Goal: Information Seeking & Learning: Learn about a topic

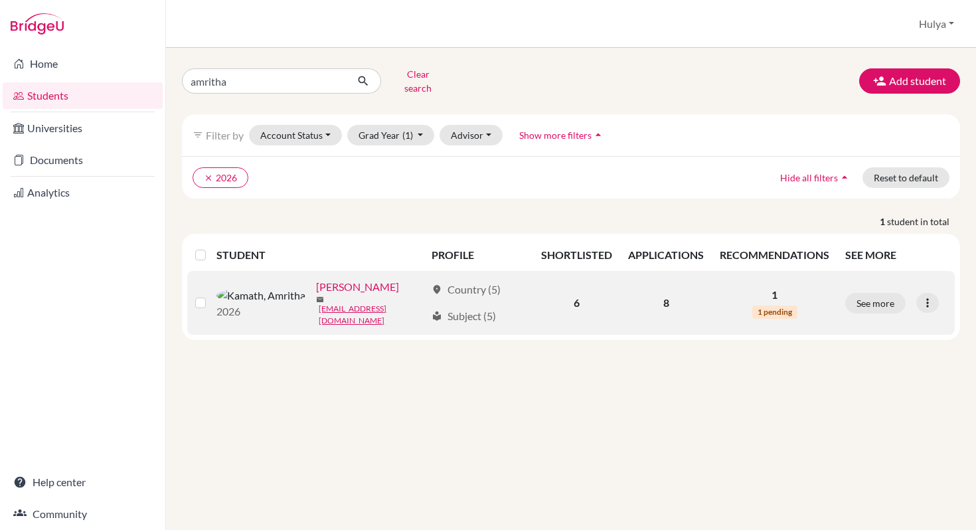
click at [316, 283] on link "Kamath, Amritha" at bounding box center [357, 287] width 83 height 16
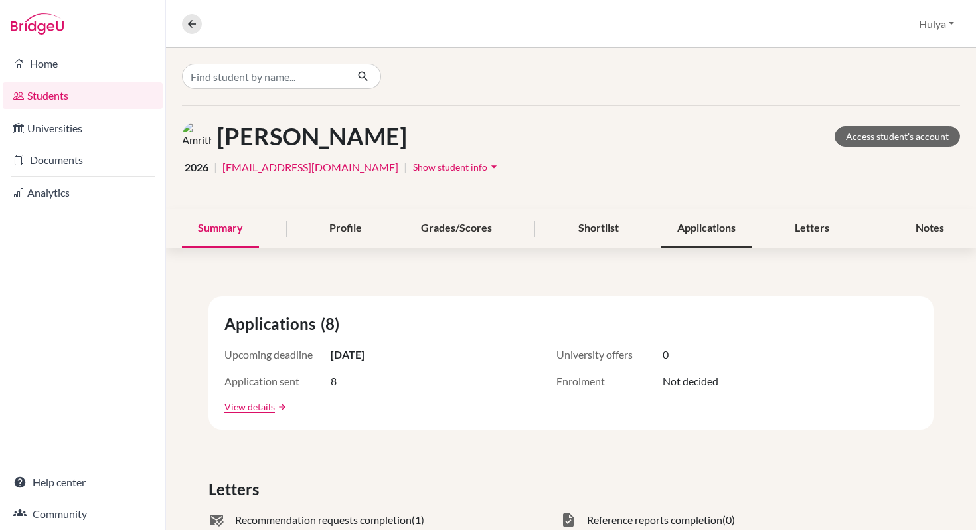
click at [692, 223] on div "Applications" at bounding box center [707, 228] width 90 height 39
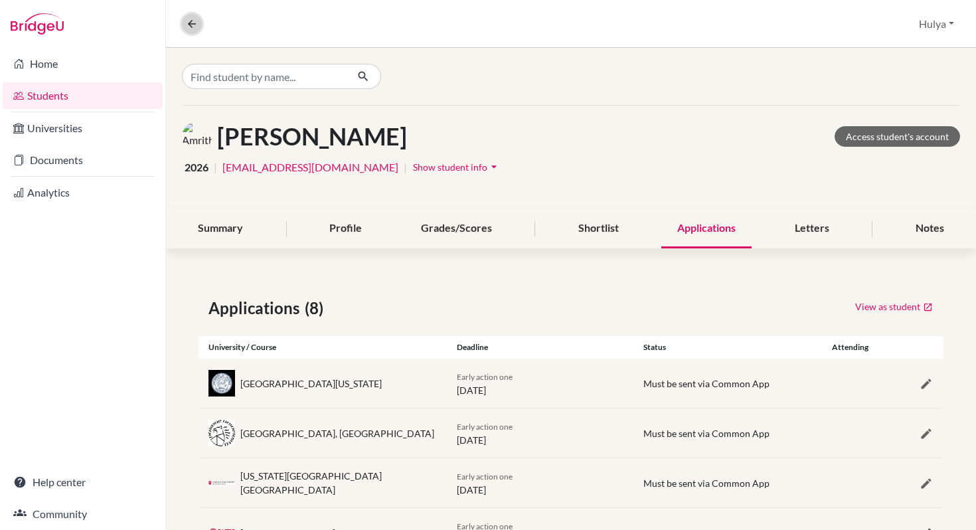
click at [189, 25] on icon at bounding box center [192, 24] width 12 height 12
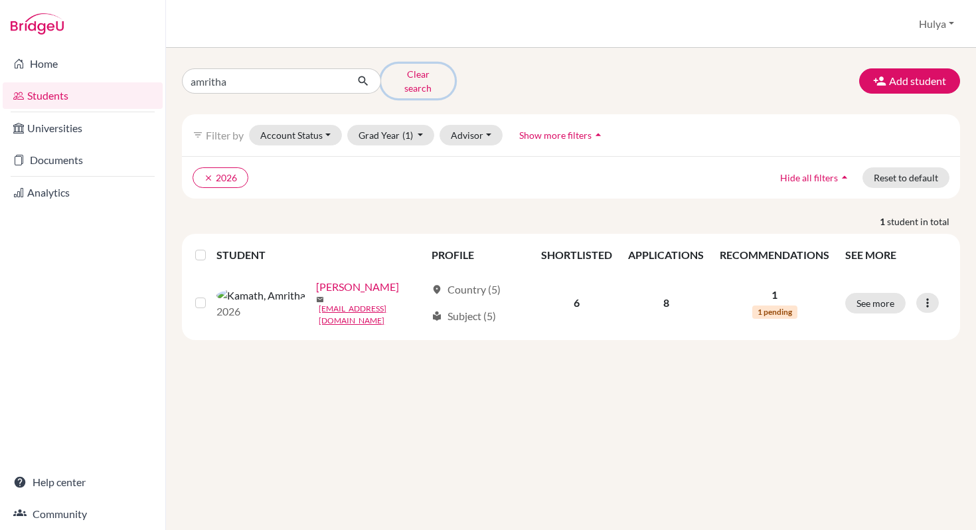
click at [401, 74] on button "Clear search" at bounding box center [418, 81] width 74 height 35
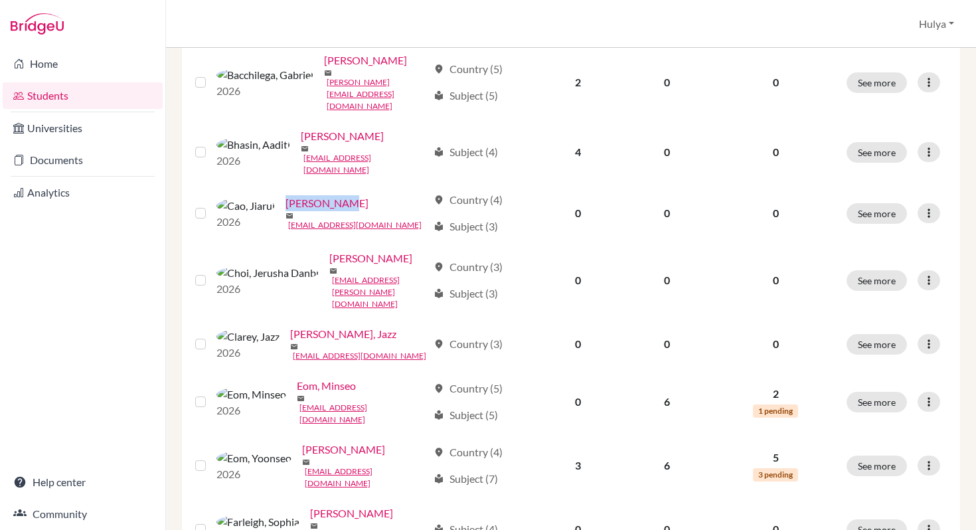
scroll to position [421, 0]
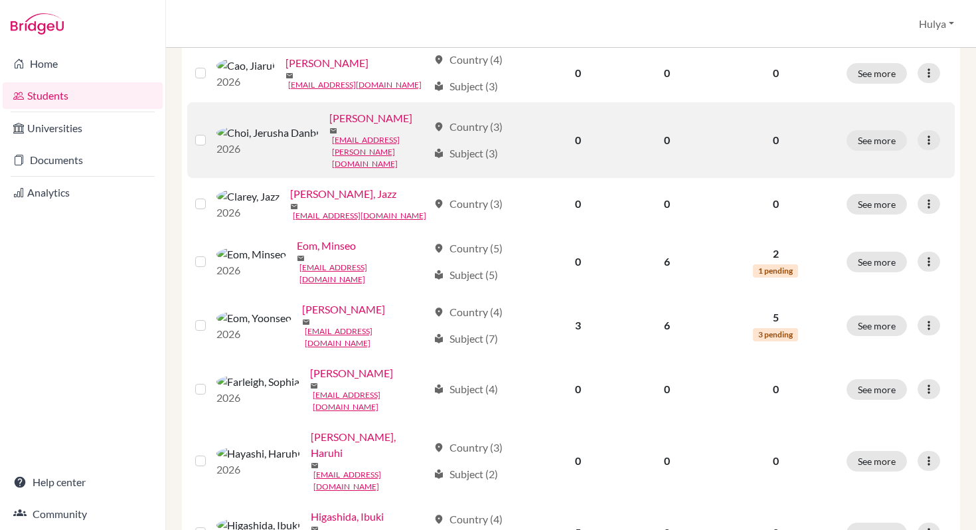
click at [211, 132] on label at bounding box center [211, 132] width 0 height 0
click at [0, 0] on input "checkbox" at bounding box center [0, 0] width 0 height 0
click at [929, 134] on icon at bounding box center [929, 140] width 13 height 13
click at [885, 124] on button "Edit student" at bounding box center [871, 131] width 105 height 21
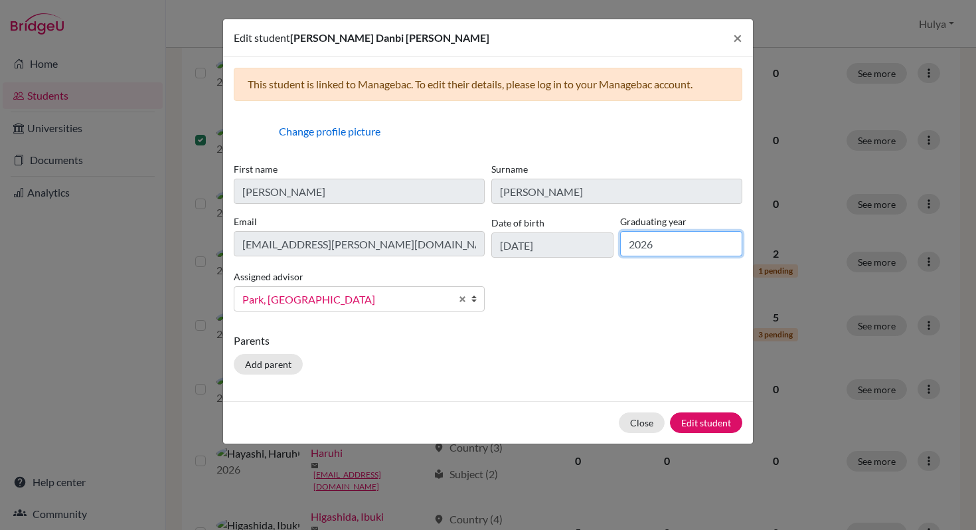
click at [672, 243] on input "2026" at bounding box center [681, 243] width 122 height 25
type input "2027"
click button "Edit student" at bounding box center [706, 423] width 72 height 21
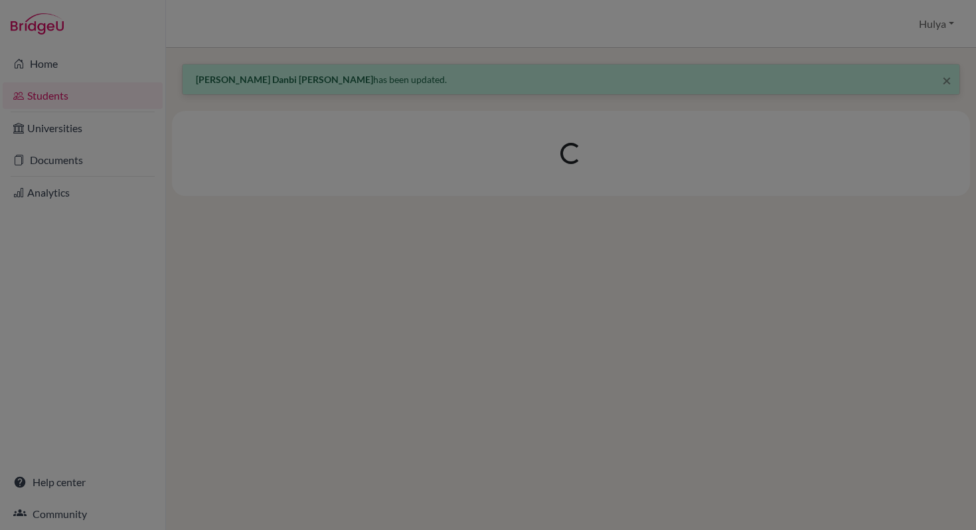
scroll to position [0, 0]
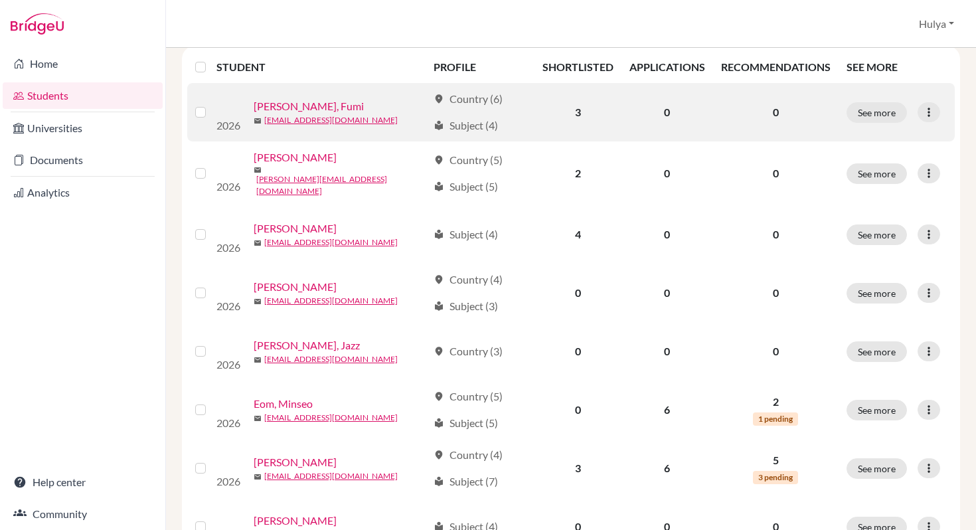
scroll to position [228, 0]
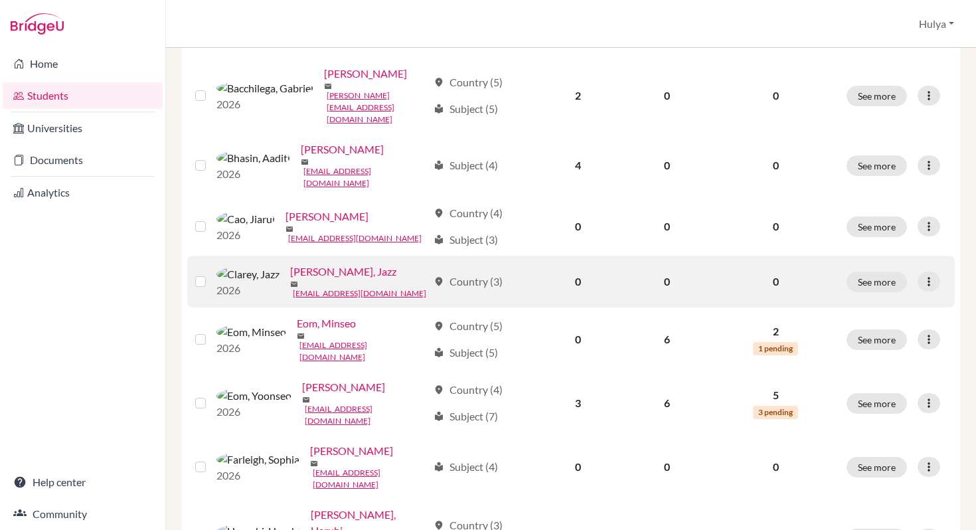
click at [211, 274] on label at bounding box center [211, 274] width 0 height 0
click at [0, 0] on input "checkbox" at bounding box center [0, 0] width 0 height 0
click at [925, 275] on icon at bounding box center [929, 281] width 13 height 13
click at [899, 280] on button "Edit student" at bounding box center [871, 284] width 105 height 21
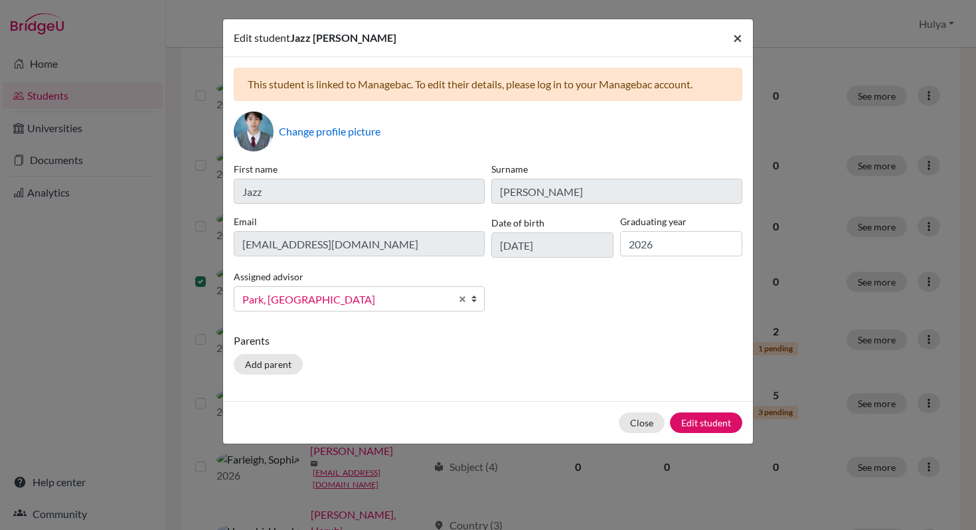
click at [742, 41] on span "×" at bounding box center [737, 37] width 9 height 19
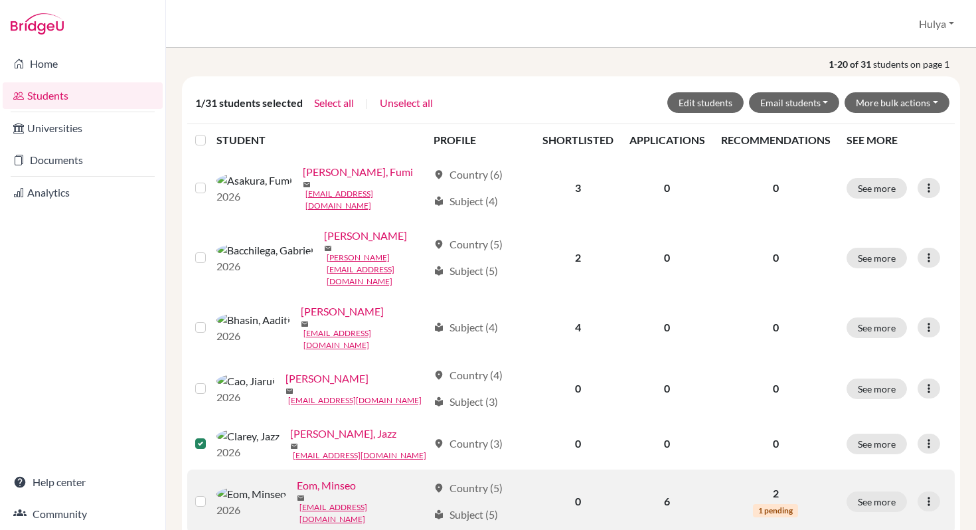
scroll to position [185, 0]
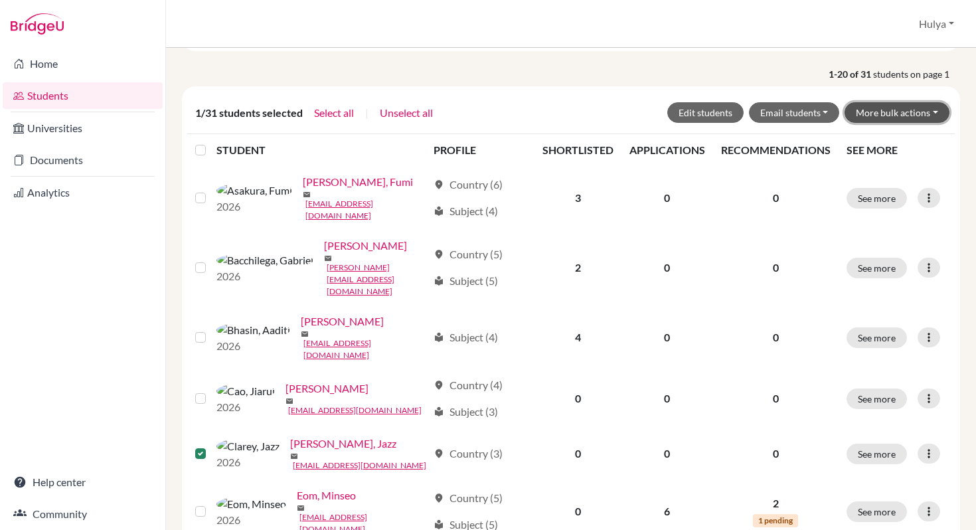
click at [887, 110] on button "More bulk actions" at bounding box center [897, 112] width 105 height 21
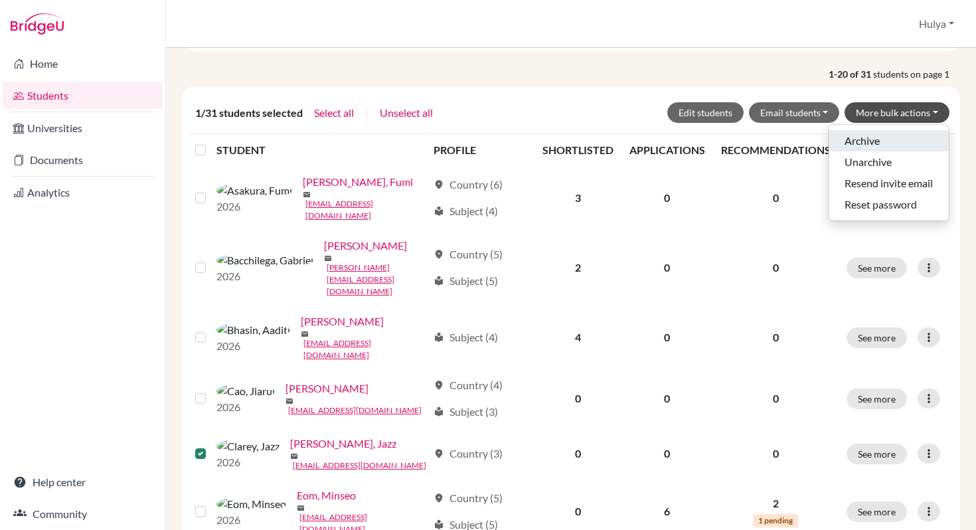
click at [878, 134] on button "Archive" at bounding box center [889, 140] width 120 height 21
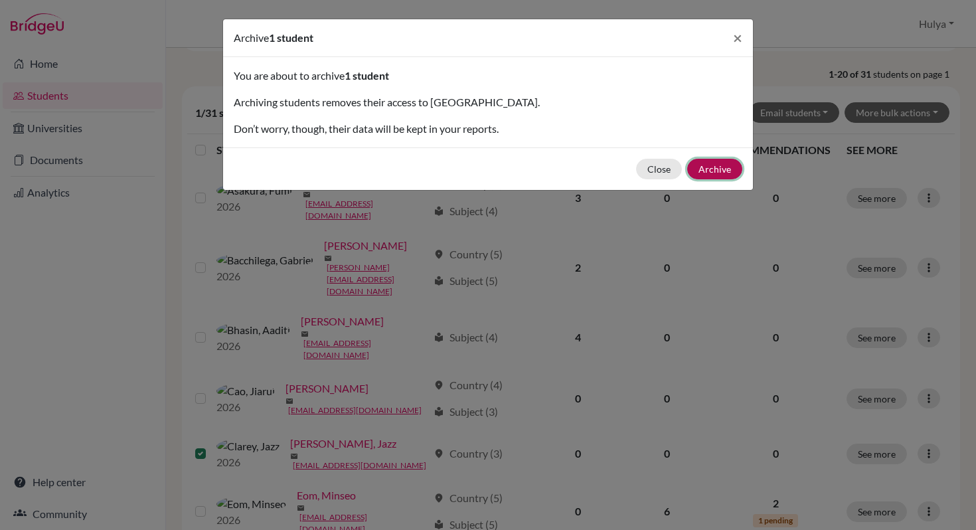
click at [712, 169] on button "Archive" at bounding box center [715, 169] width 55 height 21
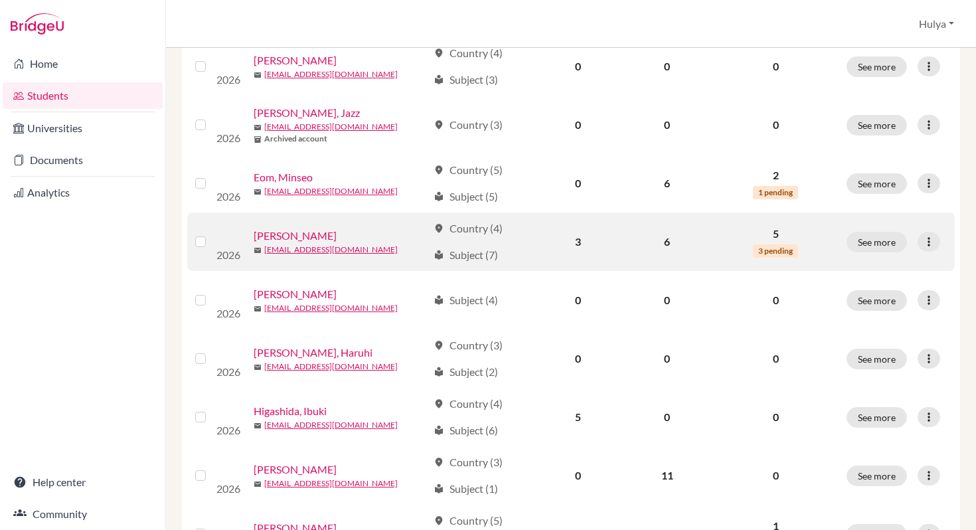
scroll to position [460, 0]
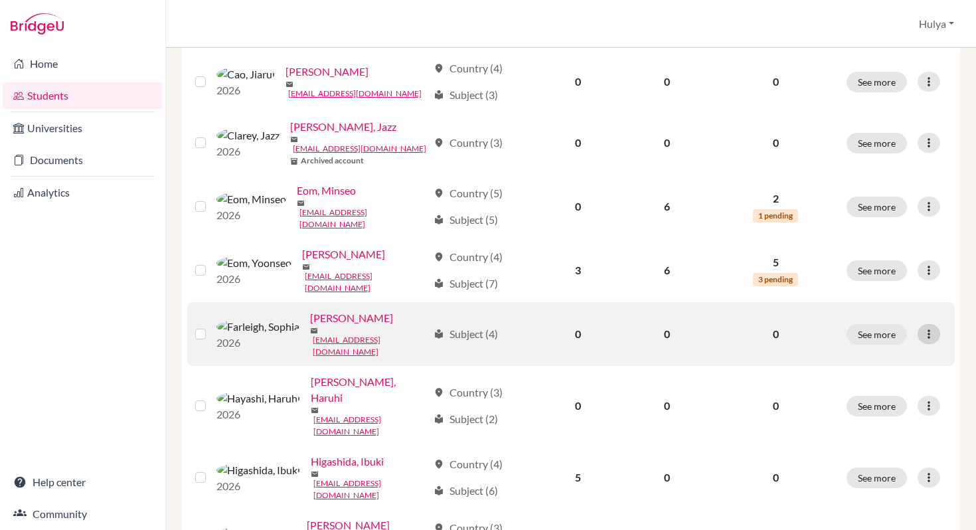
click at [930, 327] on icon at bounding box center [929, 333] width 13 height 13
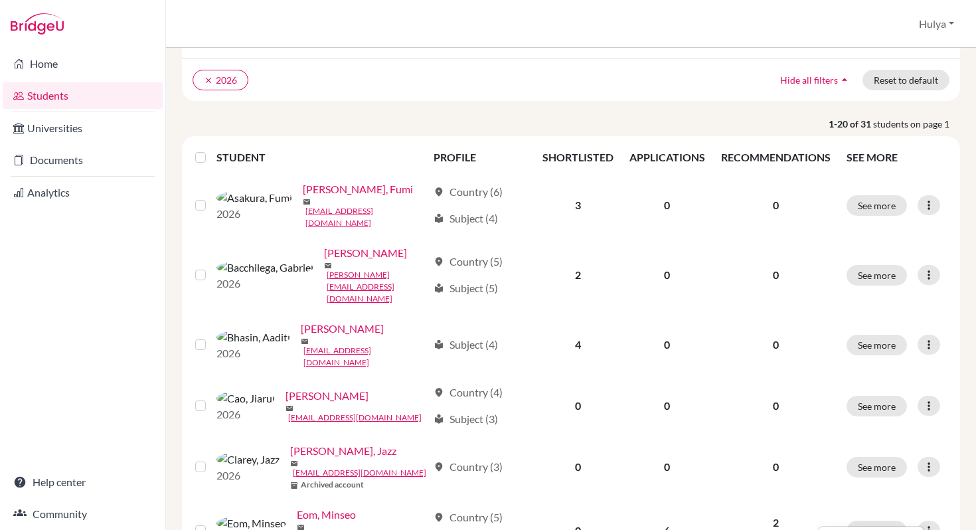
scroll to position [110, 0]
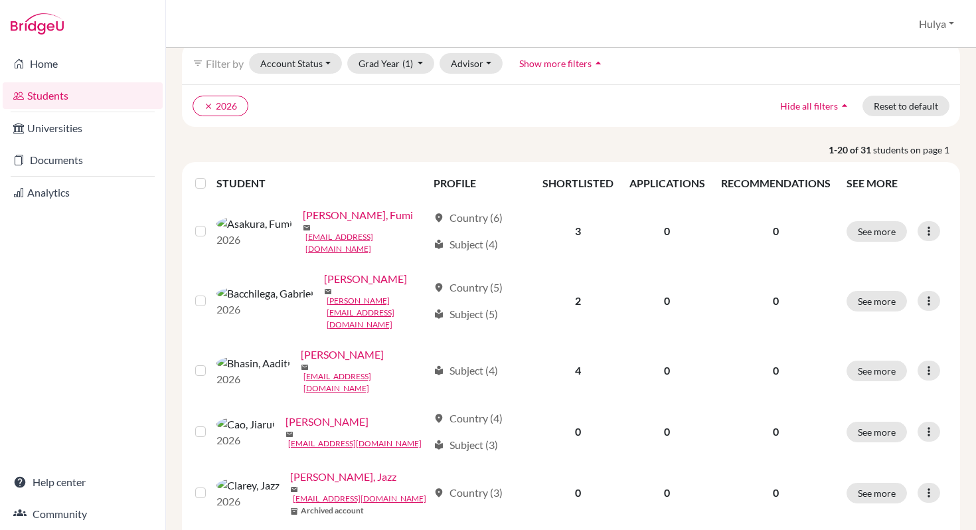
click at [767, 146] on p "1-20 of 31 students on page 1" at bounding box center [571, 150] width 798 height 14
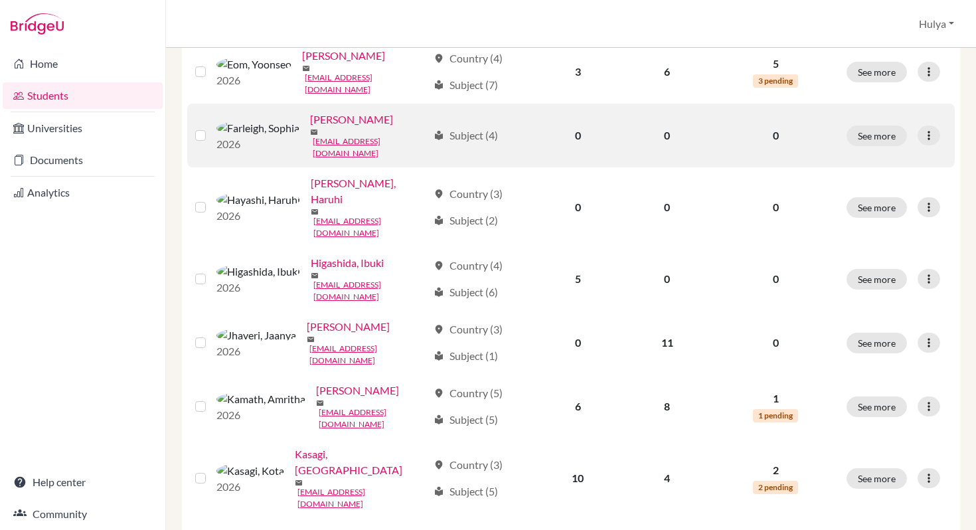
scroll to position [660, 0]
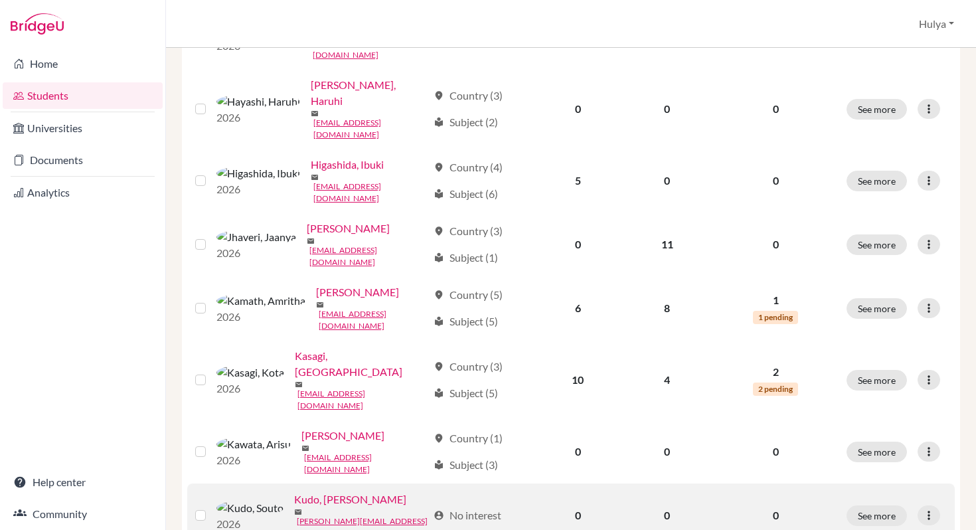
click at [211, 508] on label at bounding box center [211, 508] width 0 height 0
click at [0, 0] on input "checkbox" at bounding box center [0, 0] width 0 height 0
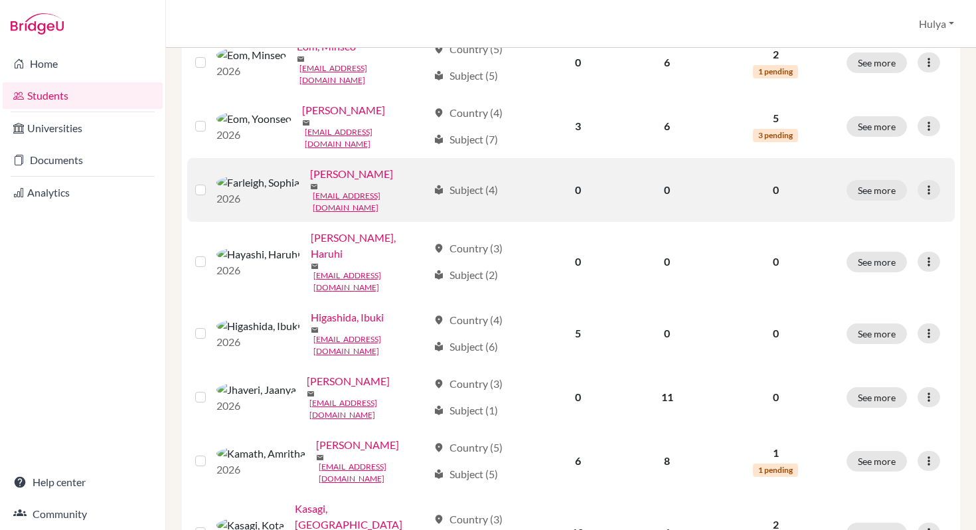
click at [211, 182] on label at bounding box center [211, 182] width 0 height 0
click at [0, 0] on input "checkbox" at bounding box center [0, 0] width 0 height 0
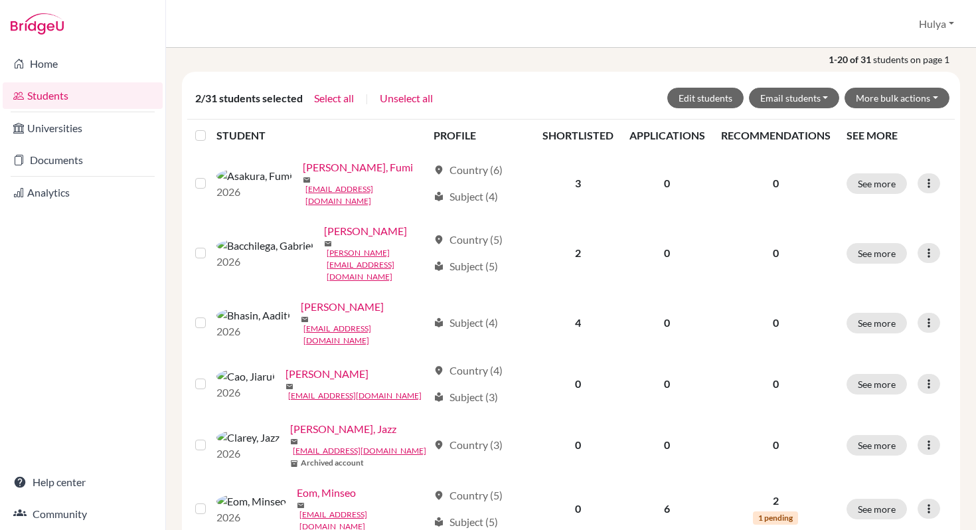
scroll to position [0, 0]
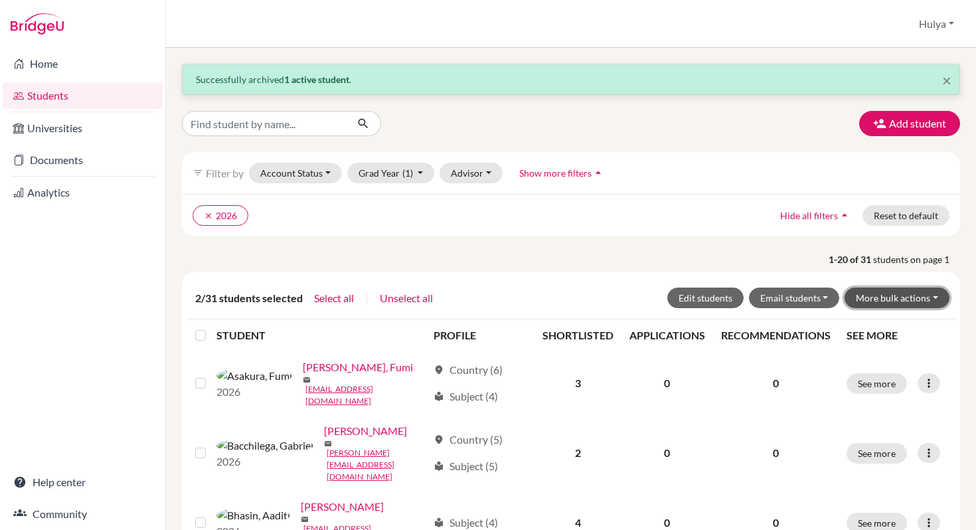
click at [910, 304] on button "More bulk actions" at bounding box center [897, 298] width 105 height 21
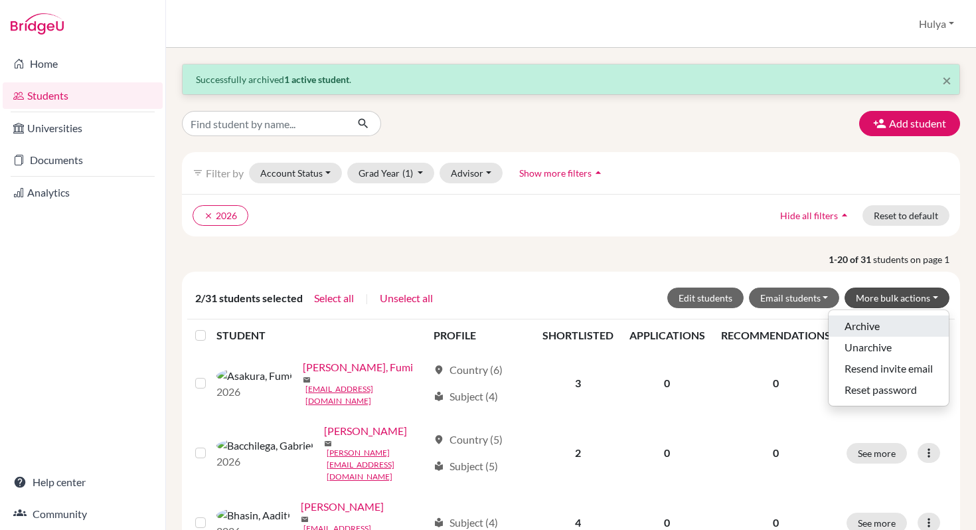
click at [876, 329] on button "Archive" at bounding box center [889, 326] width 120 height 21
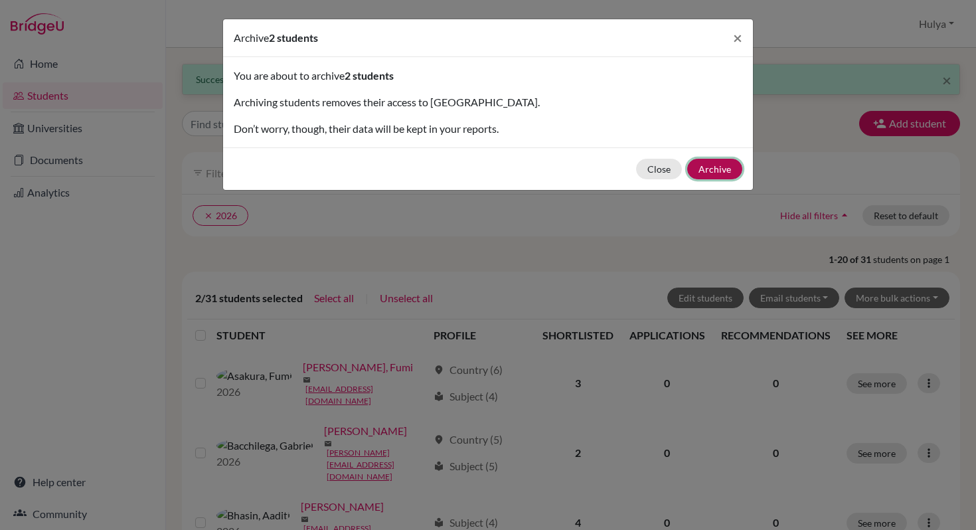
click at [708, 159] on button "Archive" at bounding box center [715, 169] width 55 height 21
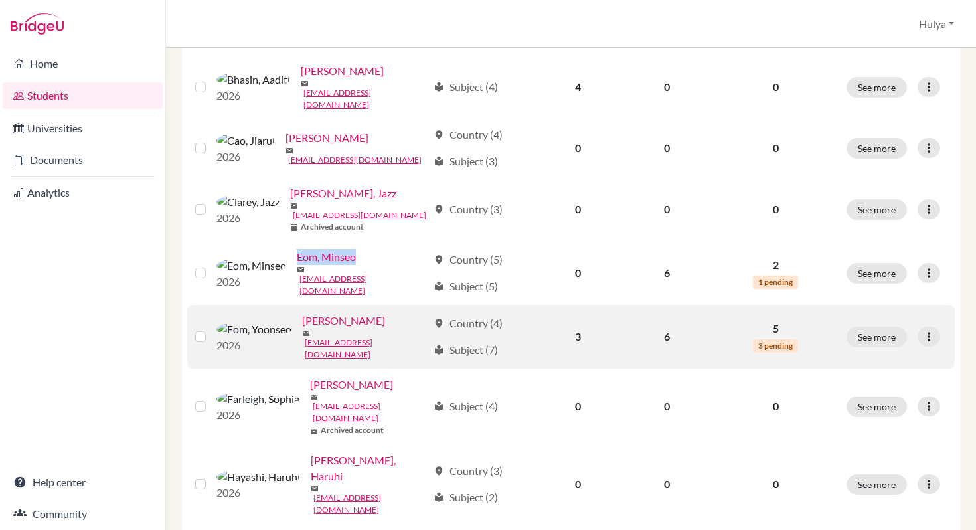
scroll to position [397, 0]
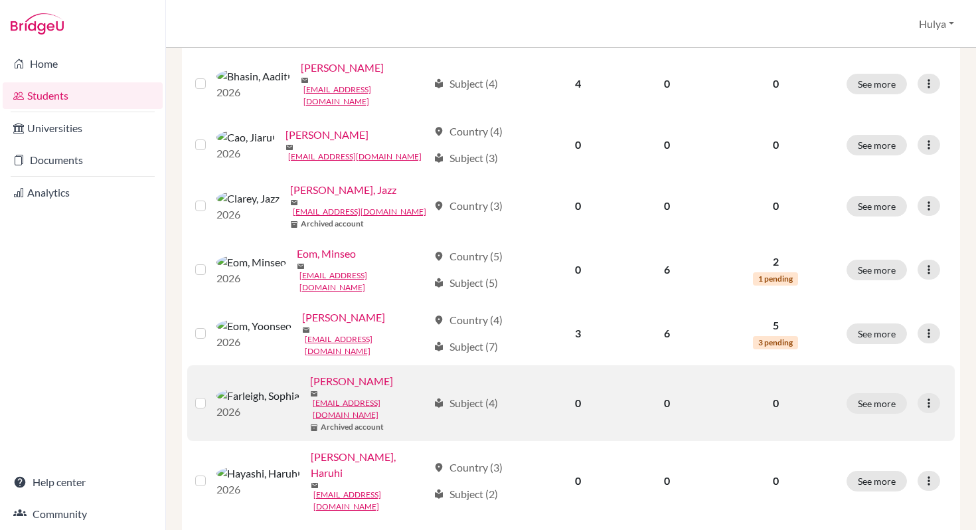
click at [211, 395] on label at bounding box center [211, 395] width 0 height 0
click at [0, 0] on input "checkbox" at bounding box center [0, 0] width 0 height 0
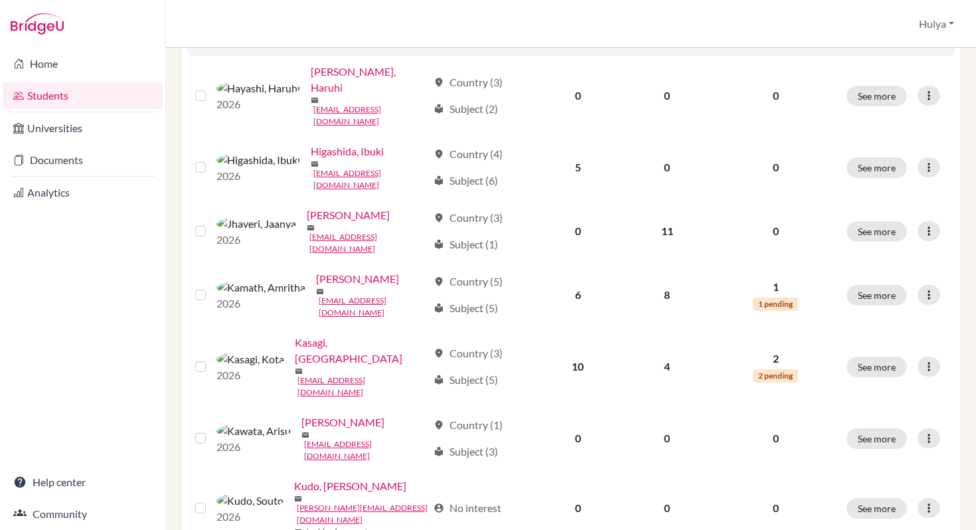
scroll to position [836, 0]
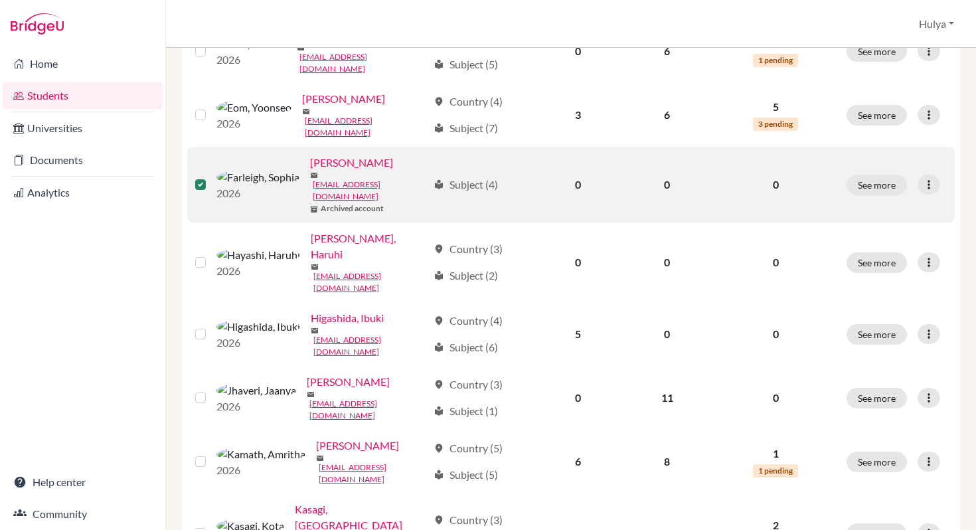
click at [211, 177] on label at bounding box center [211, 177] width 0 height 0
click at [0, 0] on input "checkbox" at bounding box center [0, 0] width 0 height 0
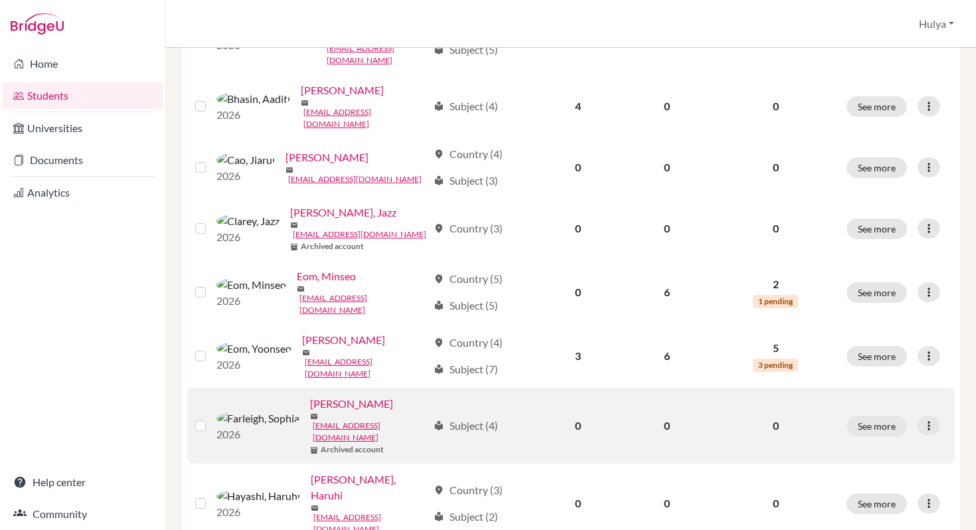
scroll to position [0, 0]
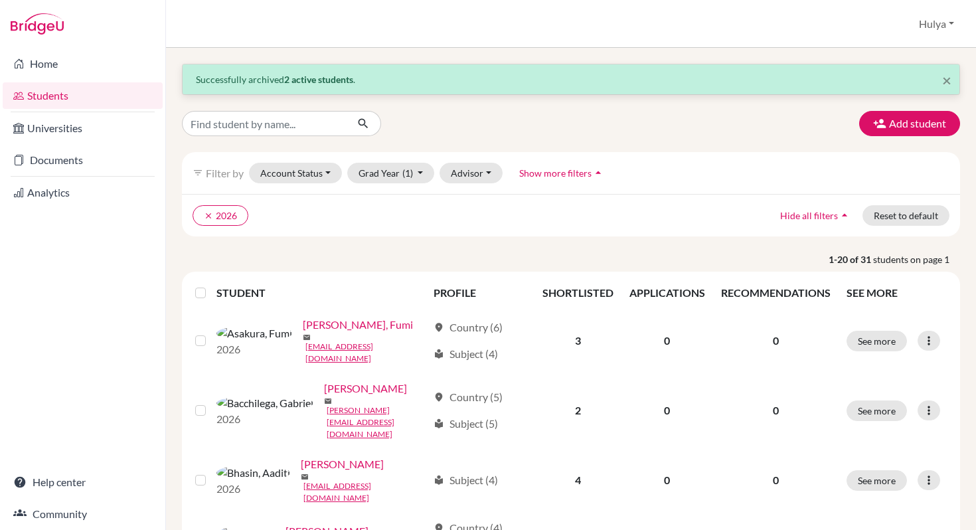
click at [592, 174] on icon "arrow_drop_up" at bounding box center [598, 172] width 13 height 13
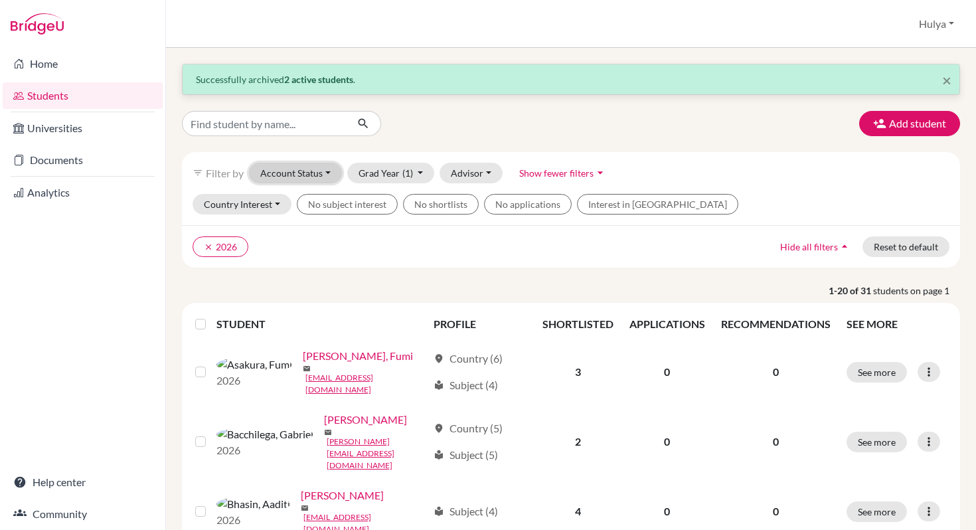
click at [310, 178] on button "Account Status" at bounding box center [295, 173] width 93 height 21
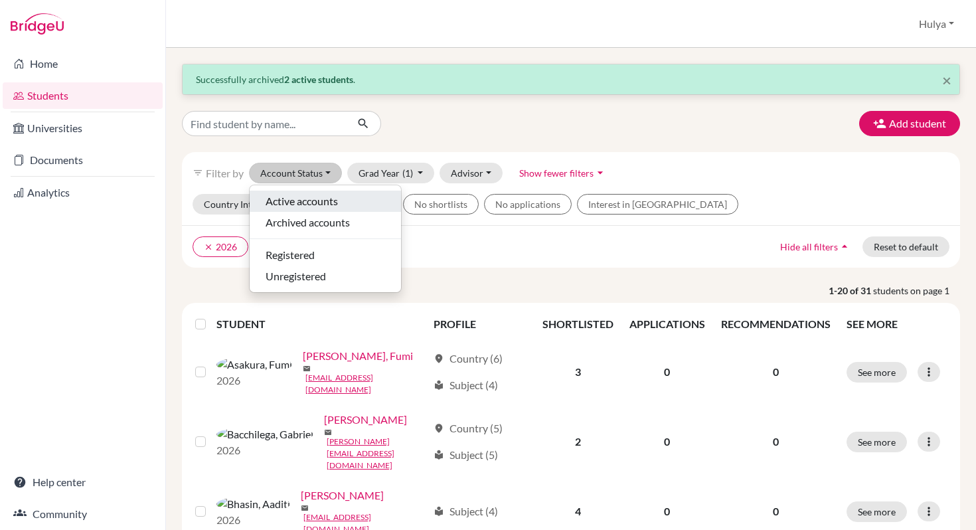
click at [331, 203] on span "Active accounts" at bounding box center [302, 201] width 72 height 16
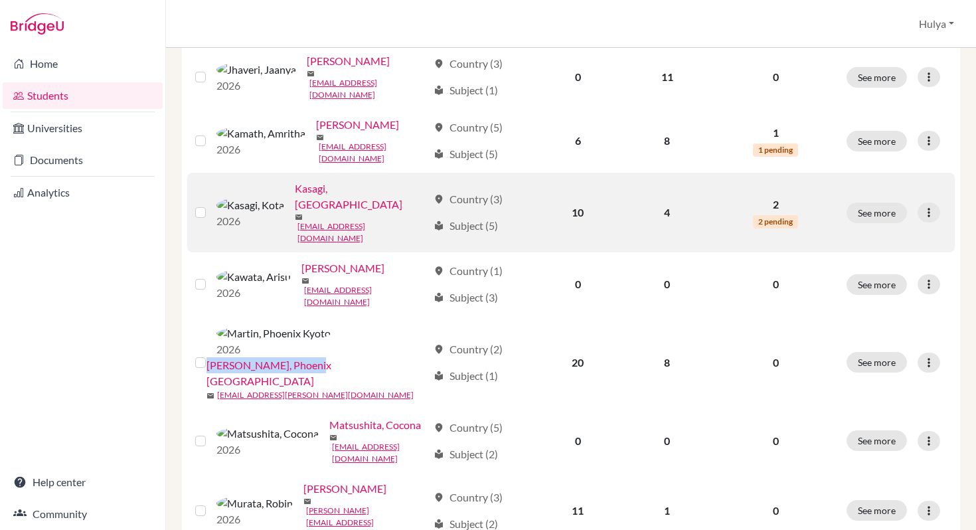
scroll to position [857, 0]
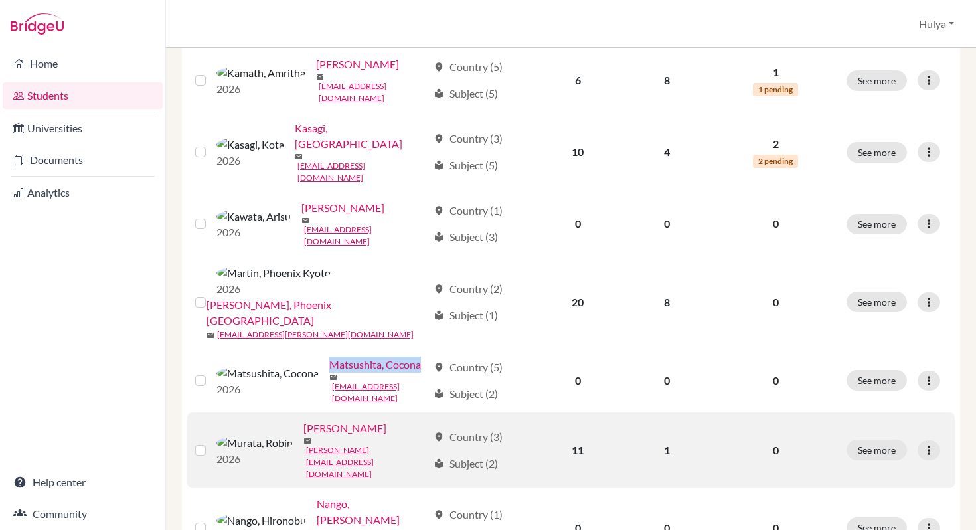
click at [299, 420] on div "2026 Murata, Robin mail robin.murata@marist.ac.jp" at bounding box center [317, 450] width 221 height 60
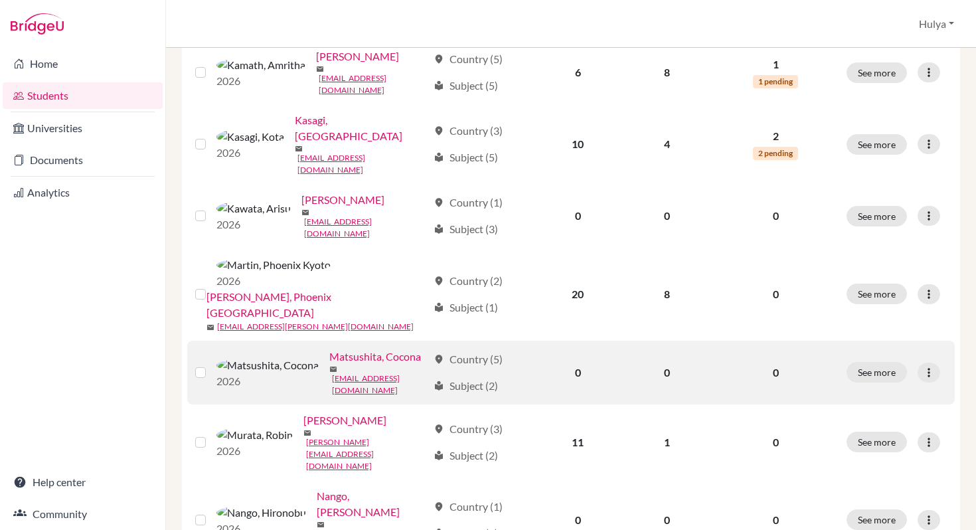
scroll to position [1037, 0]
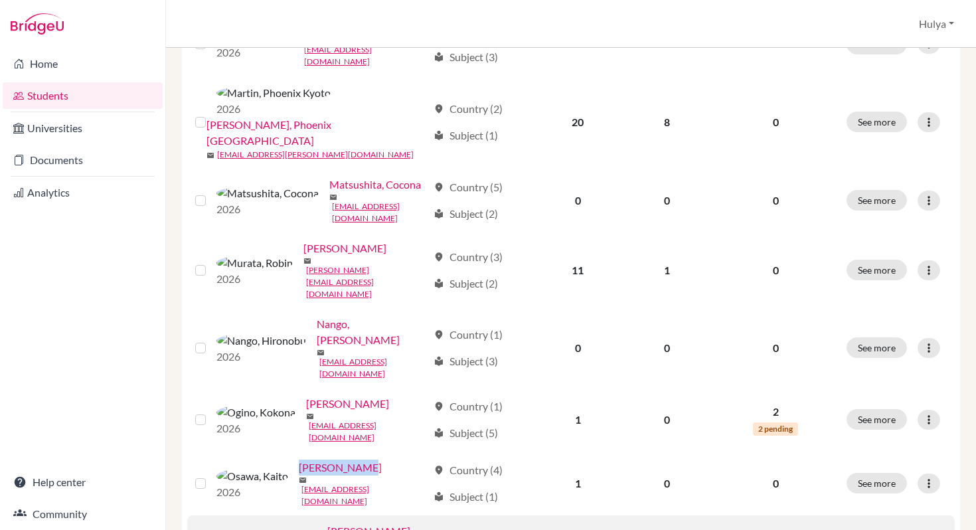
click at [327, 523] on link "Ranni, Michelle Mei" at bounding box center [377, 539] width 100 height 32
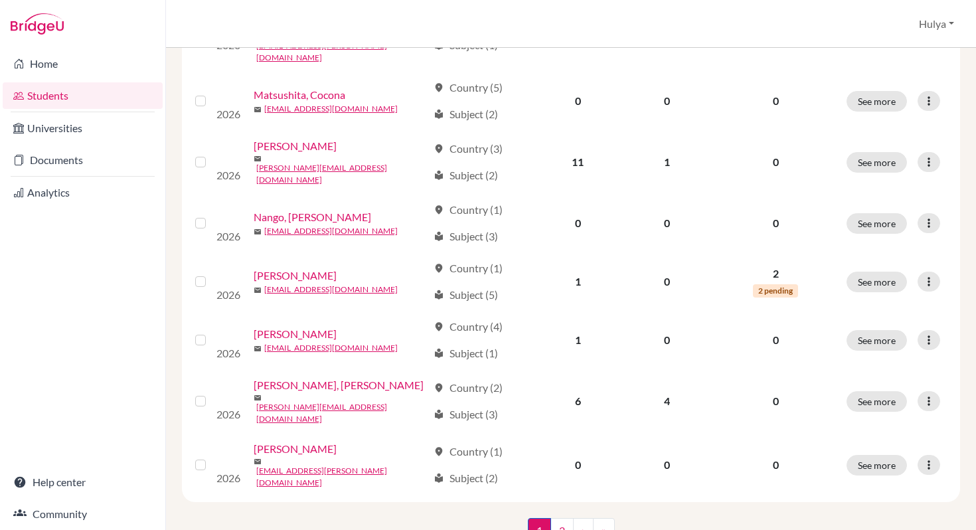
scroll to position [990, 0]
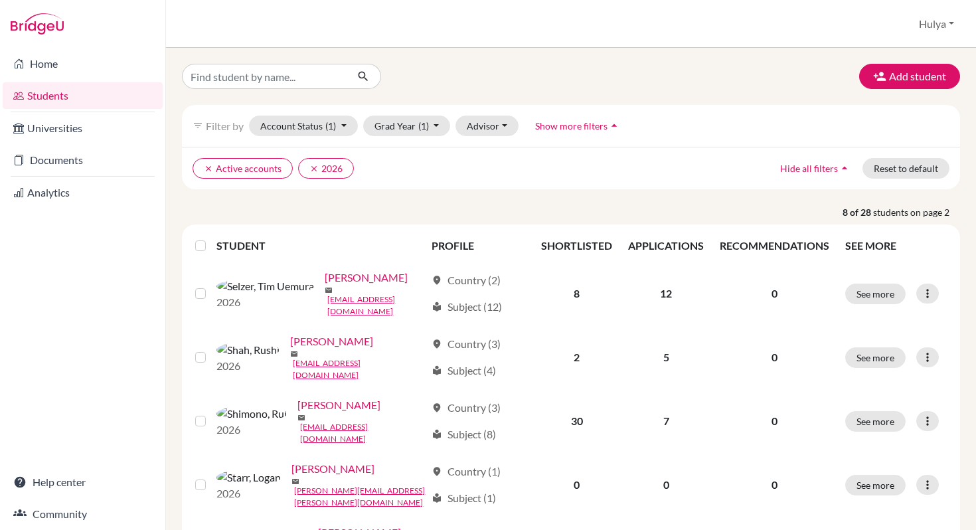
click at [537, 120] on button "Show more filters arrow_drop_up" at bounding box center [578, 126] width 108 height 21
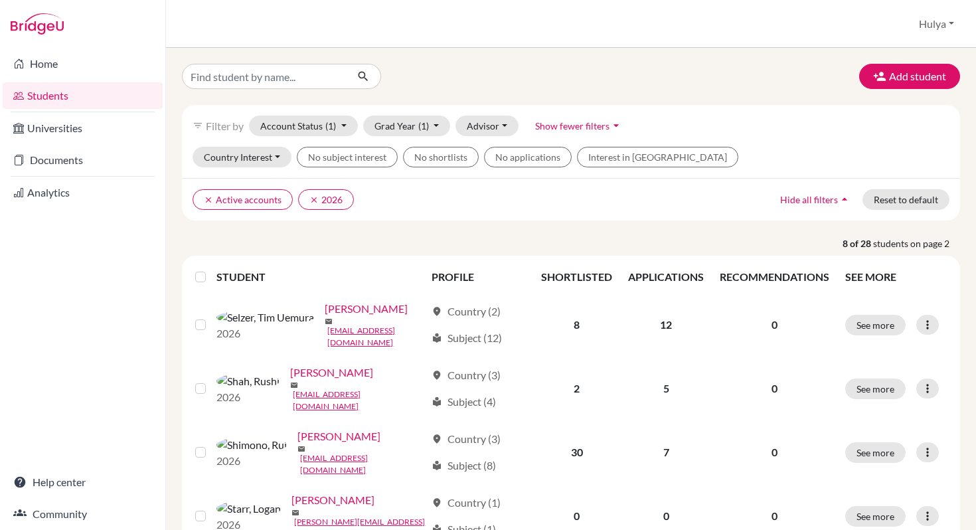
click at [52, 98] on link "Students" at bounding box center [83, 95] width 160 height 27
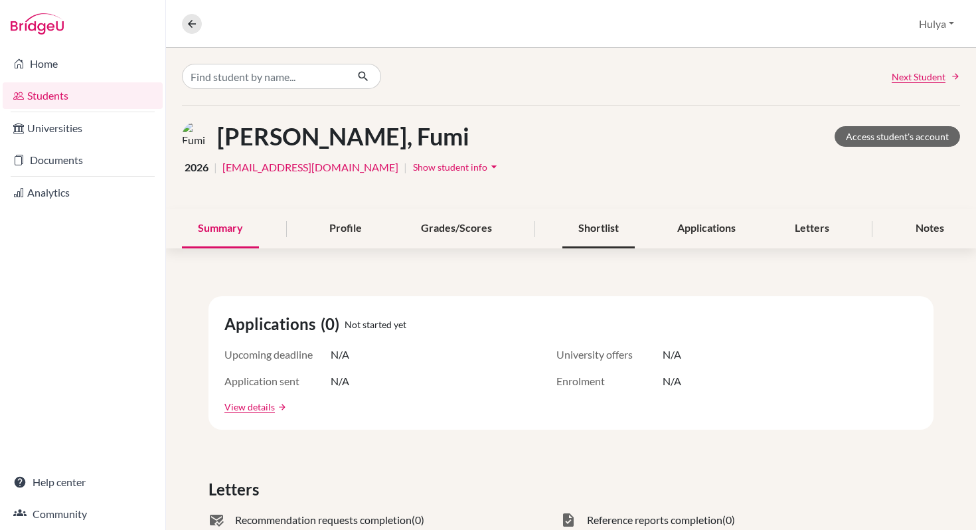
click at [594, 219] on div "Shortlist" at bounding box center [599, 228] width 72 height 39
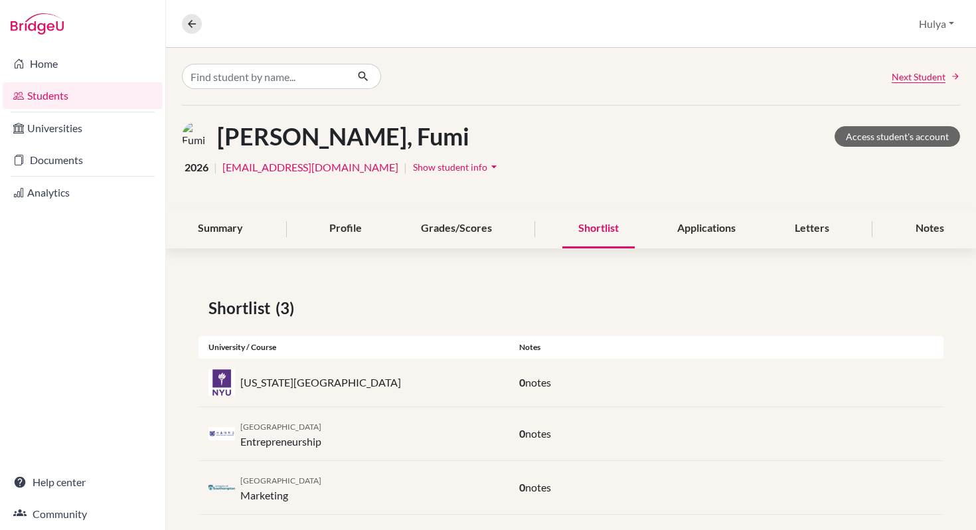
scroll to position [17, 0]
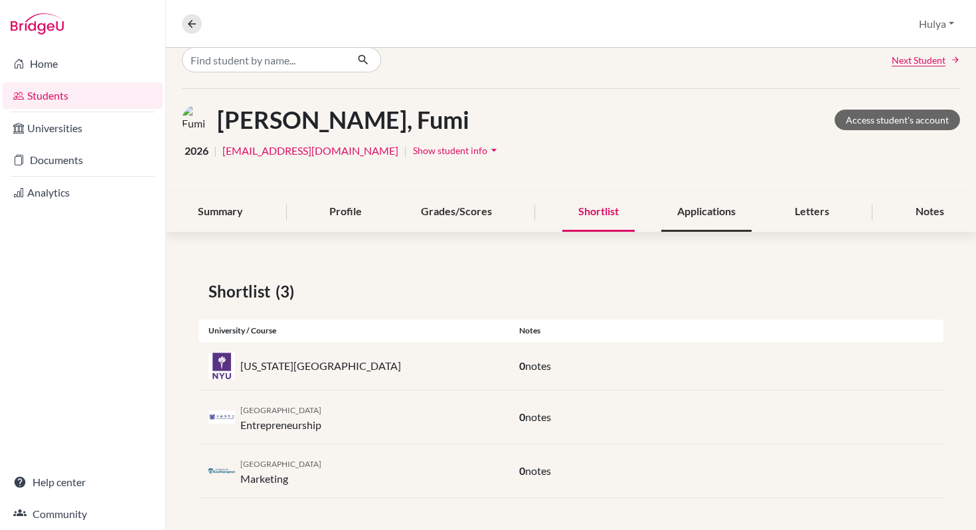
click at [683, 207] on div "Applications" at bounding box center [707, 212] width 90 height 39
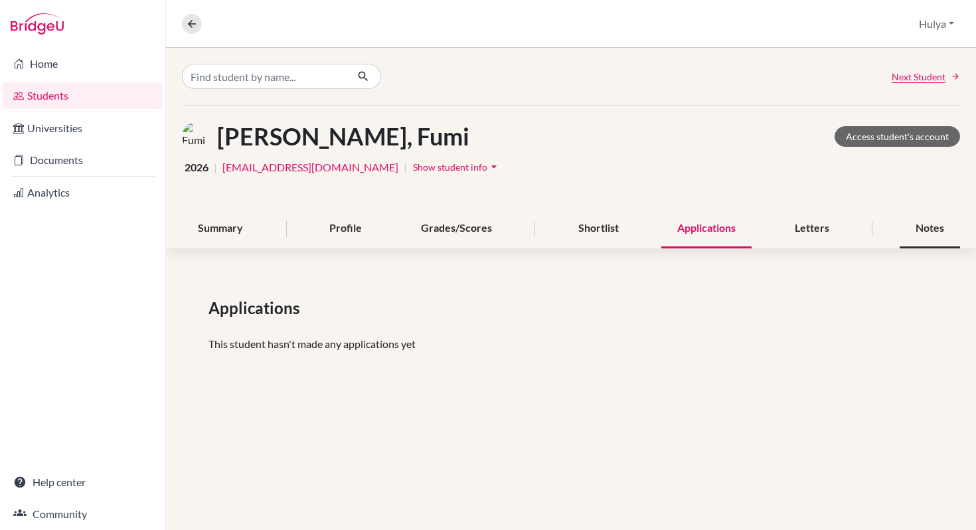
click at [932, 232] on div "Notes" at bounding box center [930, 228] width 60 height 39
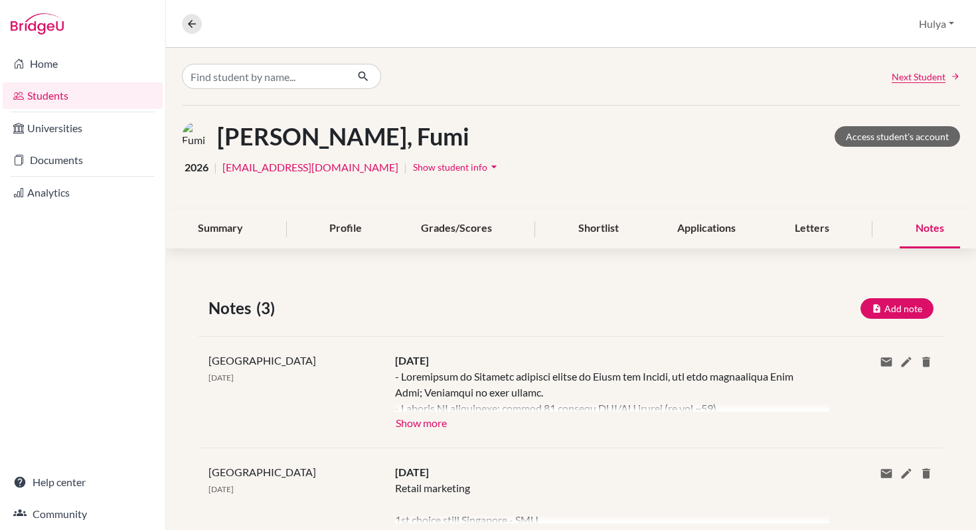
scroll to position [8, 0]
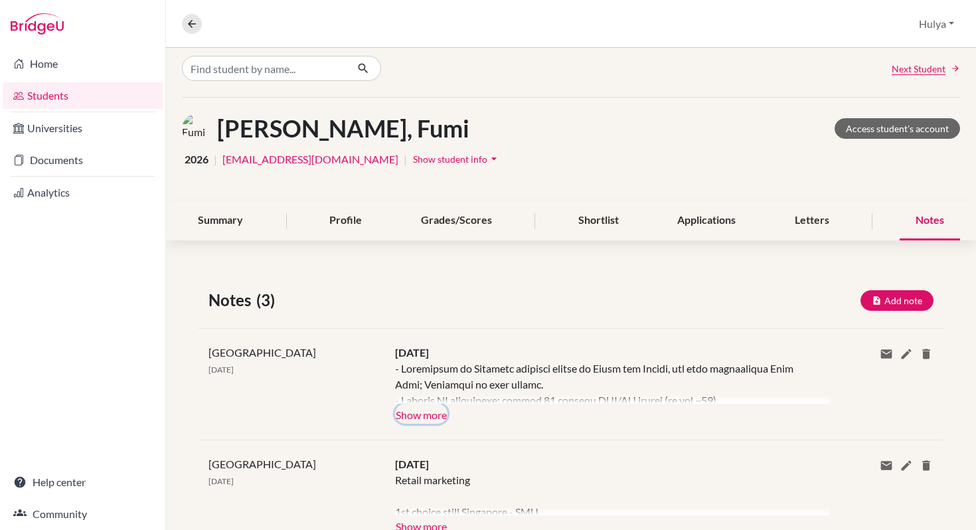
click at [400, 416] on button "Show more" at bounding box center [421, 414] width 52 height 20
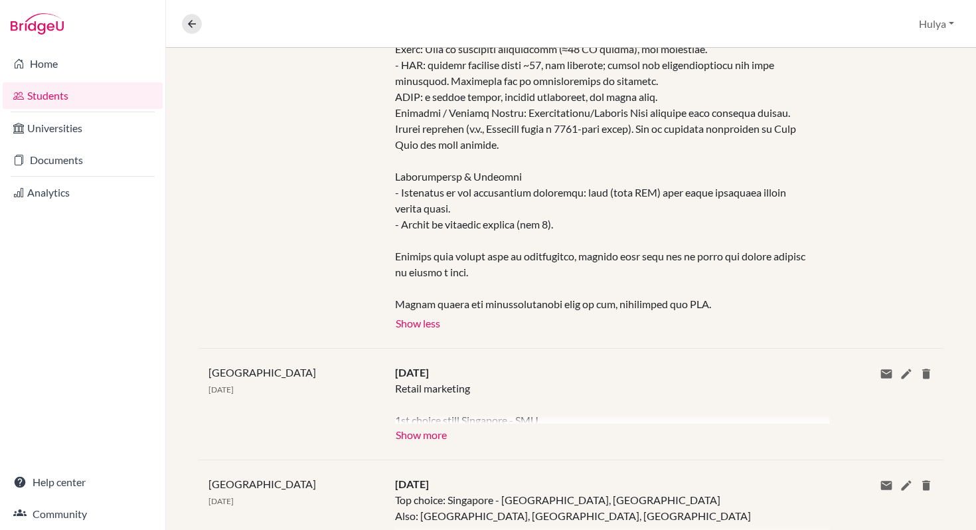
scroll to position [627, 0]
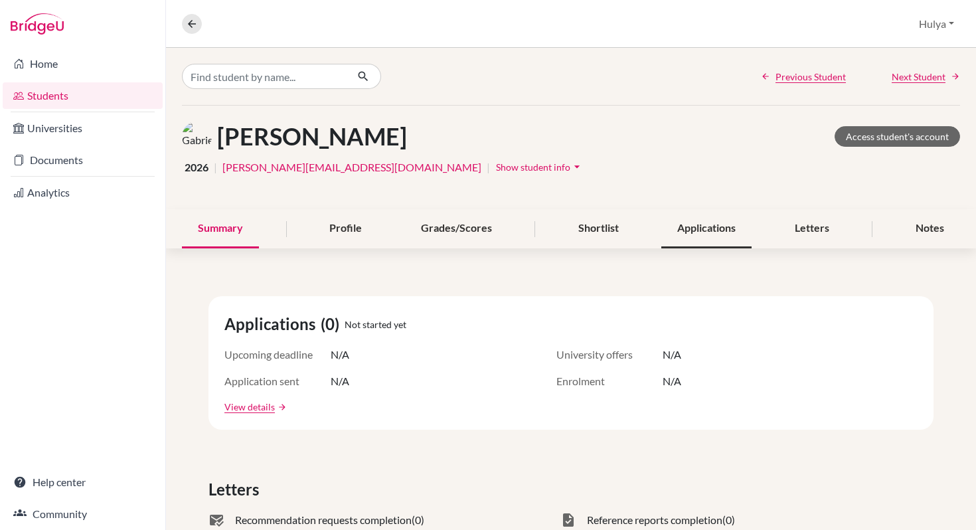
click at [695, 231] on div "Applications" at bounding box center [707, 228] width 90 height 39
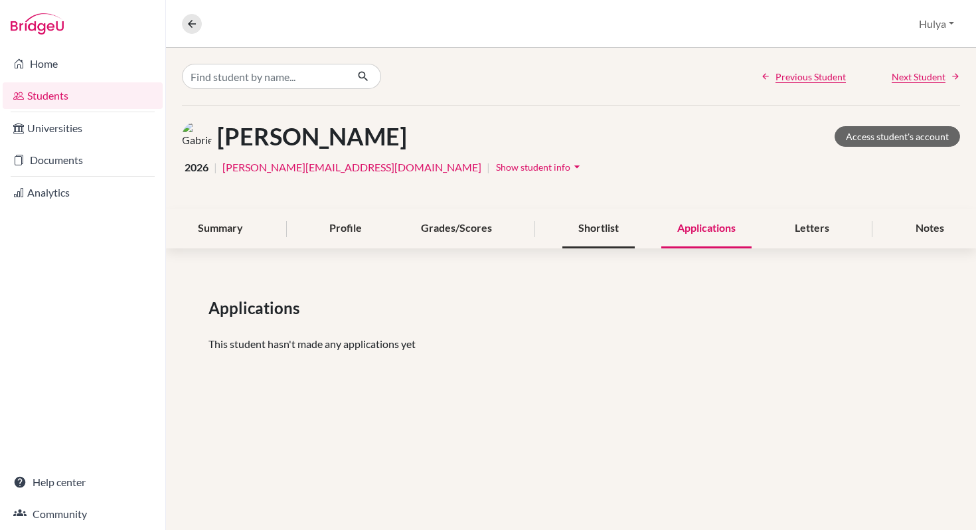
click at [620, 231] on div "Shortlist" at bounding box center [599, 228] width 72 height 39
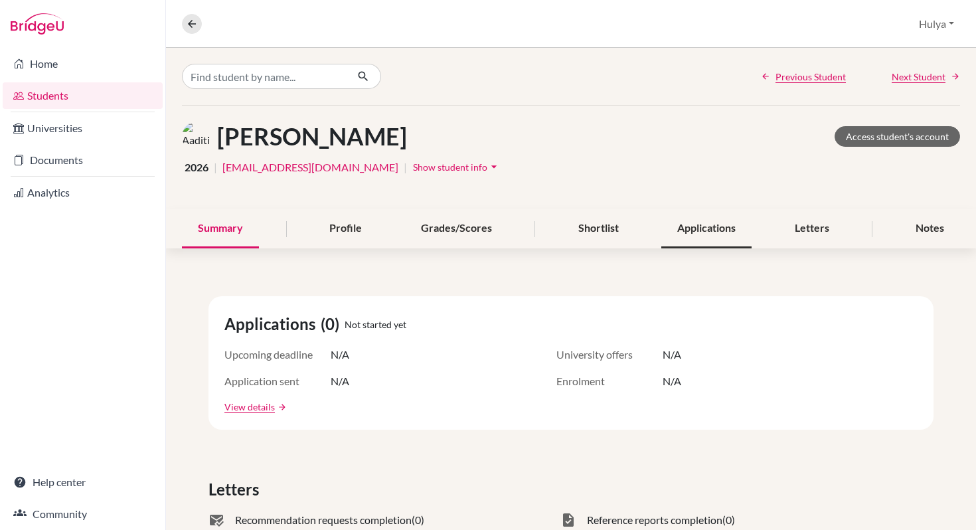
click at [695, 226] on div "Applications" at bounding box center [707, 228] width 90 height 39
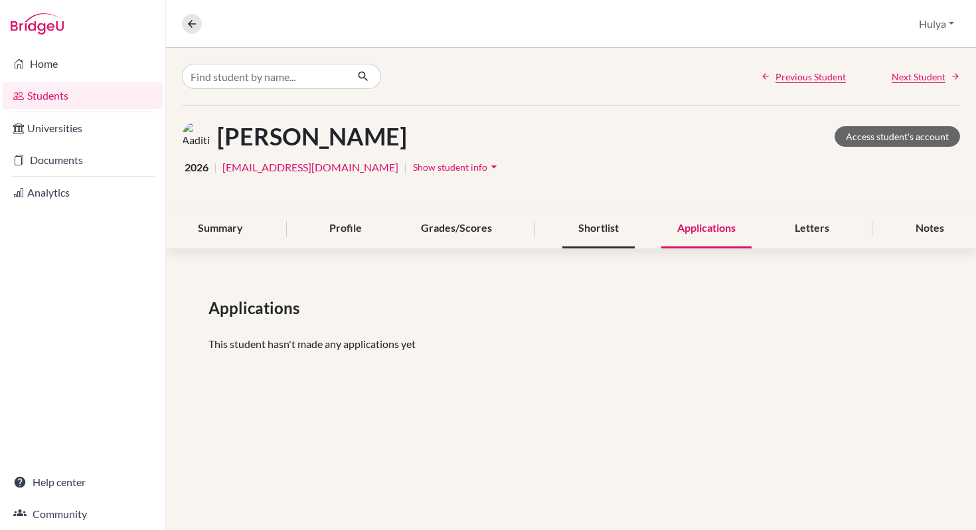
click at [619, 227] on div "Shortlist" at bounding box center [599, 228] width 72 height 39
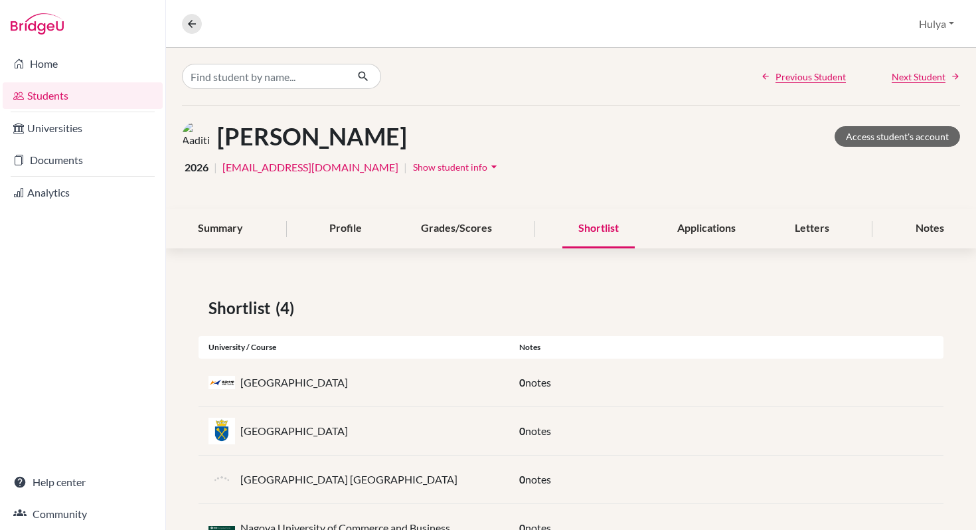
scroll to position [54, 0]
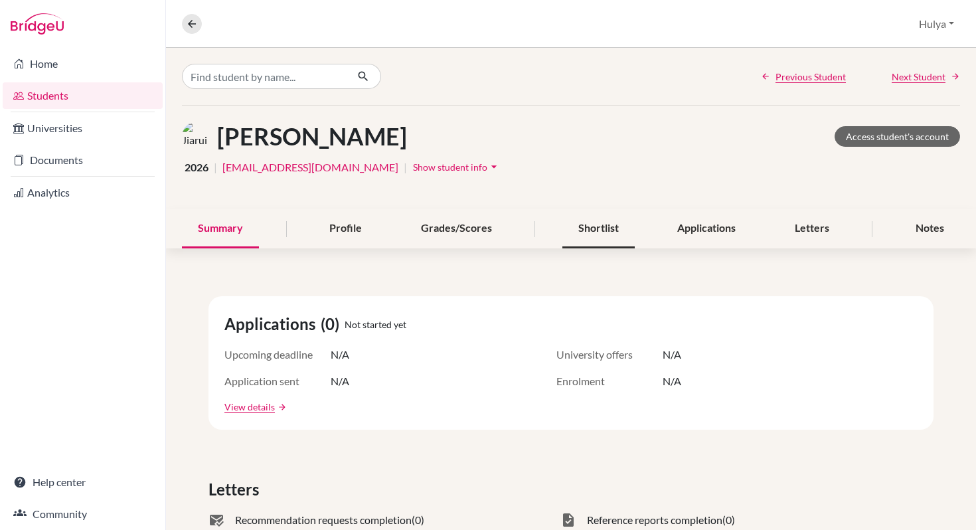
click at [589, 233] on div "Shortlist" at bounding box center [599, 228] width 72 height 39
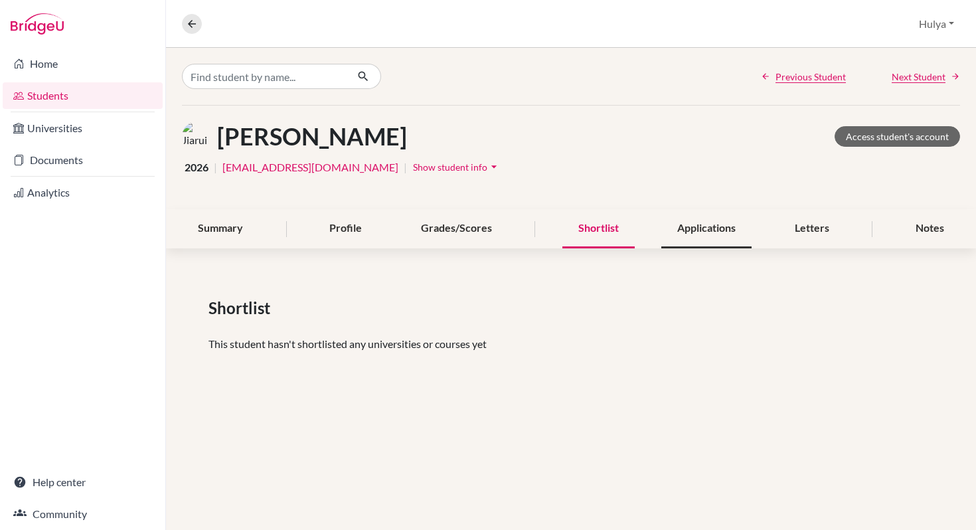
click at [720, 233] on div "Applications" at bounding box center [707, 228] width 90 height 39
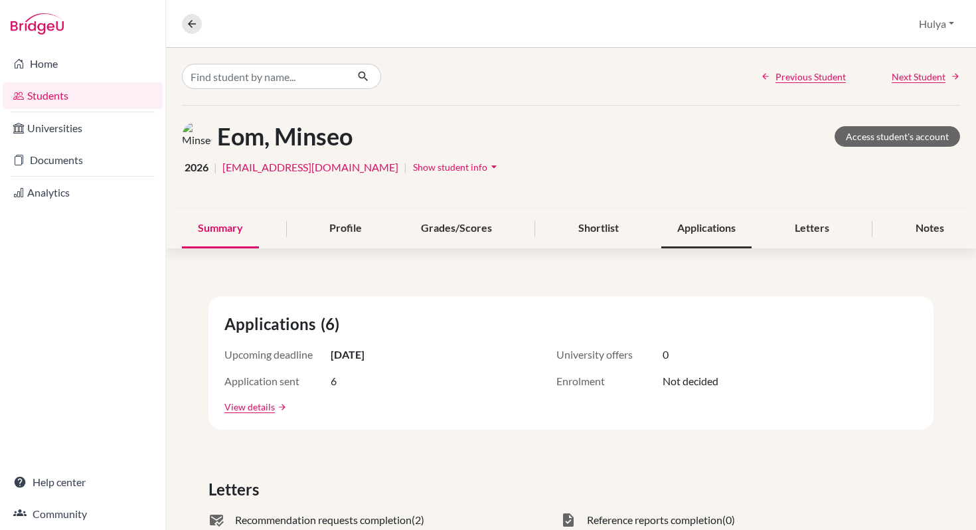
click at [711, 246] on div "Applications" at bounding box center [707, 228] width 90 height 39
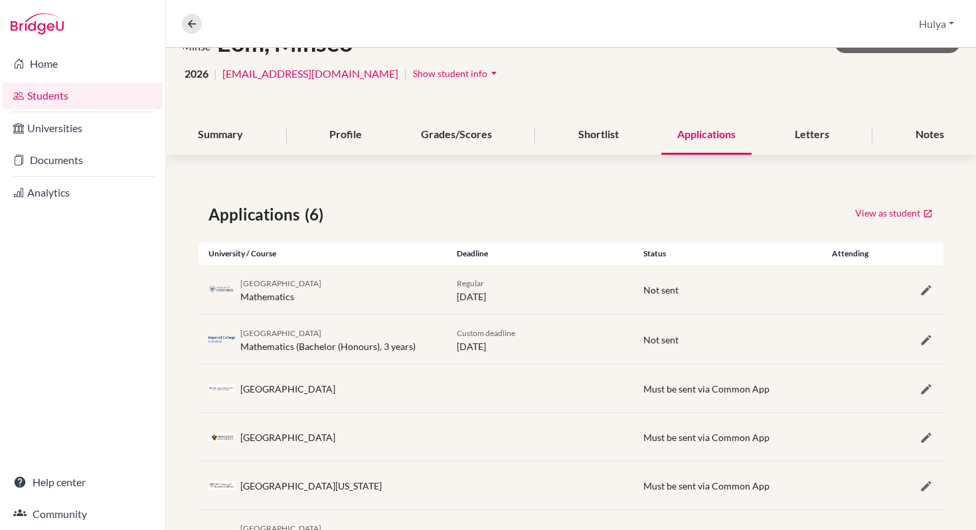
scroll to position [155, 0]
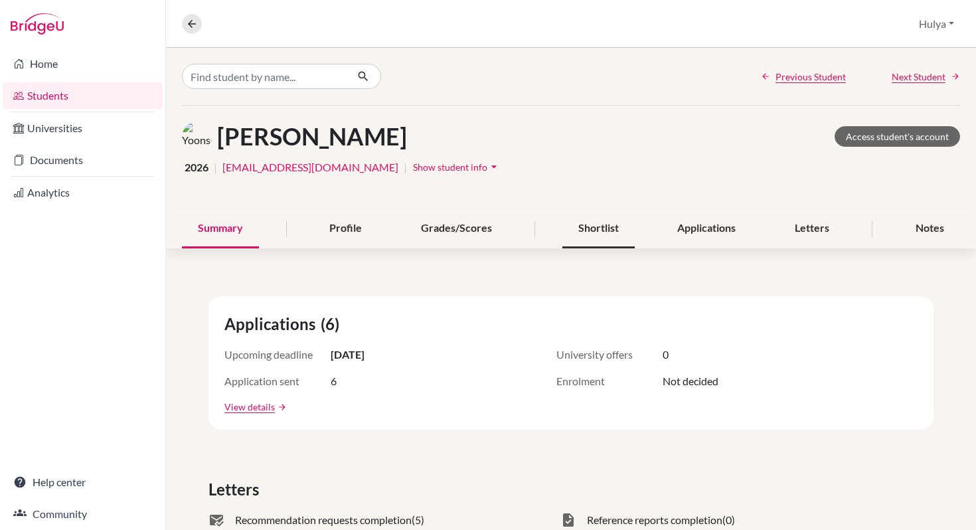
click at [626, 219] on div "Shortlist" at bounding box center [599, 228] width 72 height 39
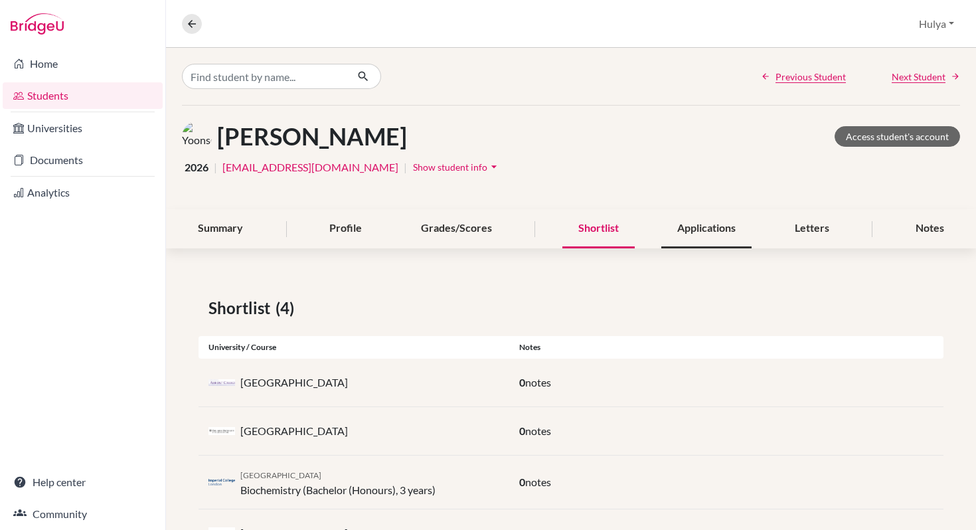
click at [713, 225] on div "Applications" at bounding box center [707, 228] width 90 height 39
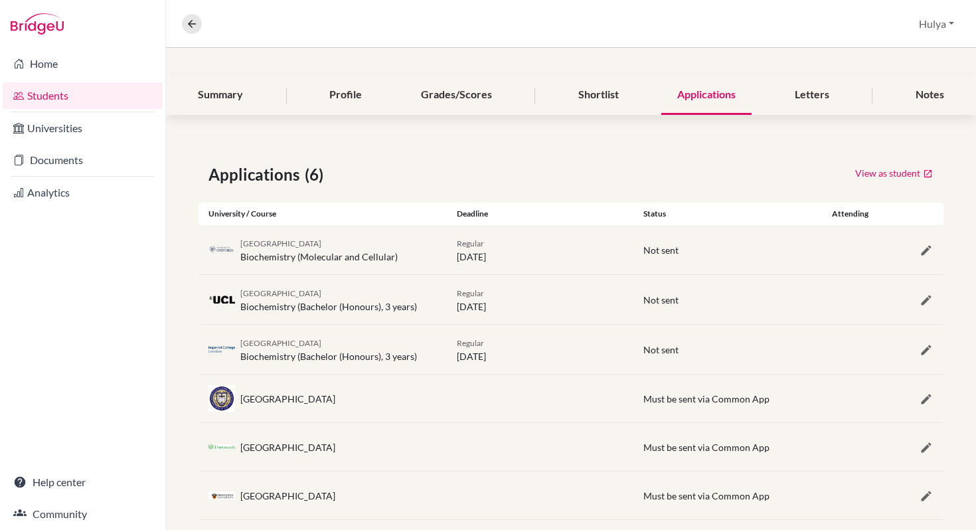
scroll to position [155, 0]
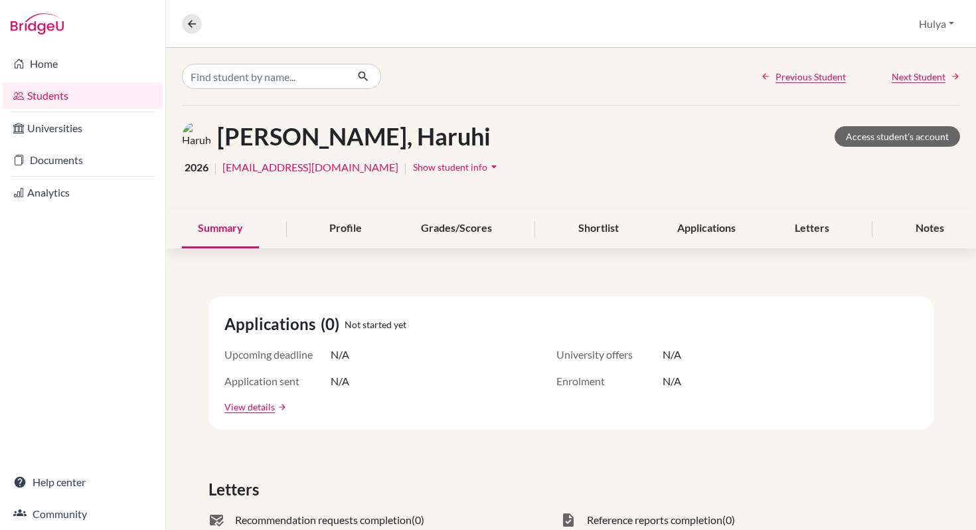
click at [691, 197] on div "[PERSON_NAME], Haruhi Access student's account 2026 | [PERSON_NAME][EMAIL_ADDRE…" at bounding box center [571, 158] width 810 height 104
click at [695, 236] on div "Applications" at bounding box center [707, 228] width 90 height 39
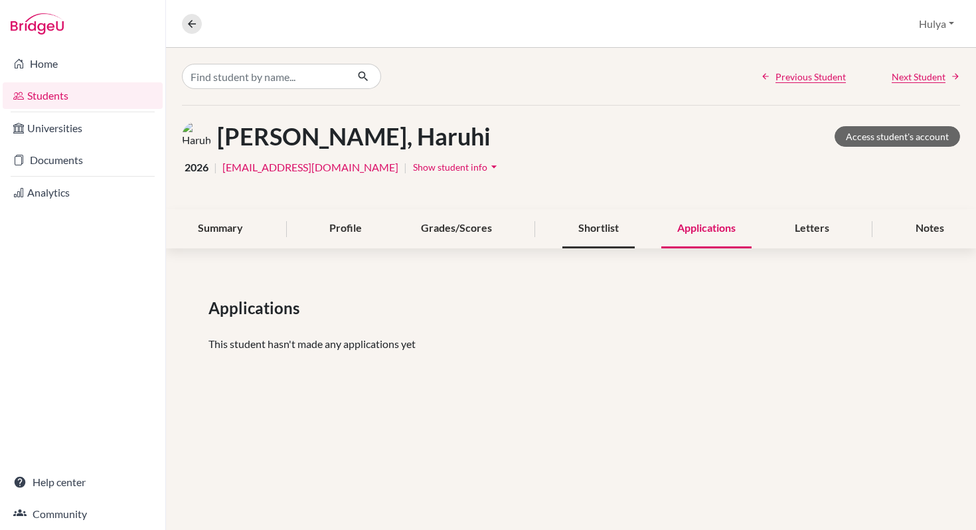
click at [612, 238] on div "Shortlist" at bounding box center [599, 228] width 72 height 39
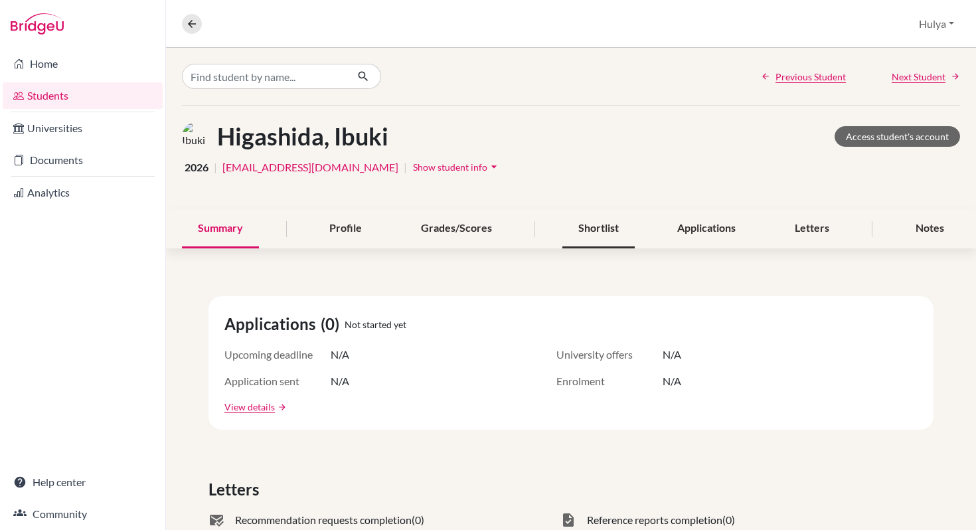
click at [597, 217] on div "Shortlist" at bounding box center [599, 228] width 72 height 39
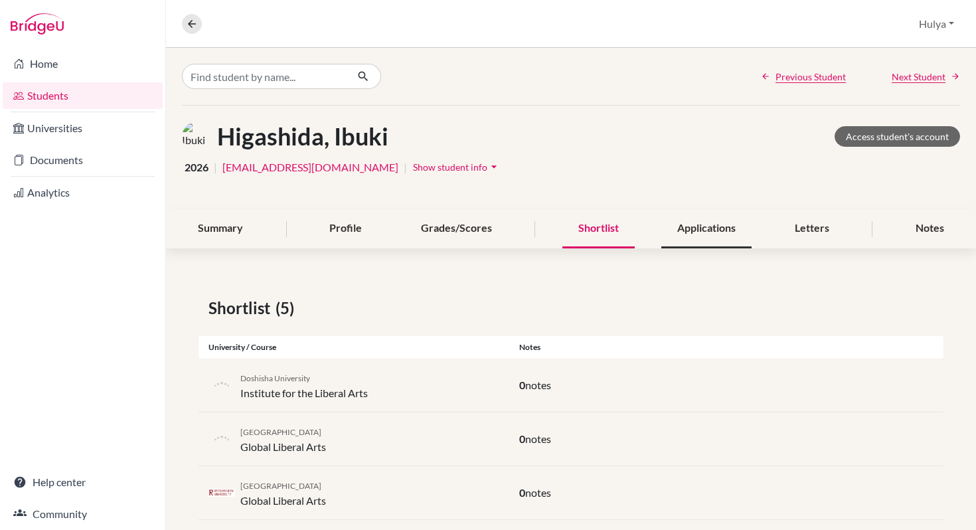
click at [674, 223] on div "Applications" at bounding box center [707, 228] width 90 height 39
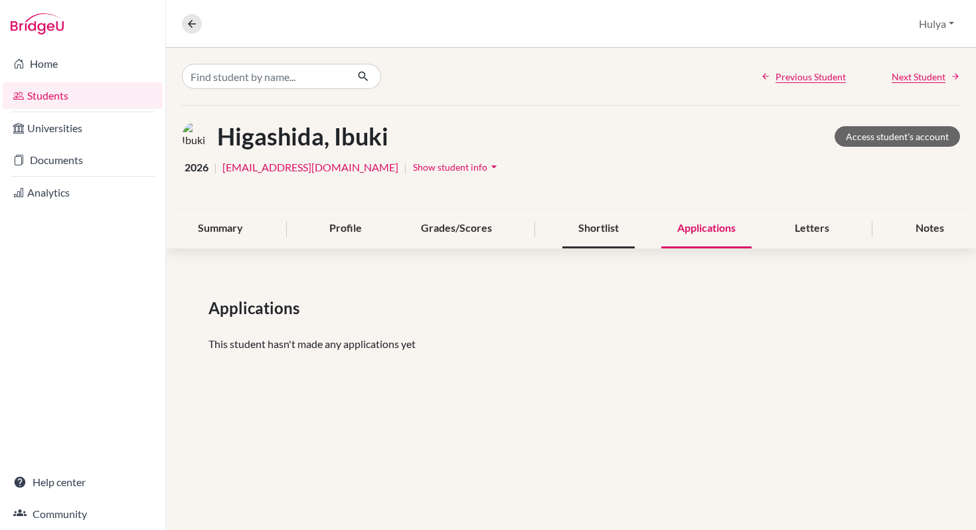
click at [599, 223] on div "Shortlist" at bounding box center [599, 228] width 72 height 39
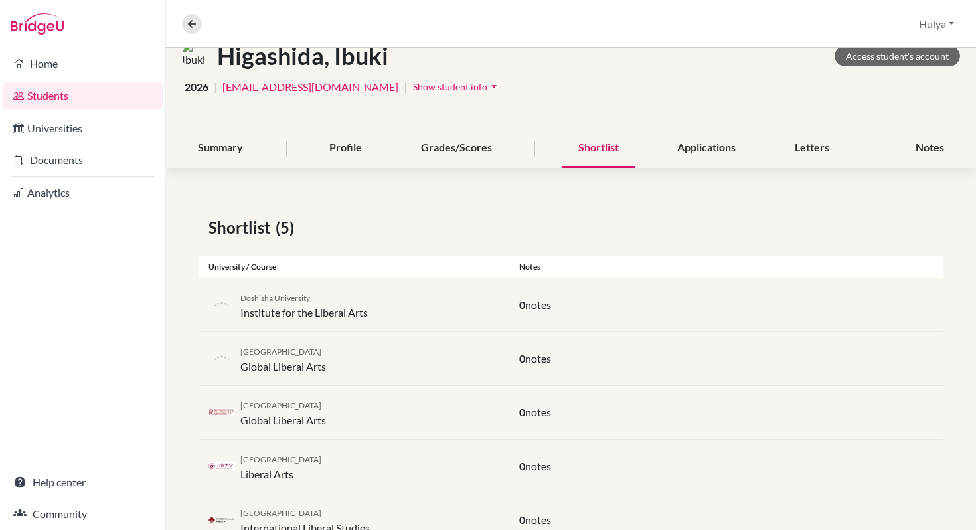
scroll to position [130, 0]
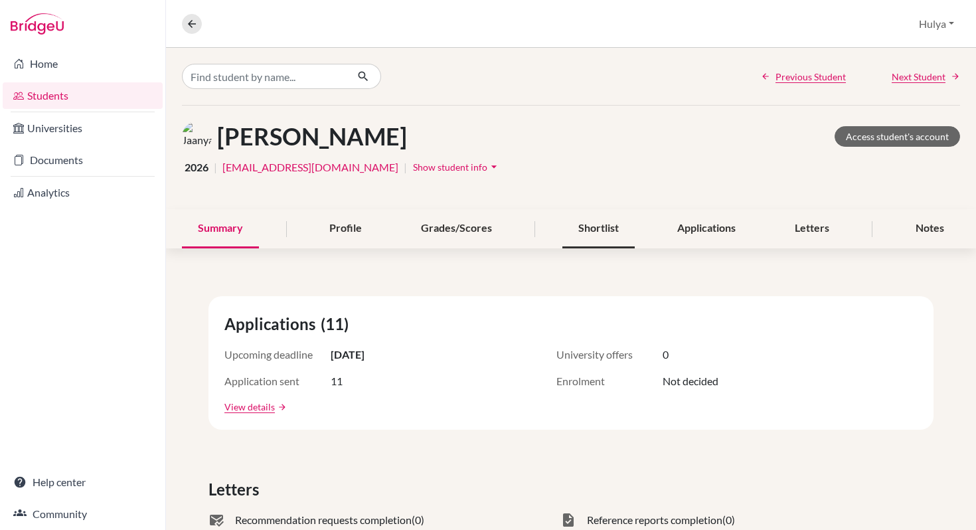
click at [610, 229] on div "Shortlist" at bounding box center [599, 228] width 72 height 39
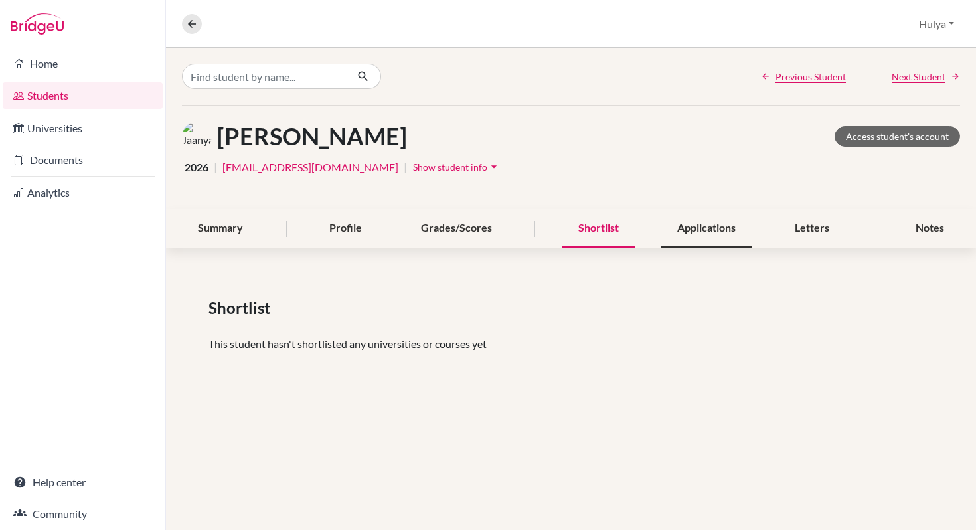
click at [682, 231] on div "Applications" at bounding box center [707, 228] width 90 height 39
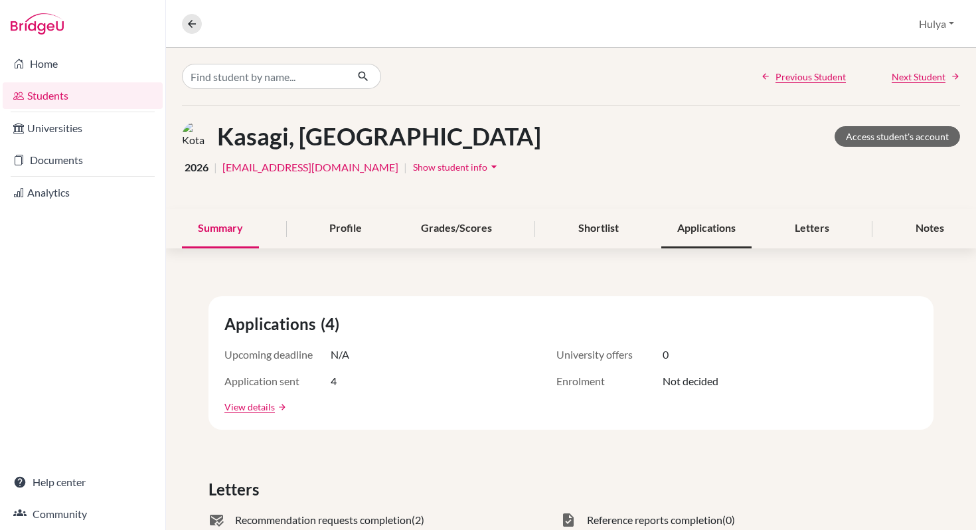
click at [687, 227] on div "Applications" at bounding box center [707, 228] width 90 height 39
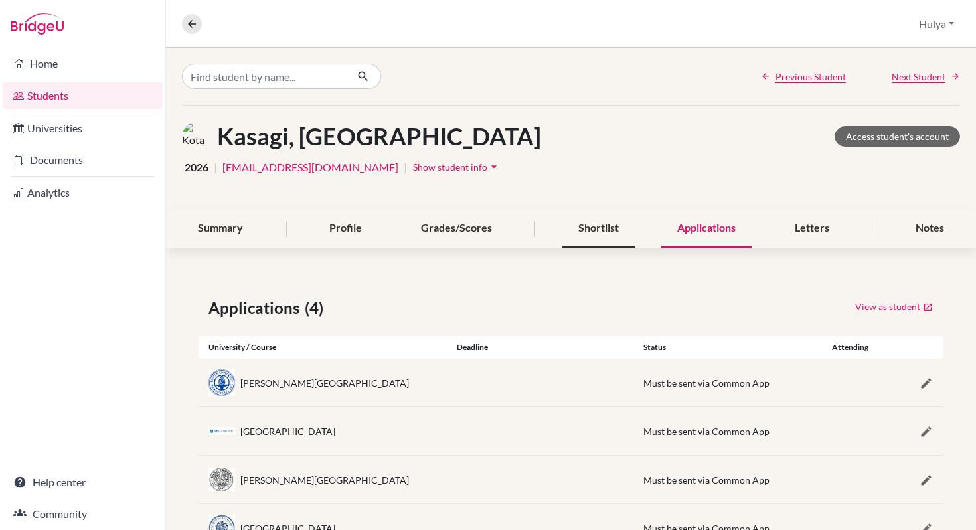
scroll to position [54, 0]
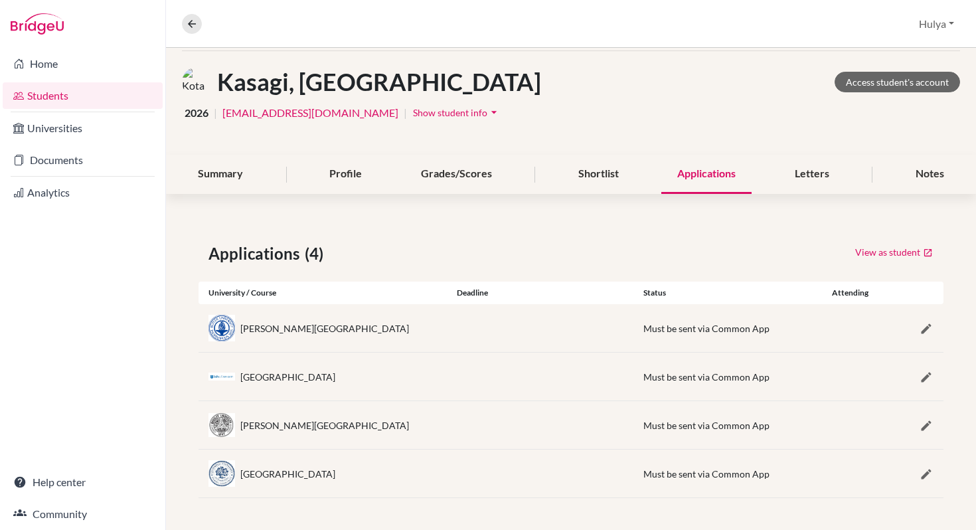
drag, startPoint x: 335, startPoint y: 479, endPoint x: 239, endPoint y: 479, distance: 96.3
click at [239, 479] on div "Quinnipiac University" at bounding box center [323, 473] width 248 height 27
copy div "Quinnipiac University"
click at [248, 426] on div "Bradley University" at bounding box center [324, 425] width 169 height 14
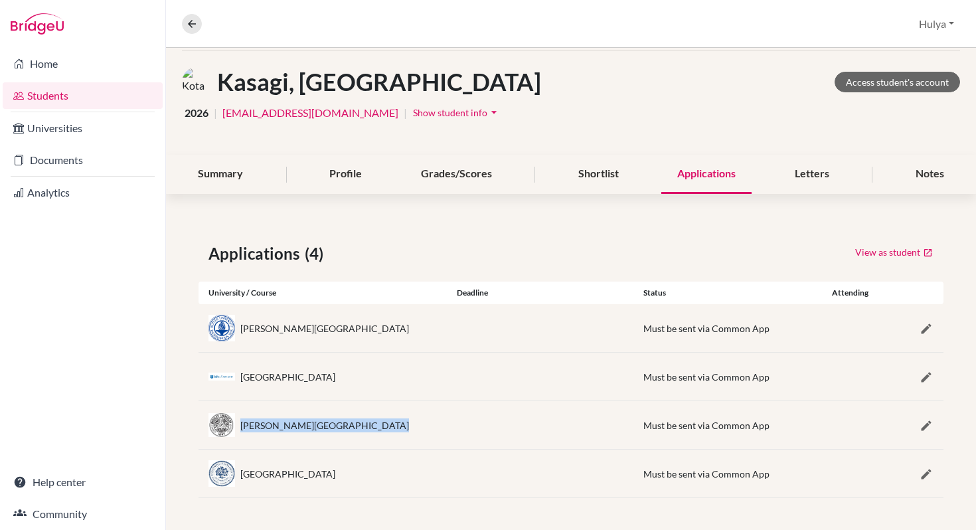
click at [248, 426] on div "Bradley University" at bounding box center [324, 425] width 169 height 14
copy div "Bradley University"
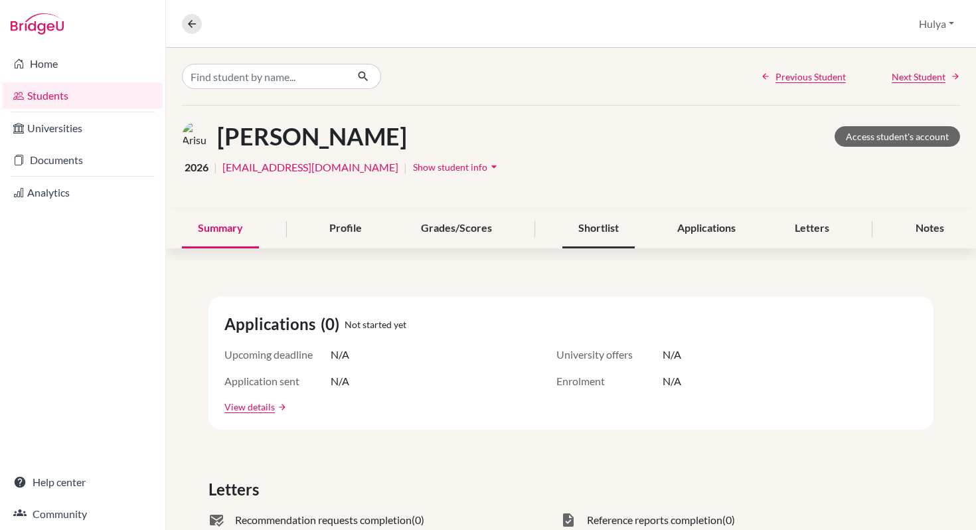
click at [597, 229] on div "Shortlist" at bounding box center [599, 228] width 72 height 39
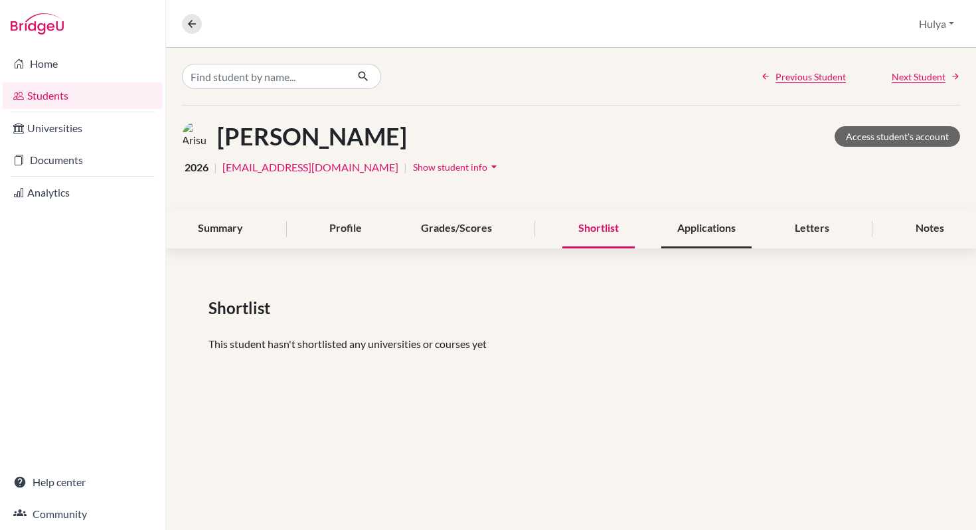
click at [738, 223] on div "Applications" at bounding box center [707, 228] width 90 height 39
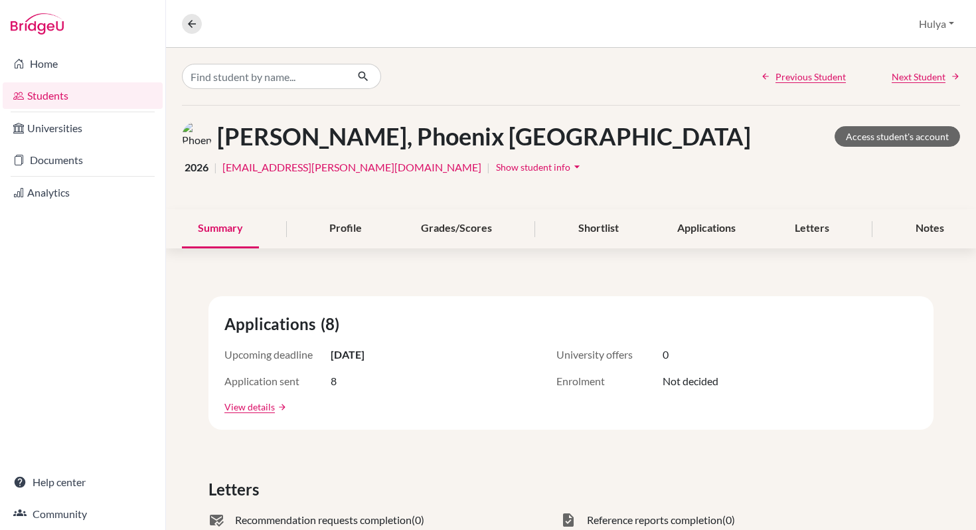
scroll to position [6, 0]
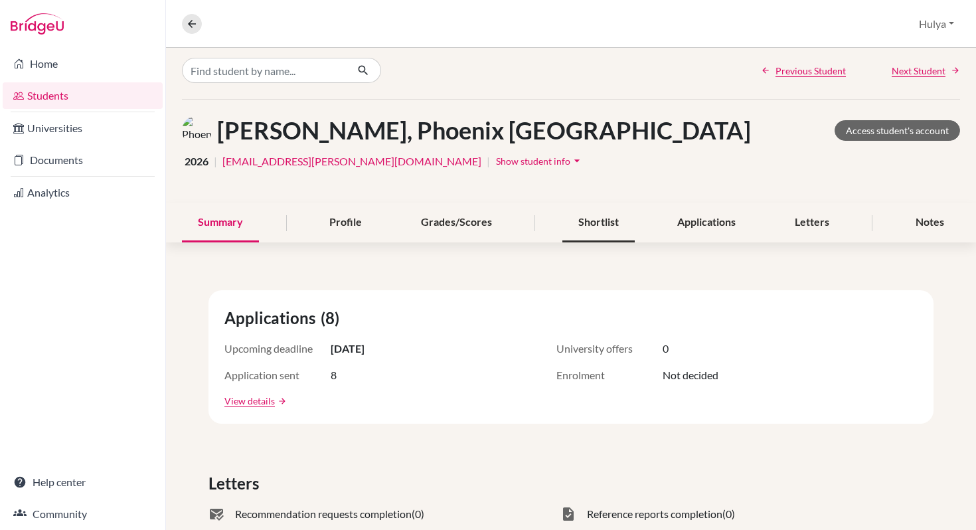
click at [586, 229] on div "Shortlist" at bounding box center [599, 222] width 72 height 39
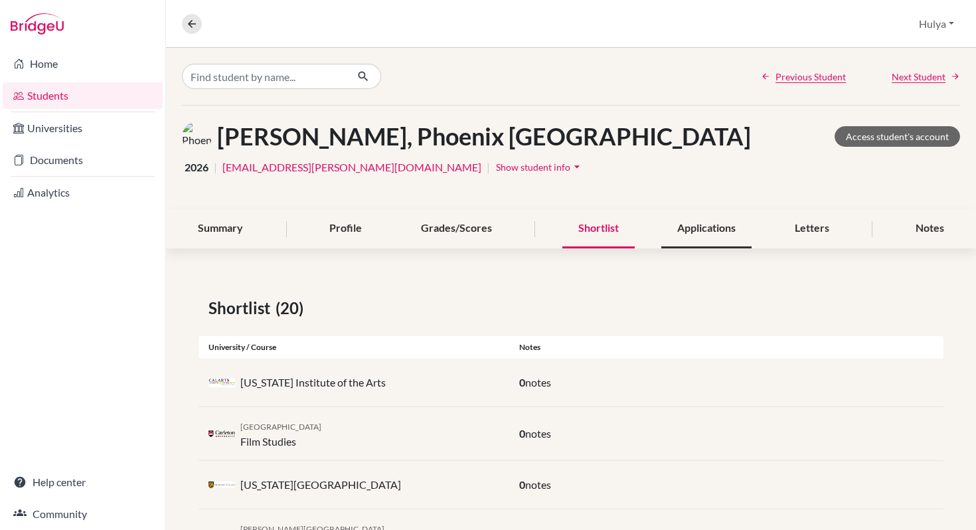
click at [684, 218] on div "Applications" at bounding box center [707, 228] width 90 height 39
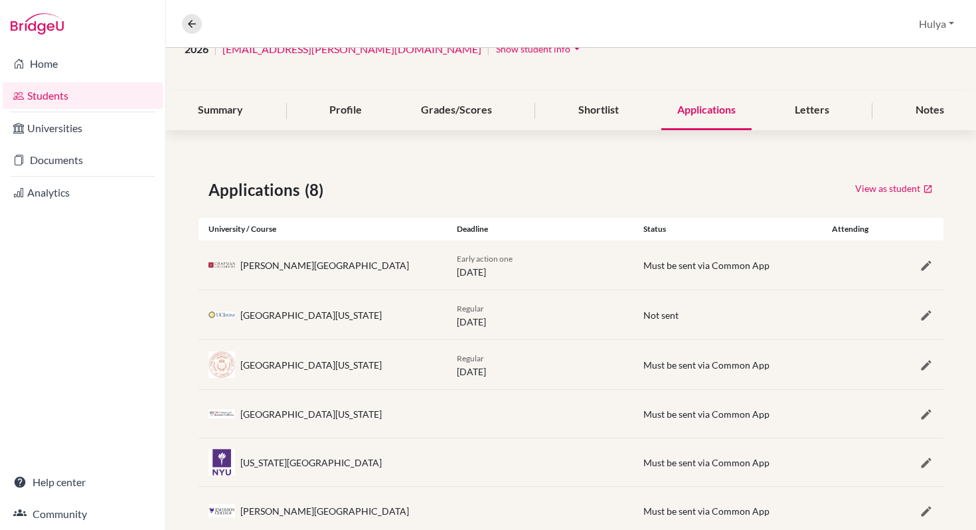
scroll to position [119, 0]
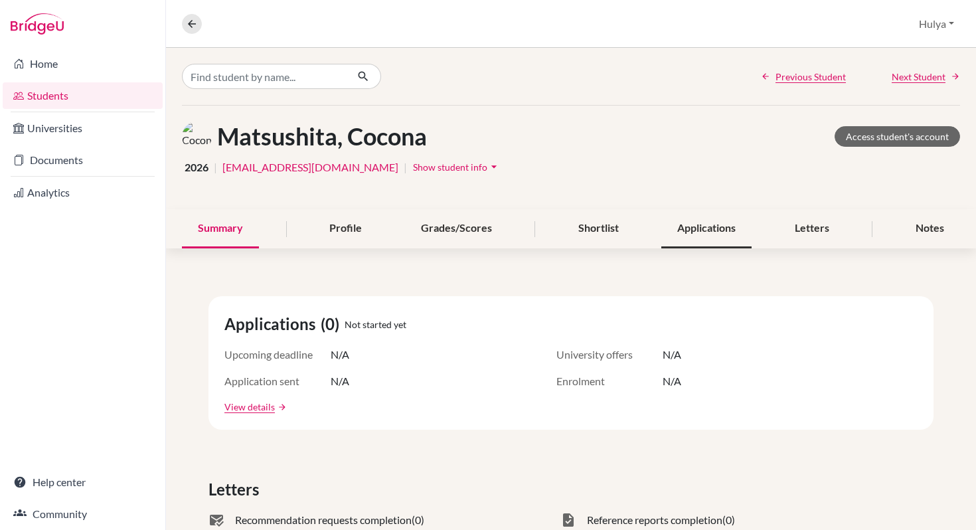
click at [712, 240] on div "Applications" at bounding box center [707, 228] width 90 height 39
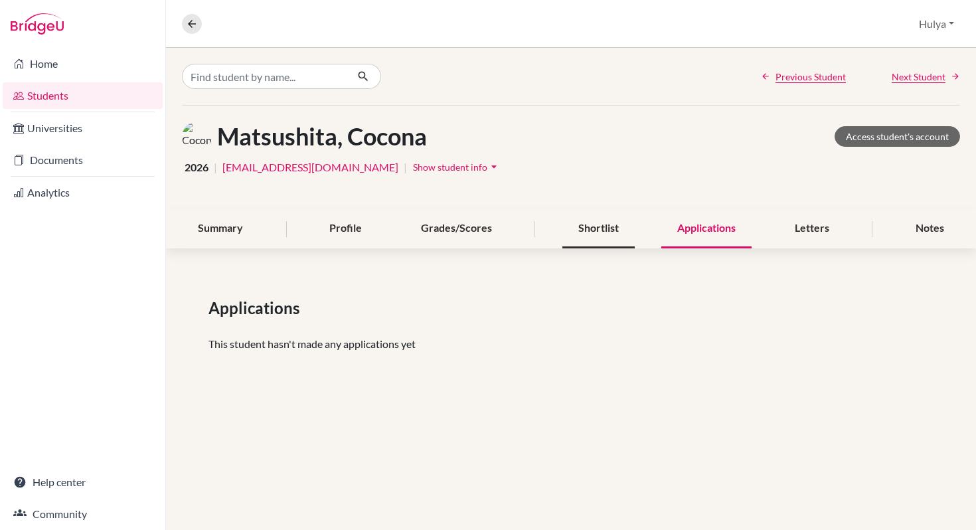
click at [600, 220] on div "Shortlist" at bounding box center [599, 228] width 72 height 39
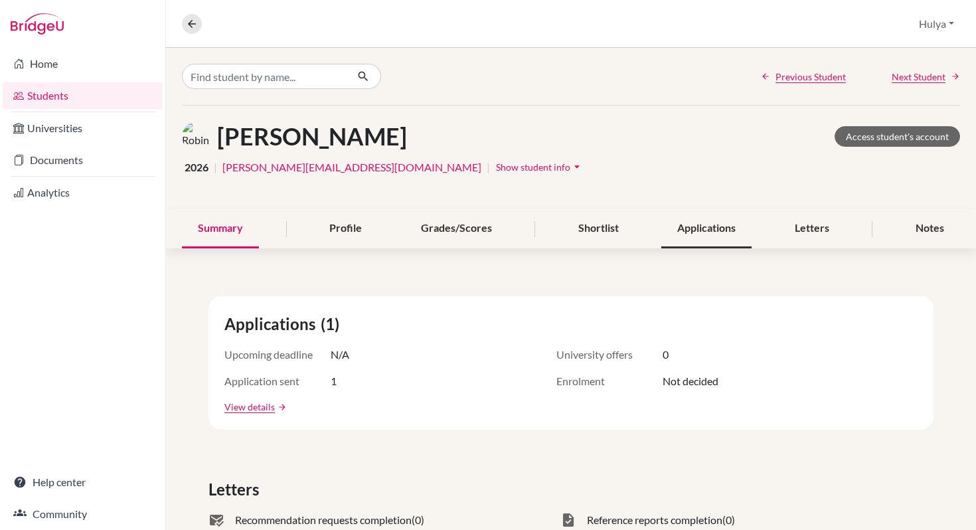
click at [685, 223] on div "Applications" at bounding box center [707, 228] width 90 height 39
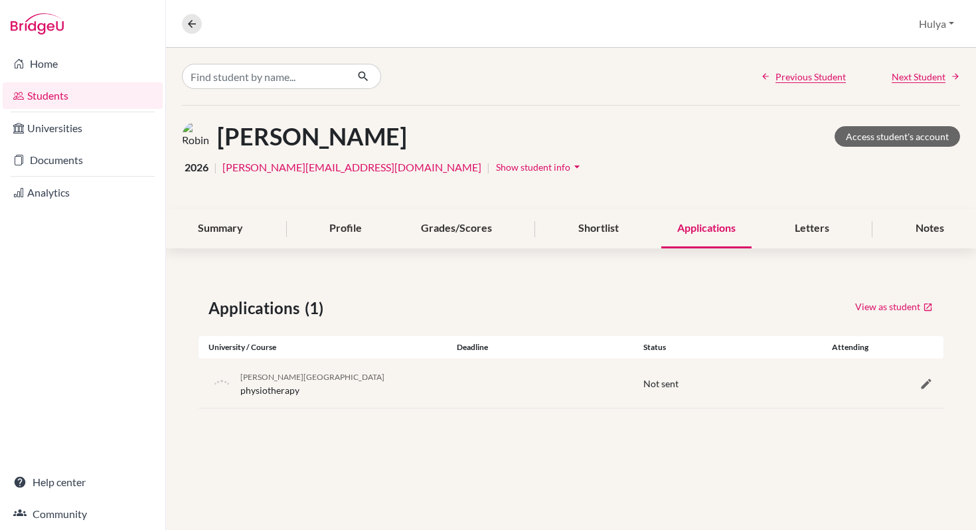
click at [636, 223] on div "Summary Profile Grades/Scores Shortlist Applications Letters Notes" at bounding box center [571, 228] width 779 height 39
click at [567, 225] on div "Shortlist" at bounding box center [599, 228] width 72 height 39
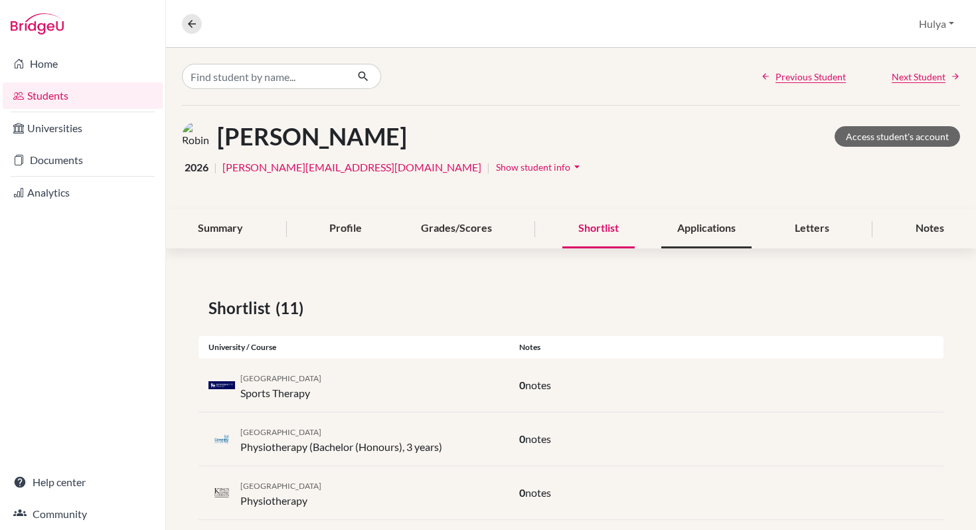
click at [703, 231] on div "Applications" at bounding box center [707, 228] width 90 height 39
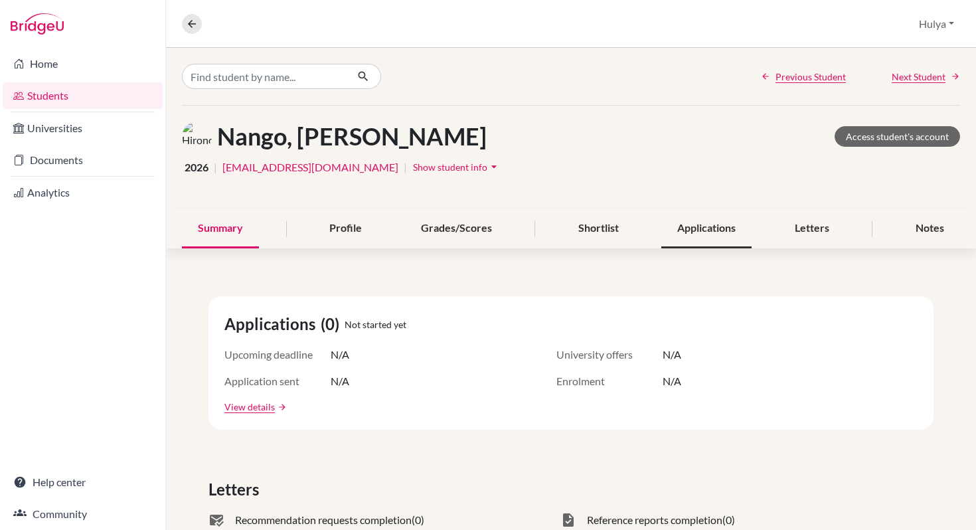
click at [719, 238] on div "Applications" at bounding box center [707, 228] width 90 height 39
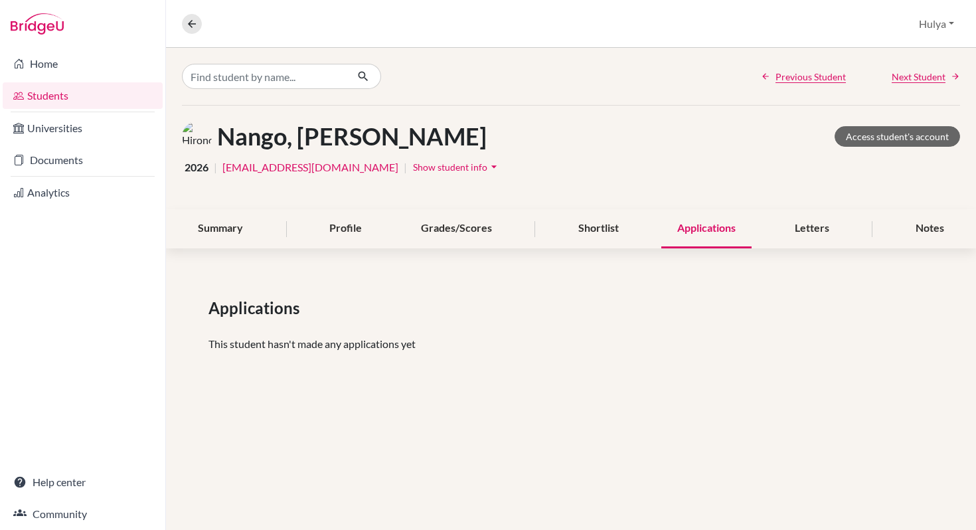
click at [648, 236] on div "Summary Profile Grades/Scores Shortlist Applications Letters Notes" at bounding box center [571, 228] width 779 height 39
click at [589, 234] on div "Shortlist" at bounding box center [599, 228] width 72 height 39
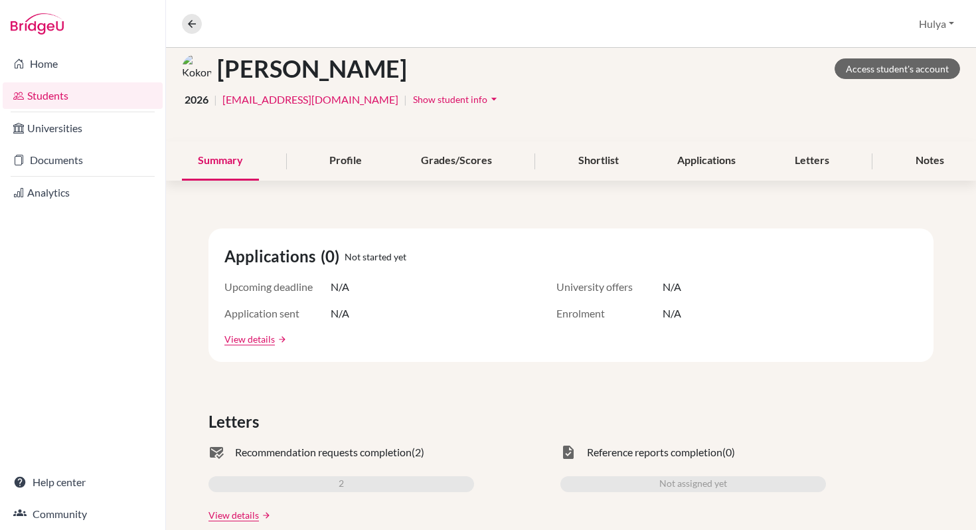
scroll to position [65, 0]
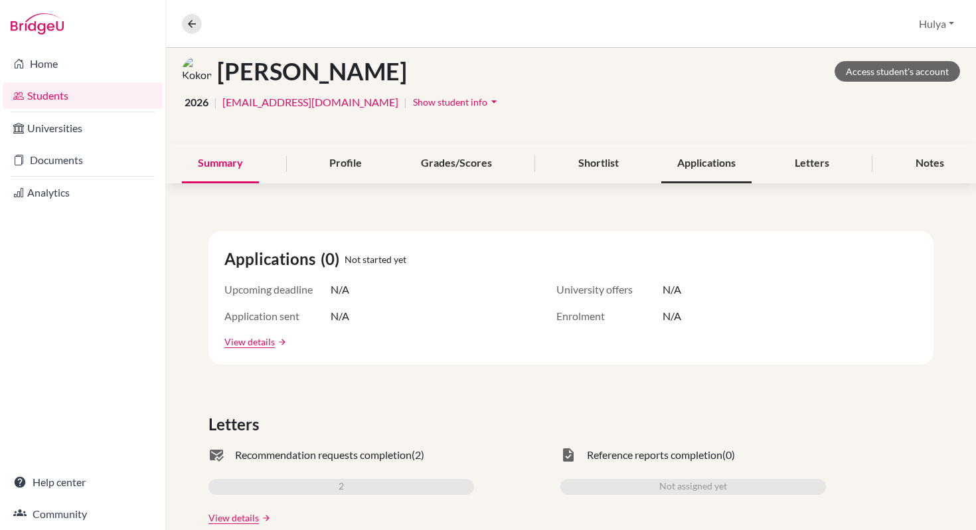
click at [723, 159] on div "Applications" at bounding box center [707, 163] width 90 height 39
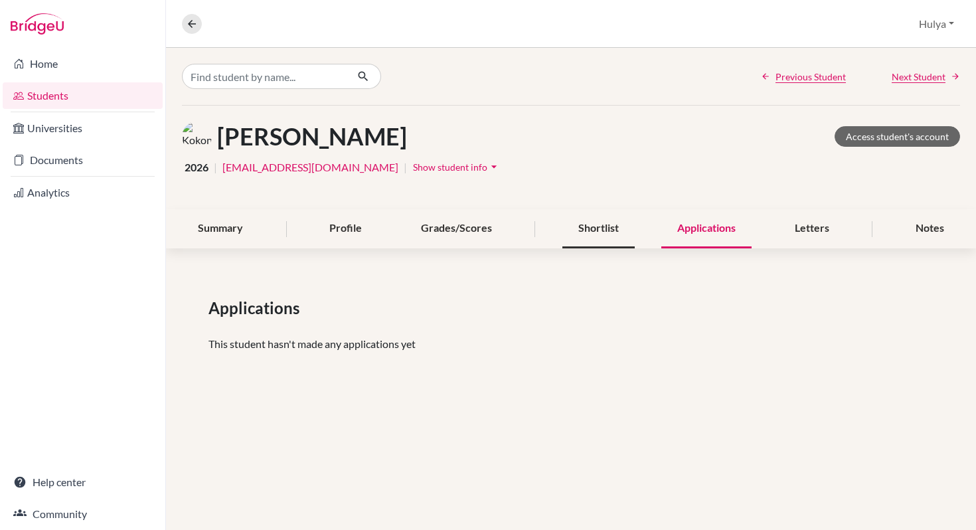
click at [620, 211] on div "Shortlist" at bounding box center [599, 228] width 72 height 39
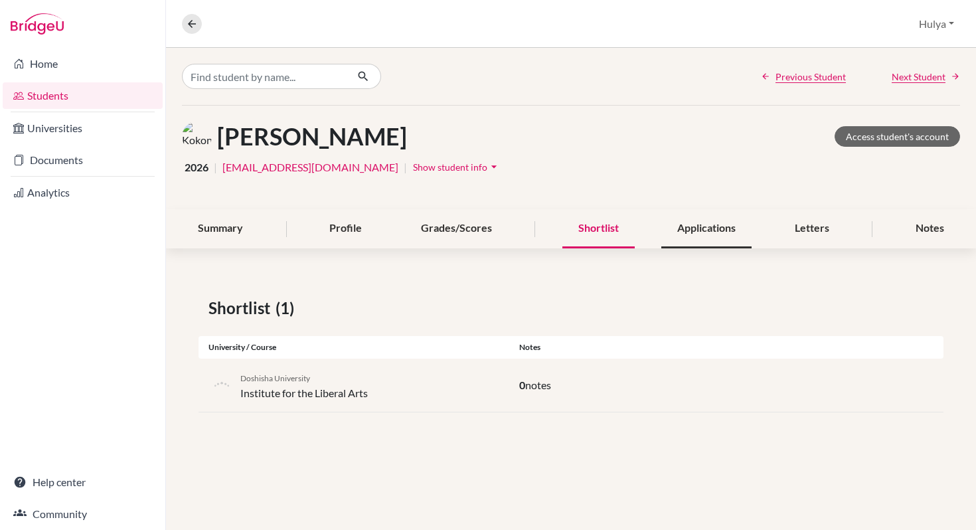
click at [684, 217] on div "Applications" at bounding box center [707, 228] width 90 height 39
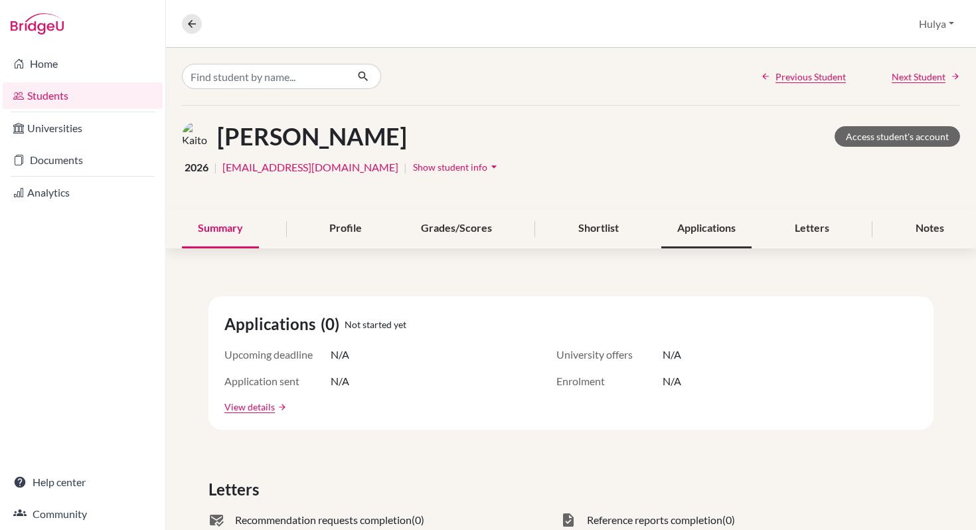
click at [703, 226] on div "Applications" at bounding box center [707, 228] width 90 height 39
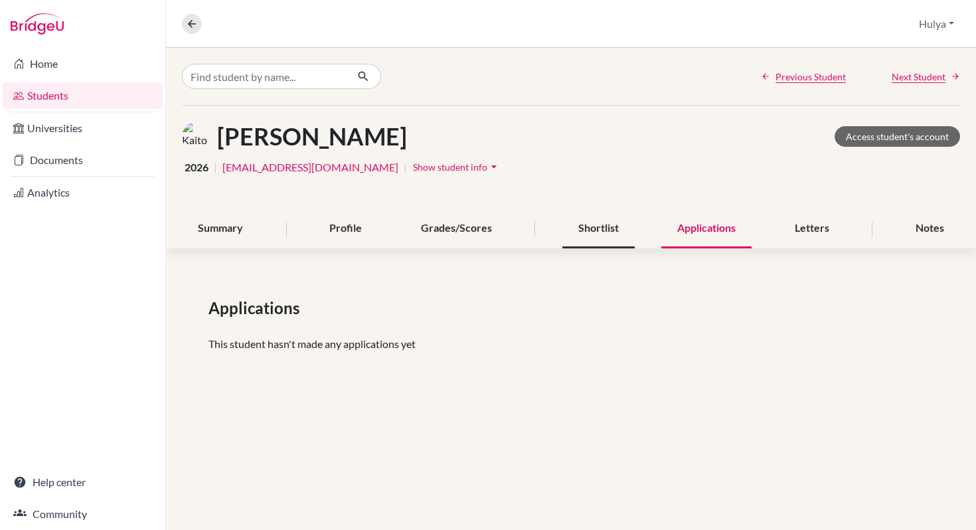
click at [608, 221] on div "Shortlist" at bounding box center [599, 228] width 72 height 39
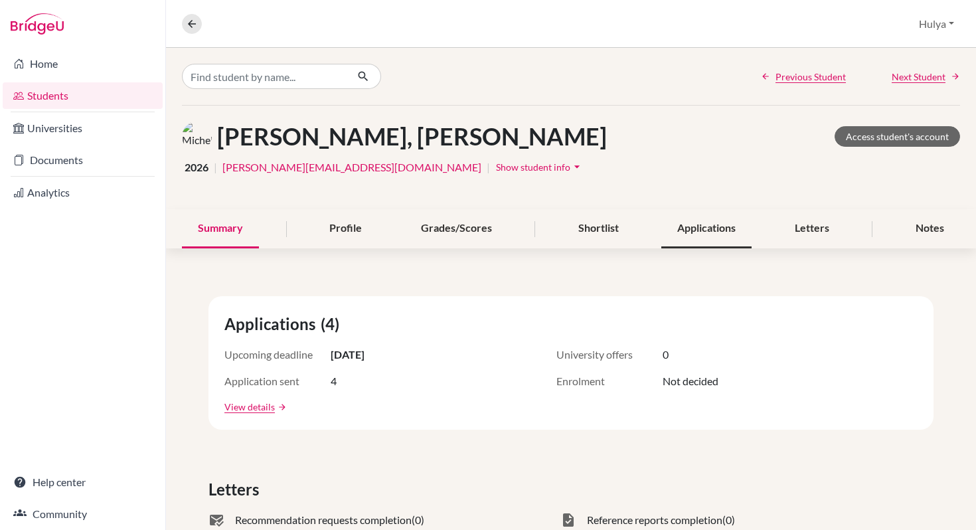
click at [722, 225] on div "Applications" at bounding box center [707, 228] width 90 height 39
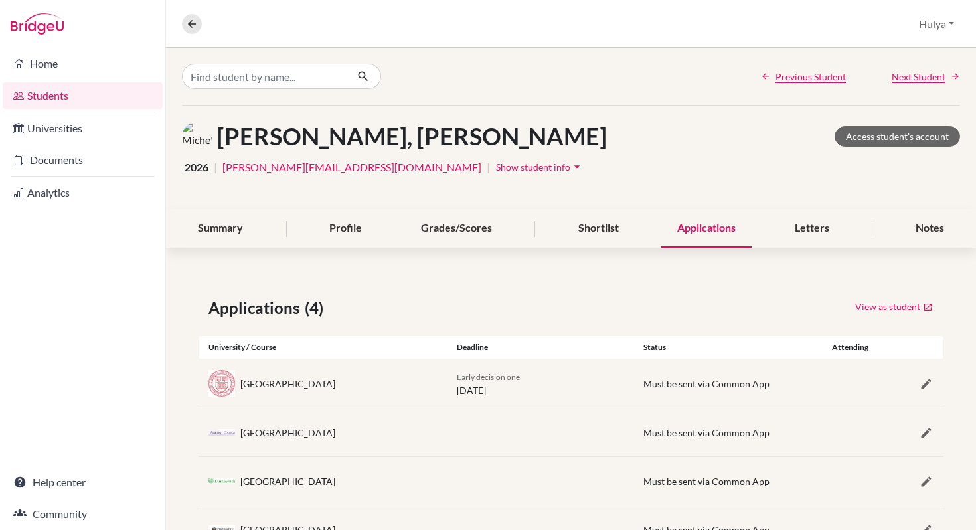
scroll to position [56, 0]
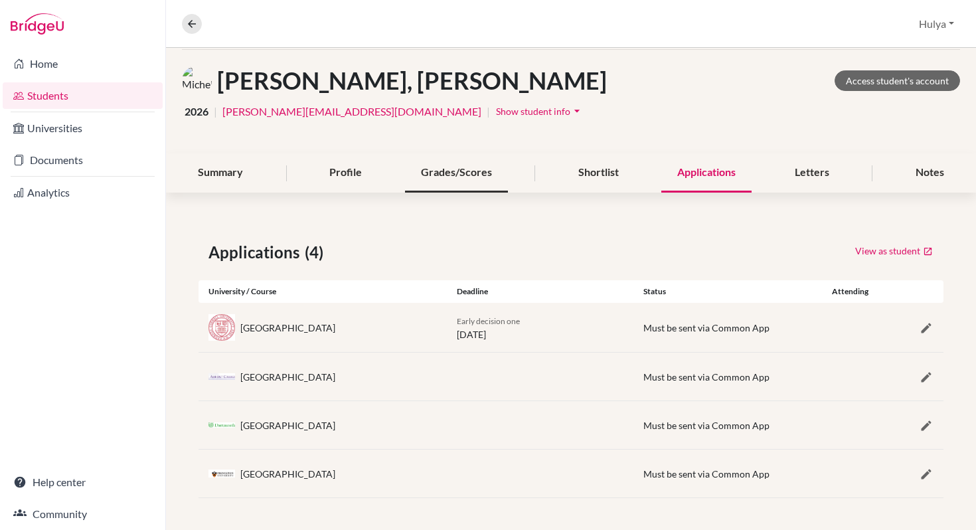
click at [472, 171] on div "Grades/Scores" at bounding box center [456, 172] width 103 height 39
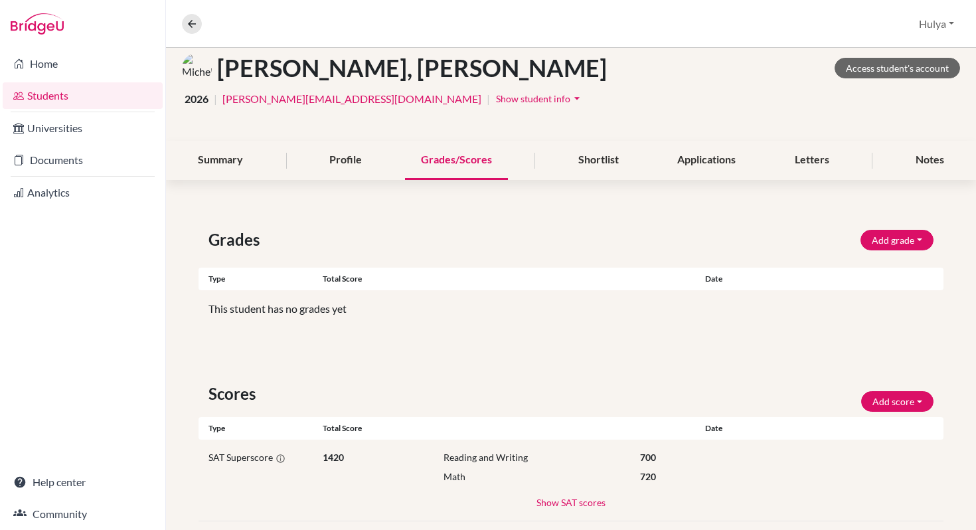
scroll to position [92, 0]
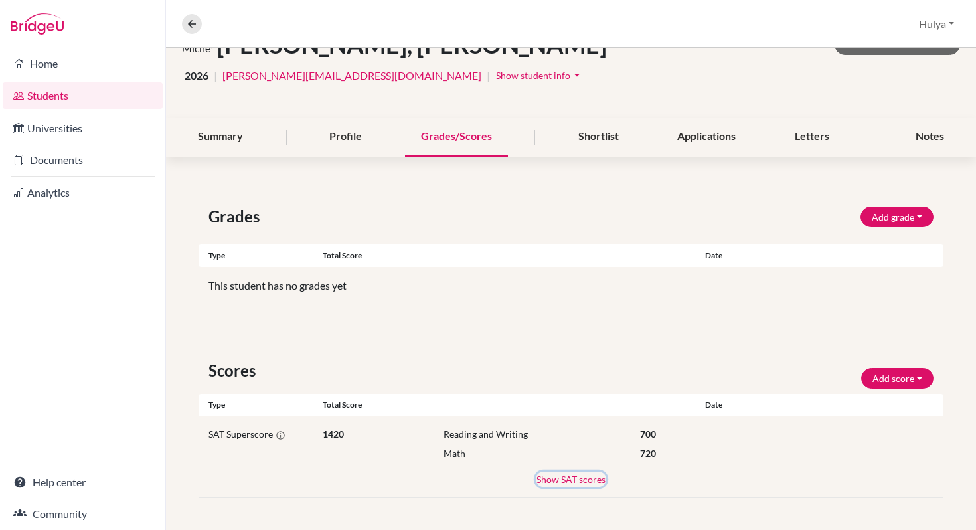
click at [567, 480] on button "Show SAT scores" at bounding box center [571, 479] width 70 height 15
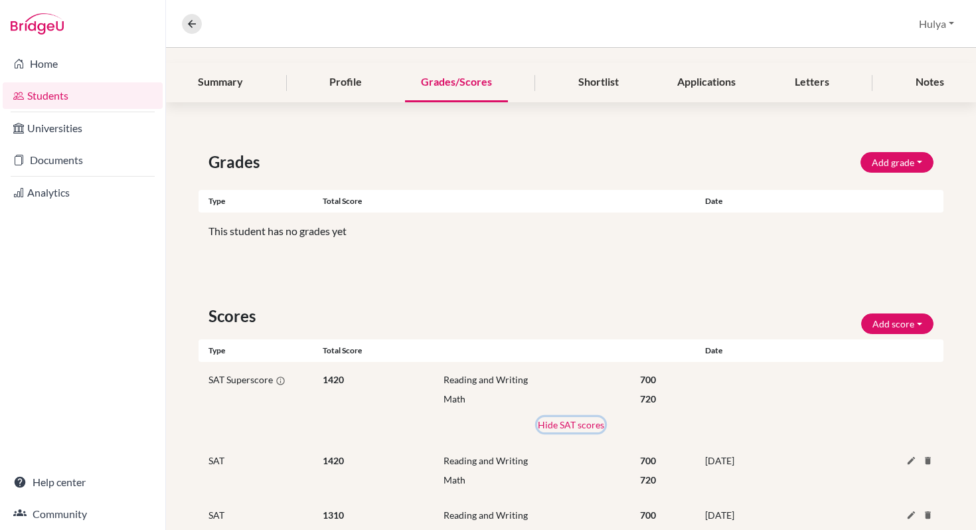
scroll to position [201, 0]
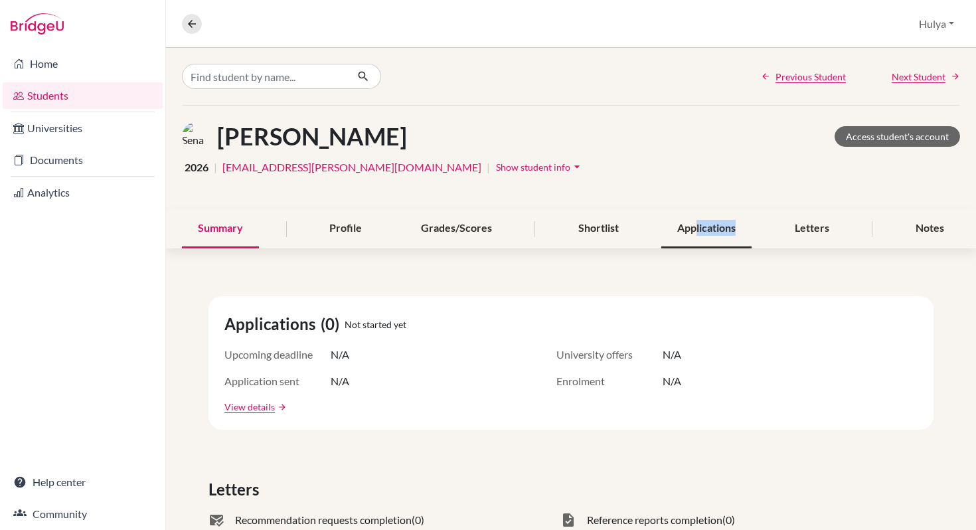
click at [695, 236] on div "Applications" at bounding box center [707, 228] width 90 height 39
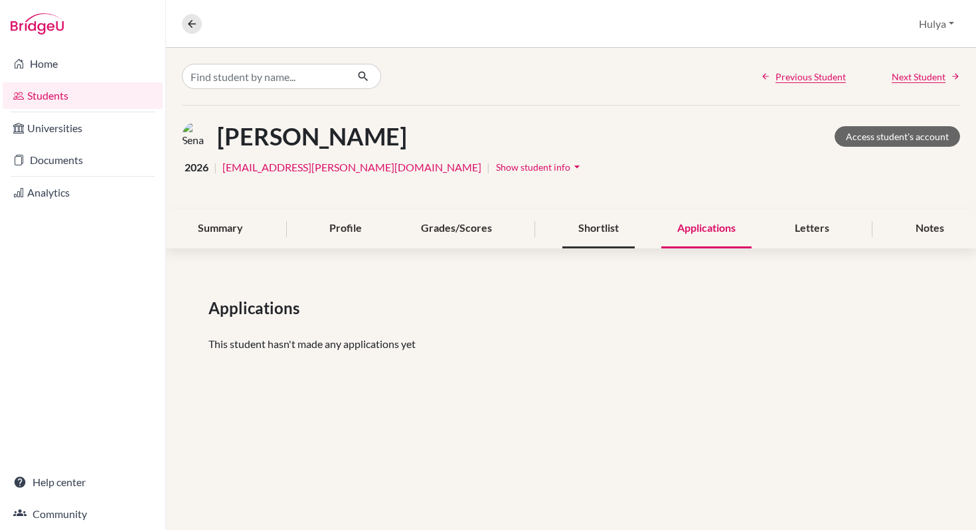
click at [604, 228] on div "Shortlist" at bounding box center [599, 228] width 72 height 39
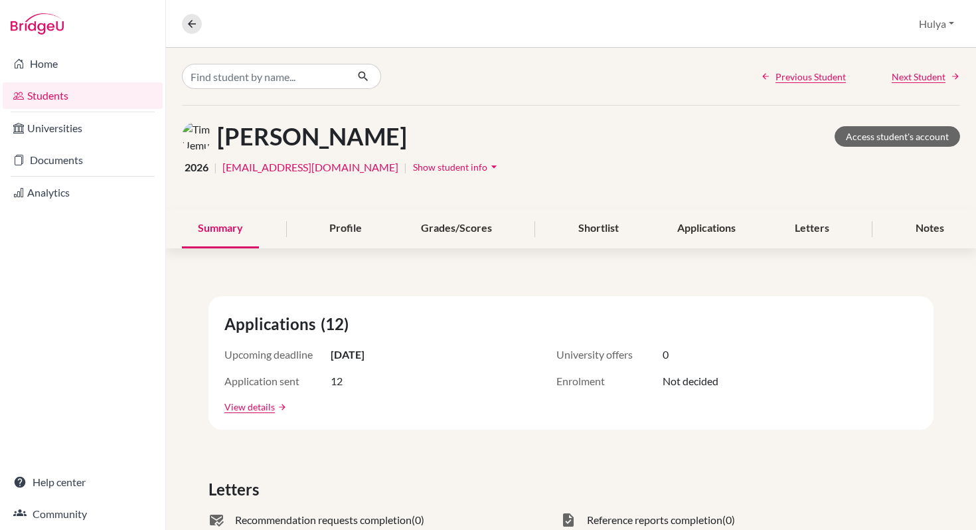
click at [698, 200] on div "Selzer, Tim Uemura Access student's account 2026 | selzertu@marist.ac.jp | Show…" at bounding box center [571, 158] width 810 height 104
click at [695, 229] on div "Applications" at bounding box center [707, 228] width 90 height 39
click at [579, 223] on div "Shortlist" at bounding box center [599, 228] width 72 height 39
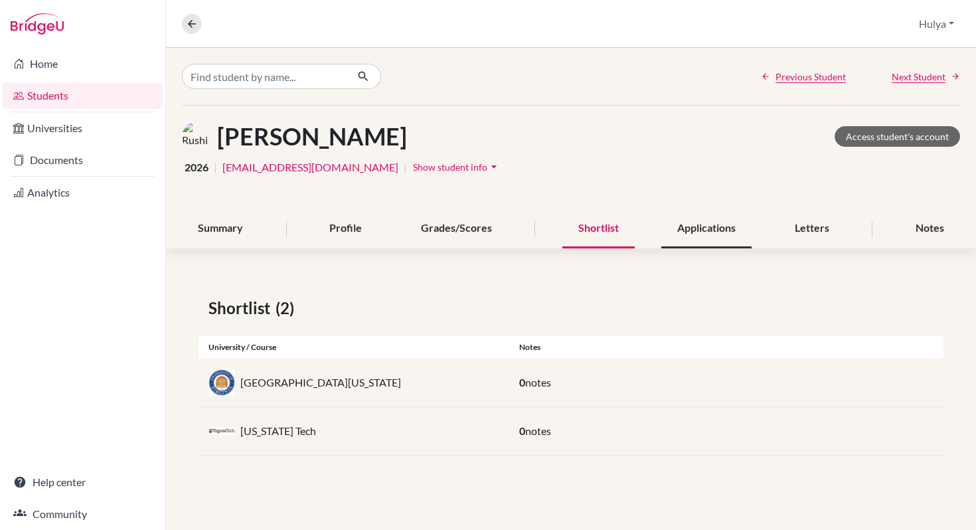
click at [732, 221] on div "Applications" at bounding box center [707, 228] width 90 height 39
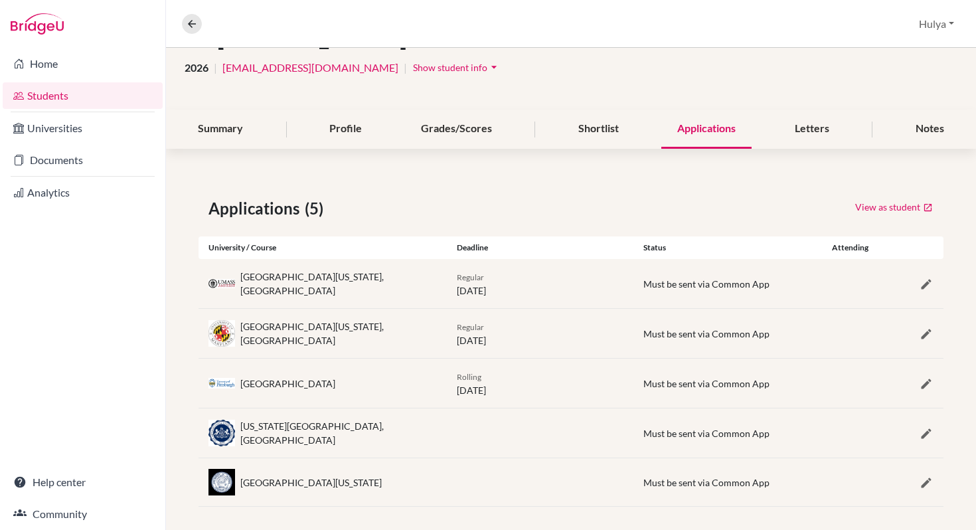
scroll to position [107, 0]
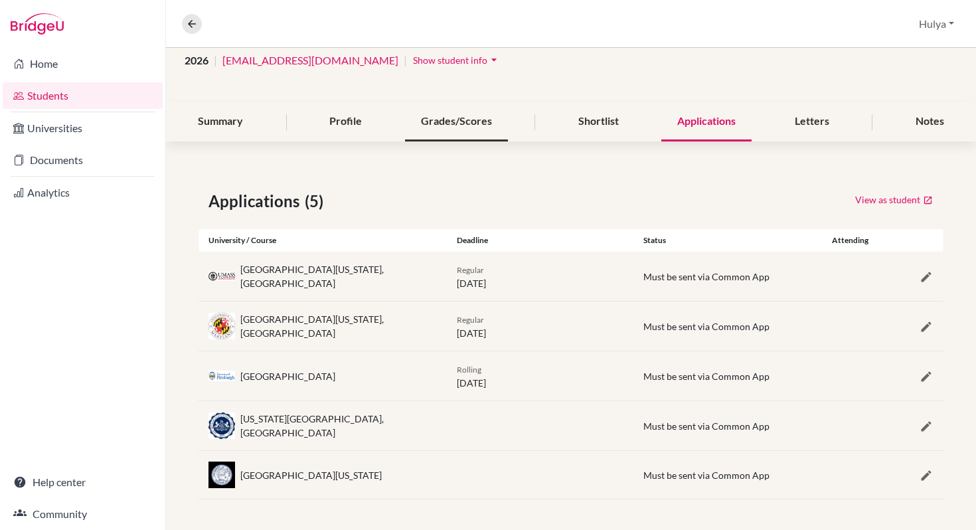
click at [472, 118] on div "Grades/Scores" at bounding box center [456, 121] width 103 height 39
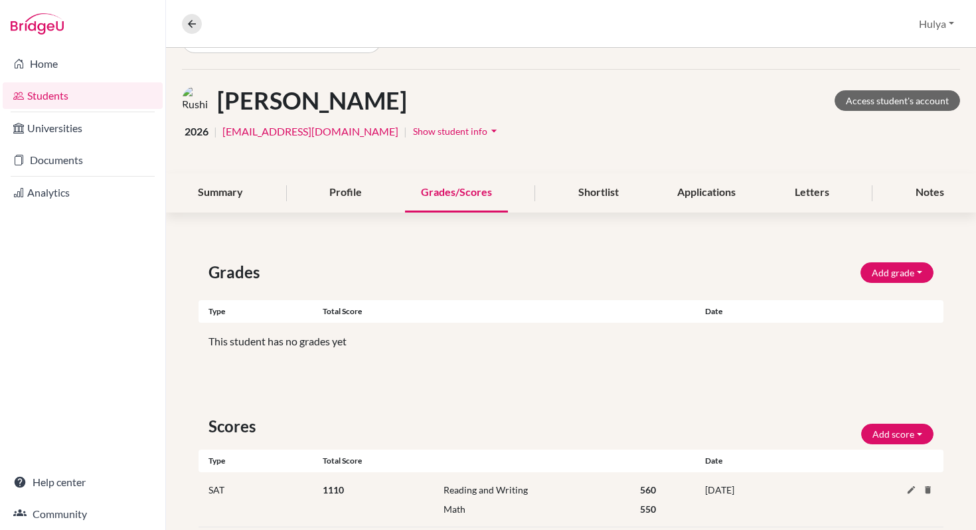
scroll to position [65, 0]
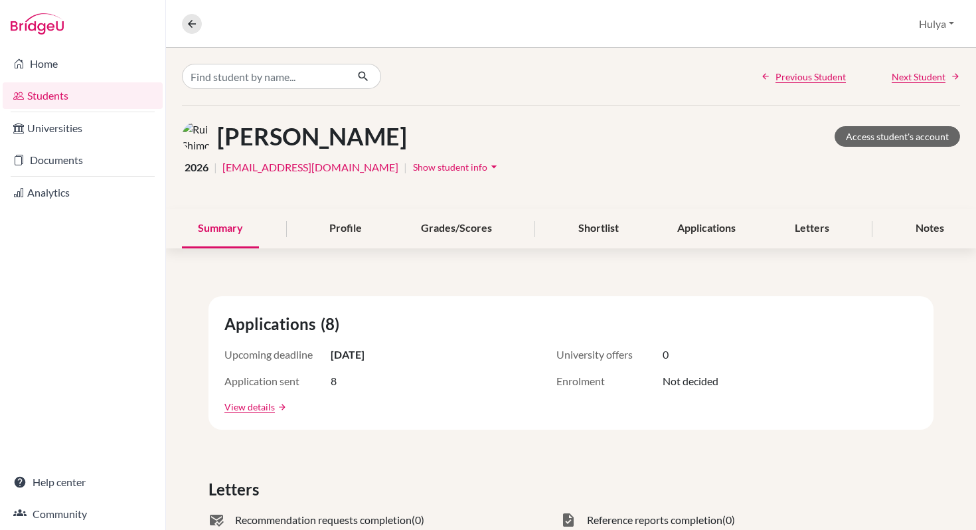
scroll to position [9, 0]
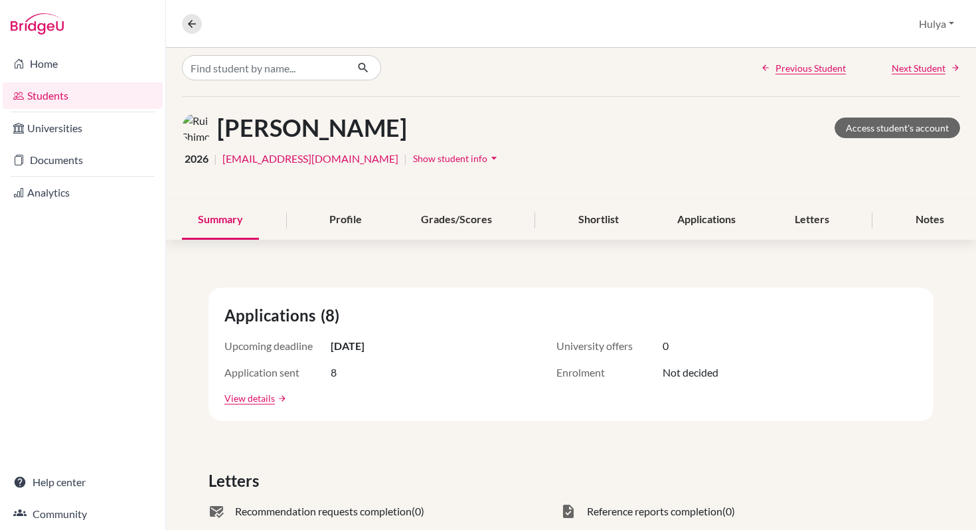
click at [734, 230] on div "Applications" at bounding box center [707, 220] width 90 height 39
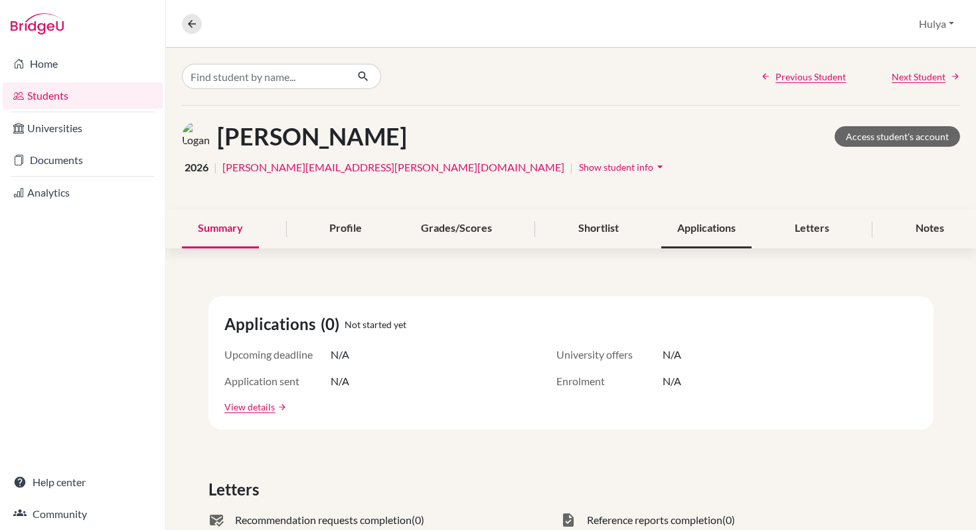
click at [673, 223] on div "Applications" at bounding box center [707, 228] width 90 height 39
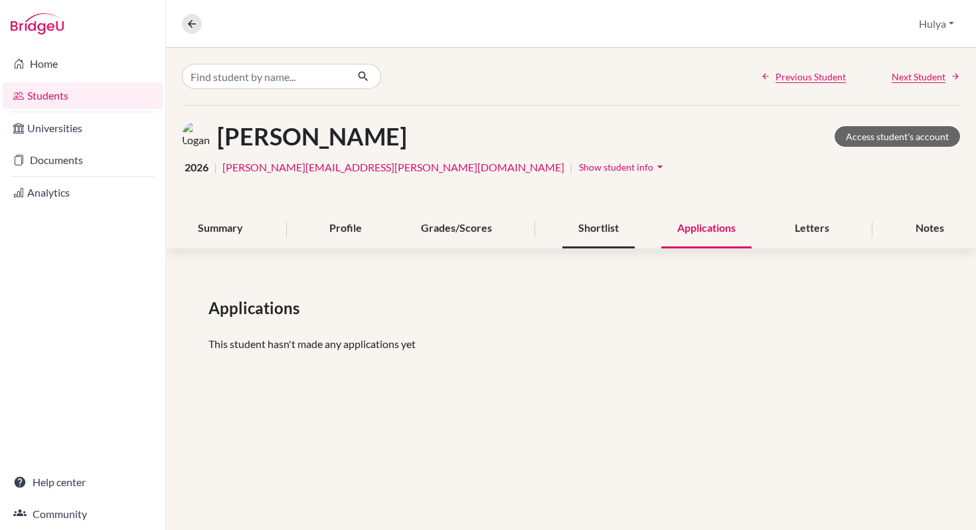
click at [595, 229] on div "Shortlist" at bounding box center [599, 228] width 72 height 39
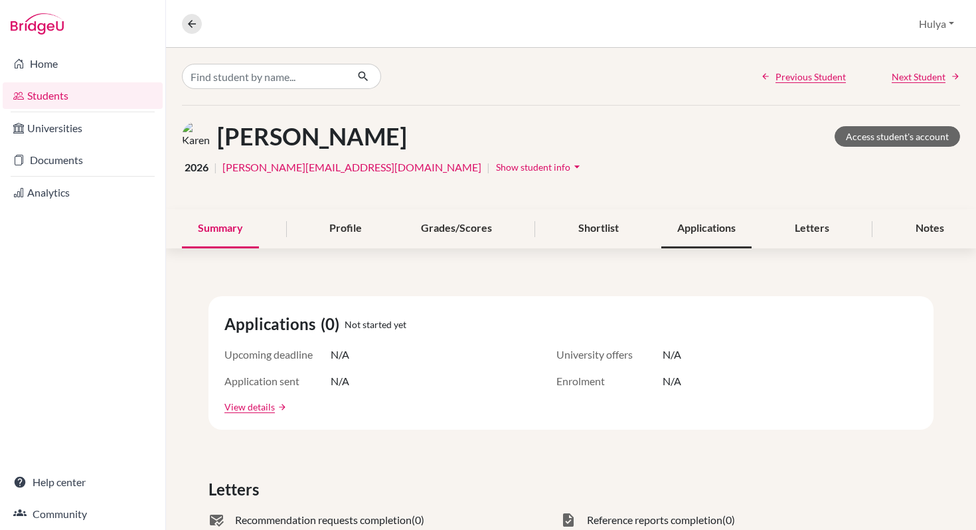
click at [680, 226] on div "Applications" at bounding box center [707, 228] width 90 height 39
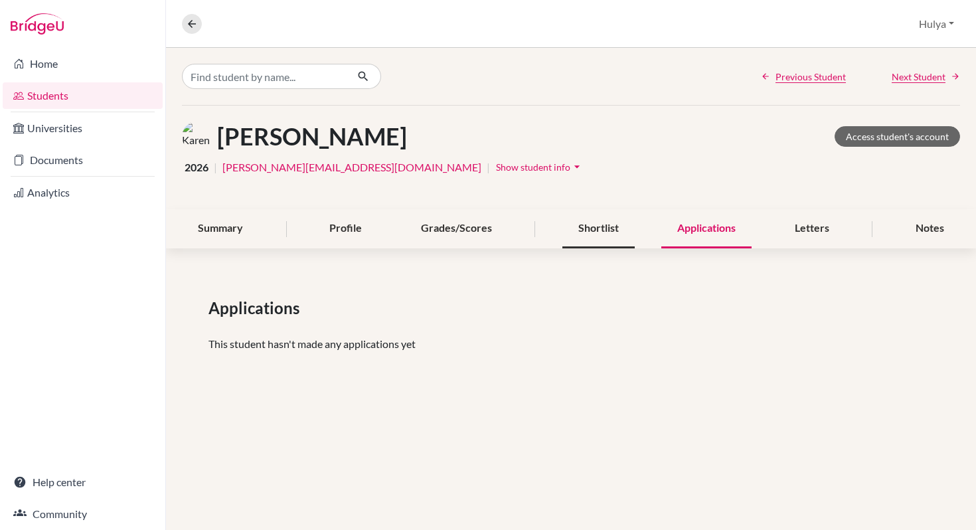
click at [624, 225] on div "Shortlist" at bounding box center [599, 228] width 72 height 39
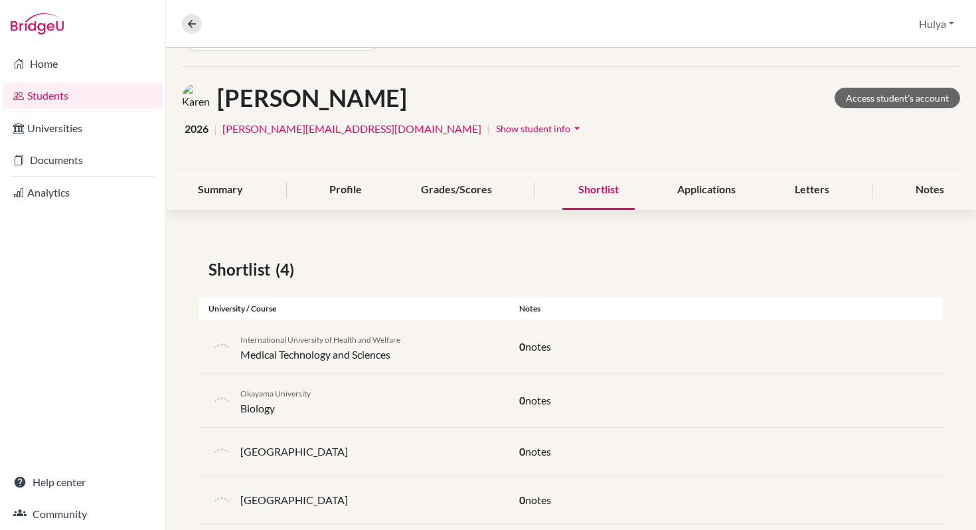
scroll to position [65, 0]
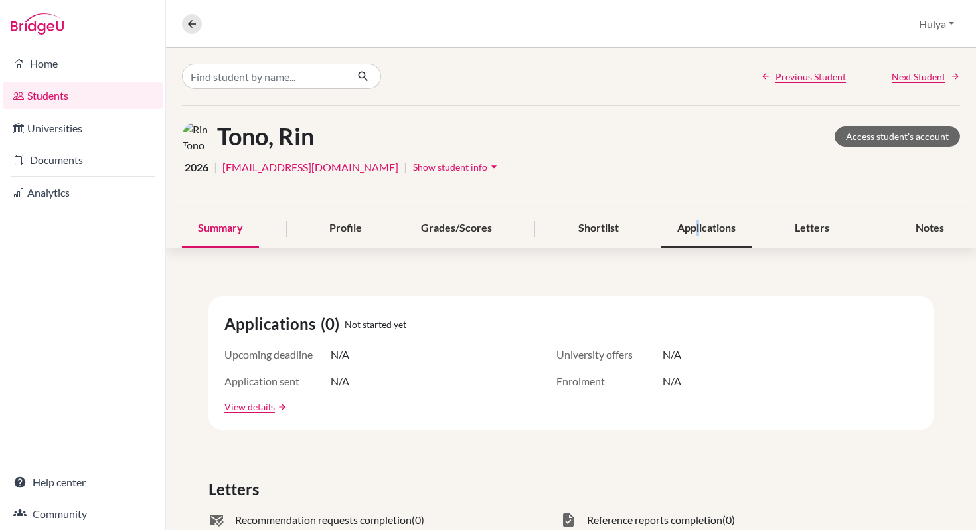
click at [697, 229] on div "Applications" at bounding box center [707, 228] width 90 height 39
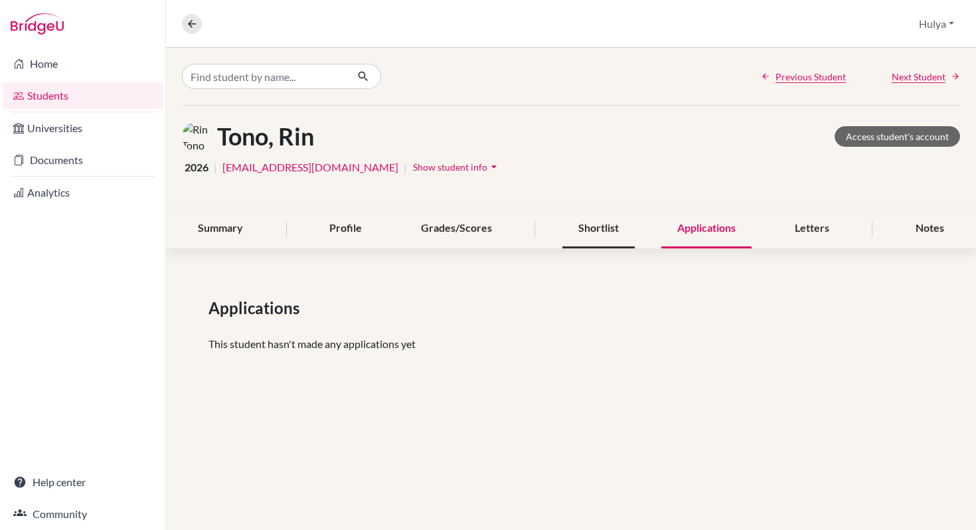
click at [617, 219] on div "Shortlist" at bounding box center [599, 228] width 72 height 39
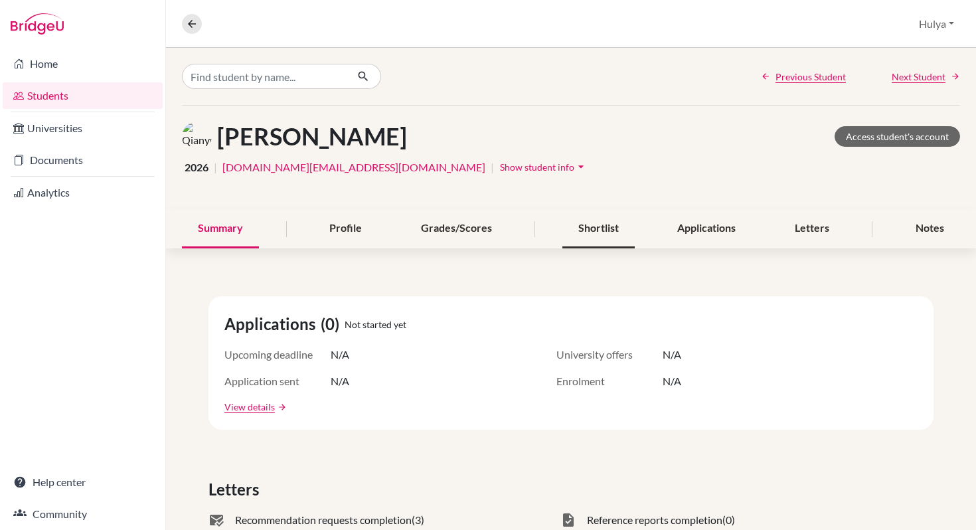
click at [597, 224] on div "Shortlist" at bounding box center [599, 228] width 72 height 39
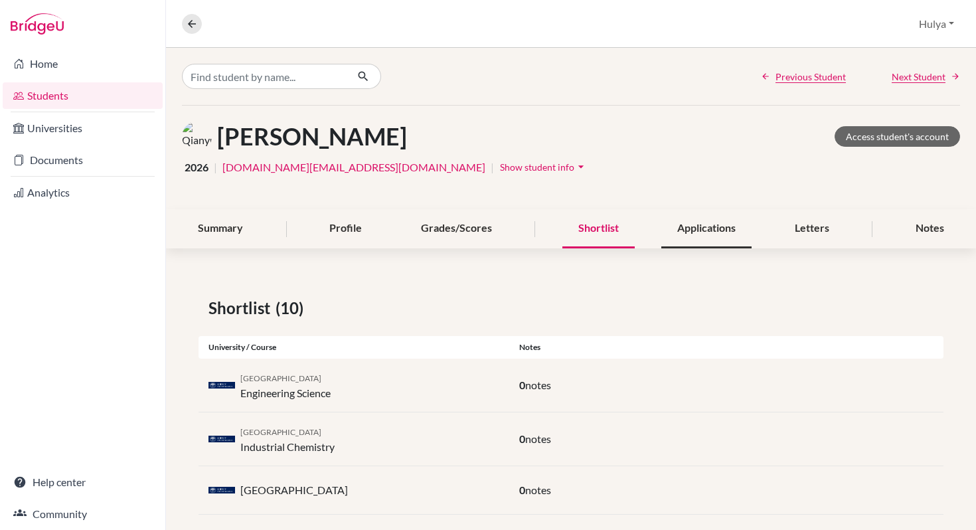
click at [711, 215] on div "Applications" at bounding box center [707, 228] width 90 height 39
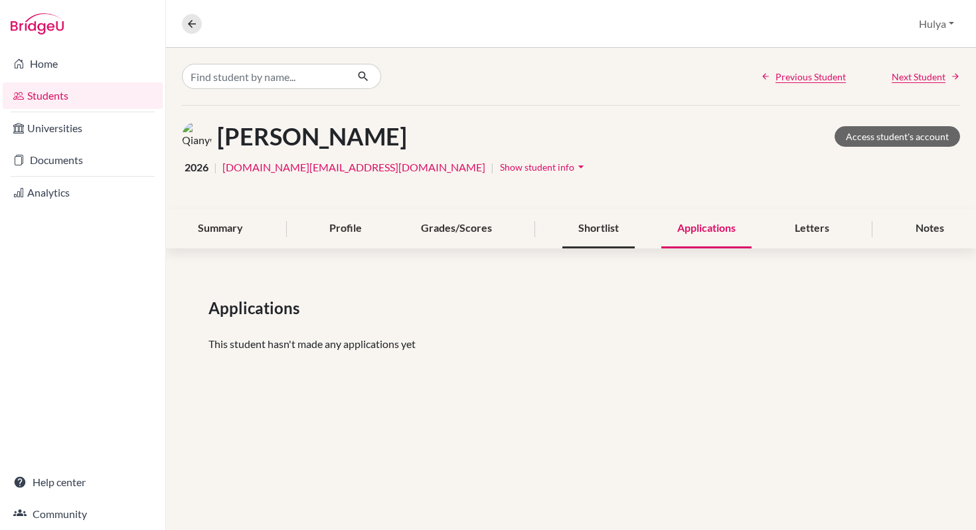
click at [624, 214] on div "Shortlist" at bounding box center [599, 228] width 72 height 39
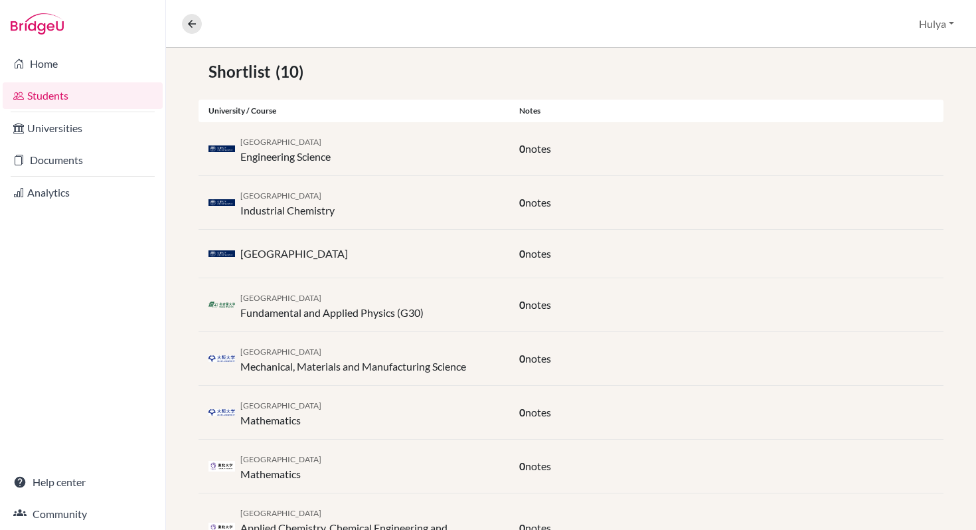
scroll to position [226, 0]
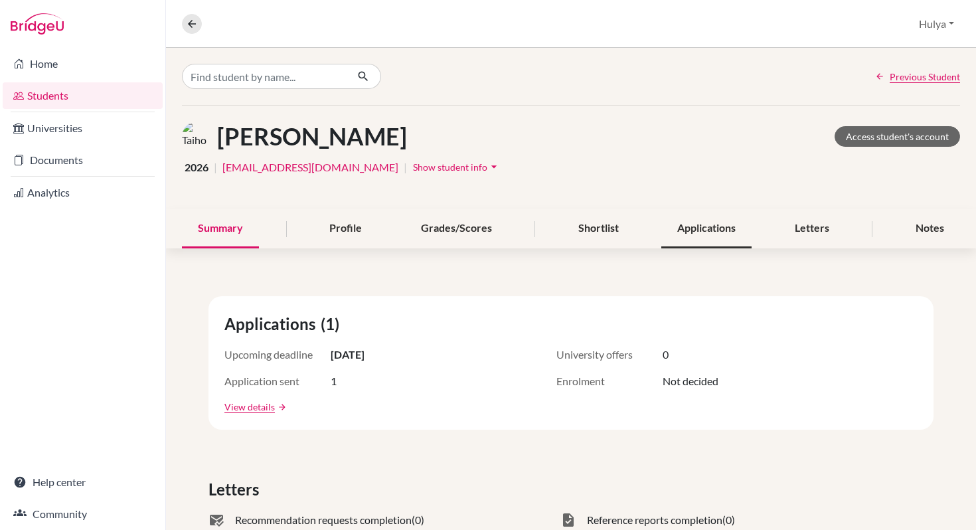
click at [662, 229] on div "Applications" at bounding box center [707, 228] width 90 height 39
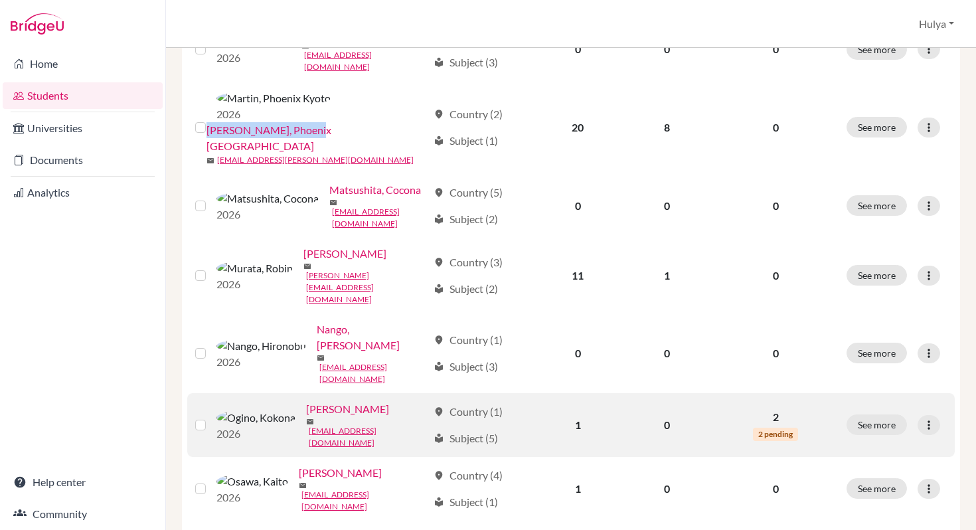
scroll to position [990, 0]
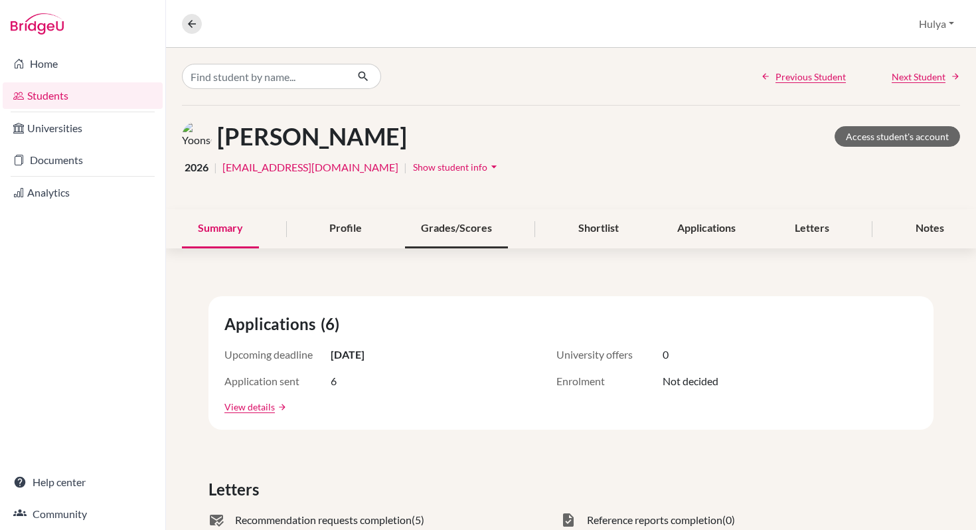
click at [466, 223] on div "Grades/Scores" at bounding box center [456, 228] width 103 height 39
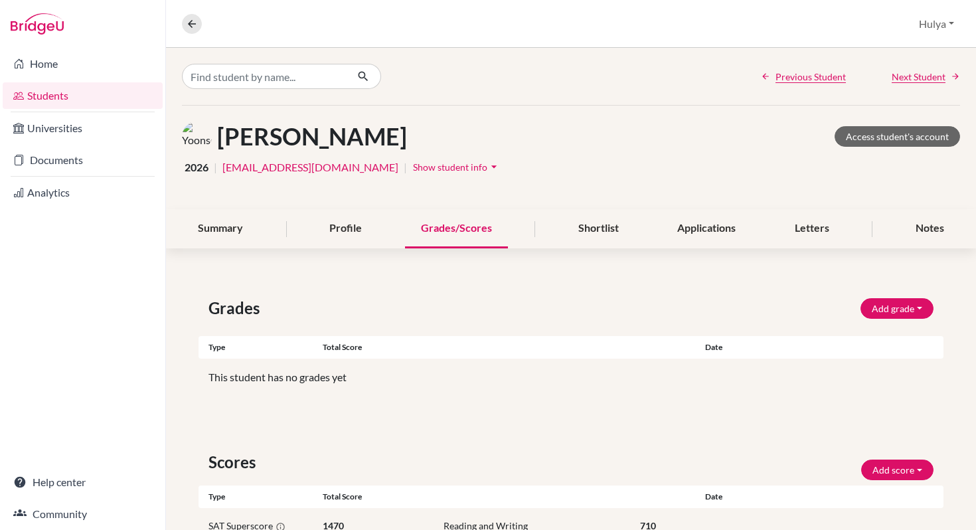
scroll to position [92, 0]
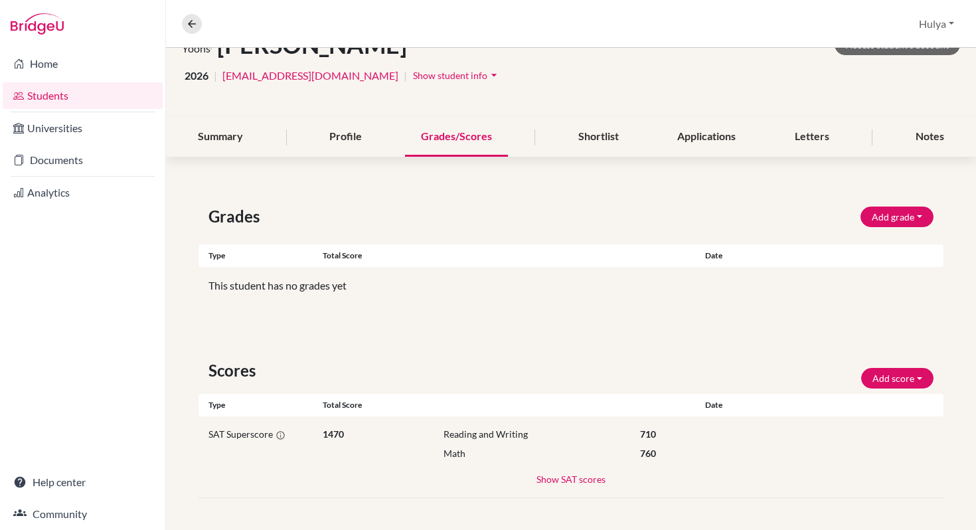
click at [568, 490] on div "SAT Superscore 1470 Reading and Writing 710 Math 760 Show SAT scores SAT 1340 R…" at bounding box center [571, 457] width 745 height 82
click at [568, 488] on div "SAT Superscore 1470 Reading and Writing 710 Math 760 Show SAT scores SAT 1340 R…" at bounding box center [571, 457] width 745 height 82
click at [568, 484] on button "Show SAT scores" at bounding box center [571, 479] width 70 height 15
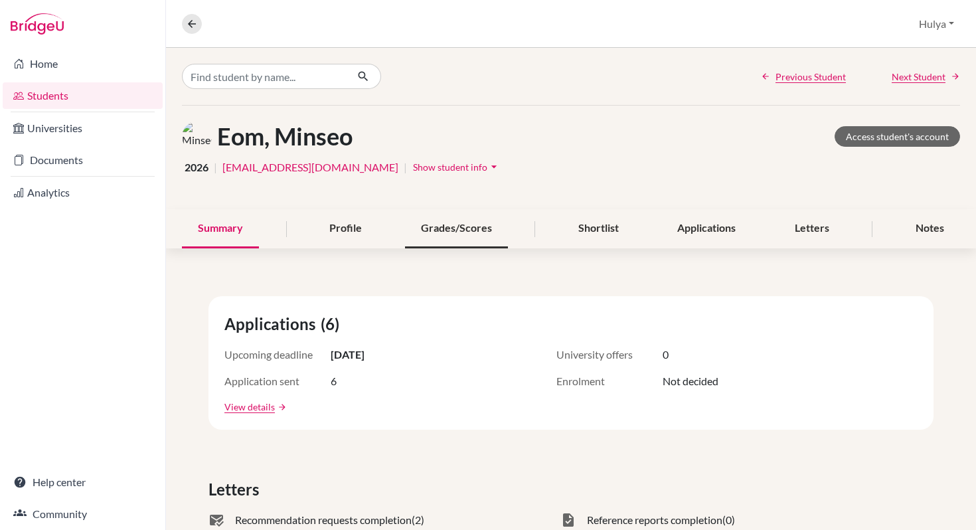
click at [504, 239] on div "Grades/Scores" at bounding box center [456, 228] width 103 height 39
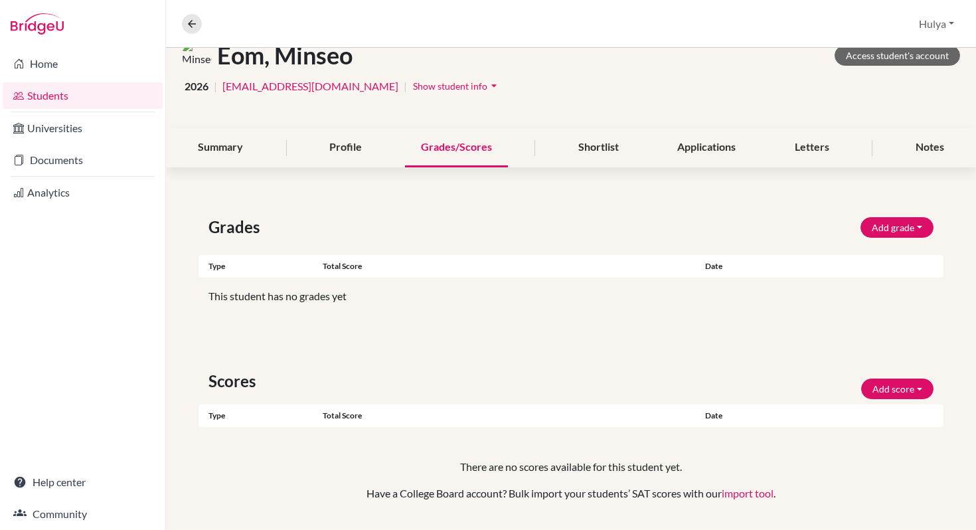
scroll to position [116, 0]
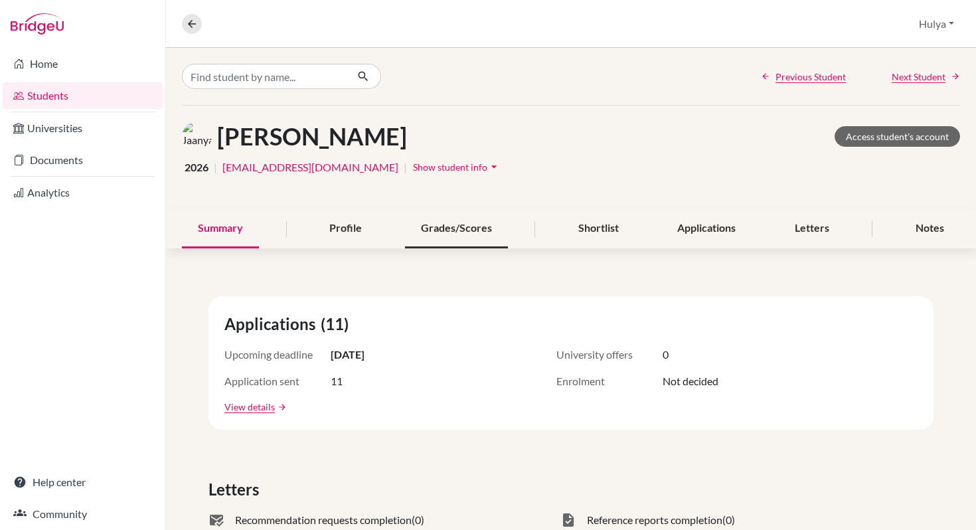
click at [468, 230] on div "Grades/Scores" at bounding box center [456, 228] width 103 height 39
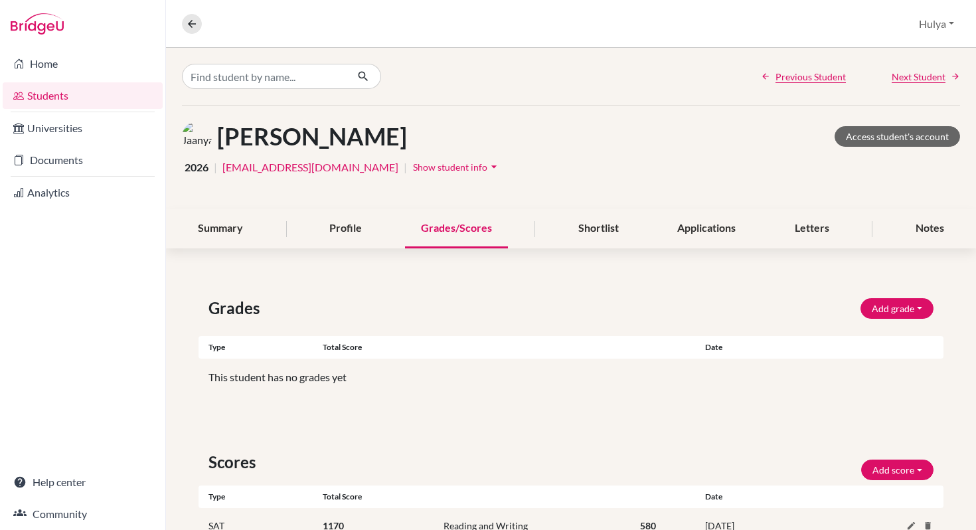
scroll to position [65, 0]
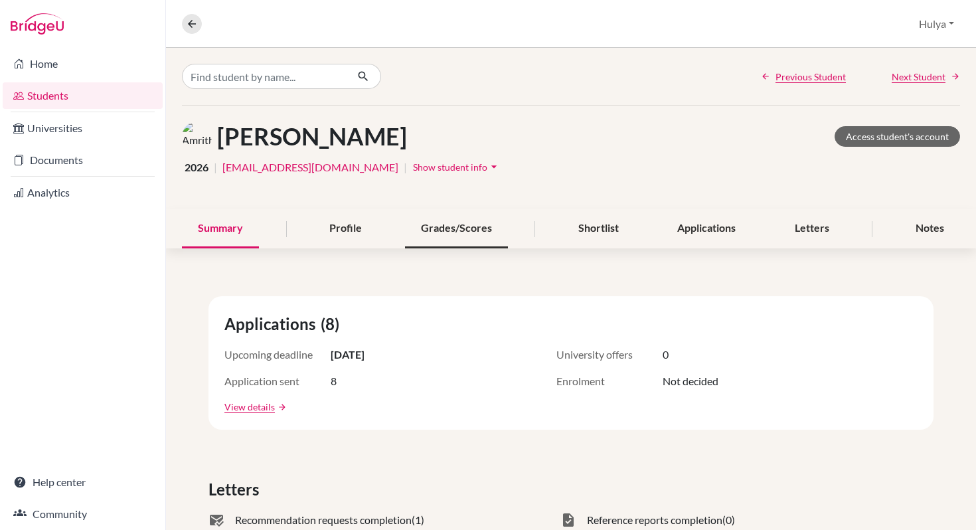
click at [456, 219] on div "Grades/Scores" at bounding box center [456, 228] width 103 height 39
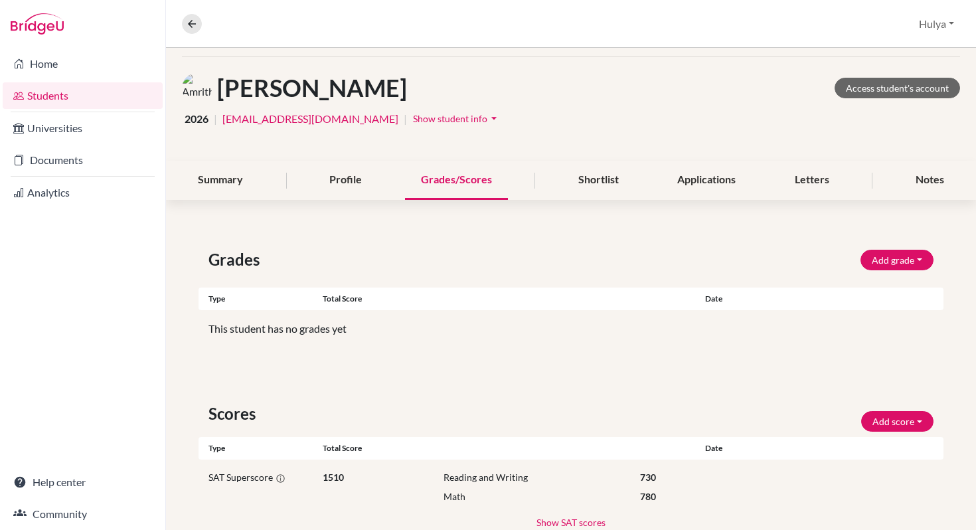
scroll to position [92, 0]
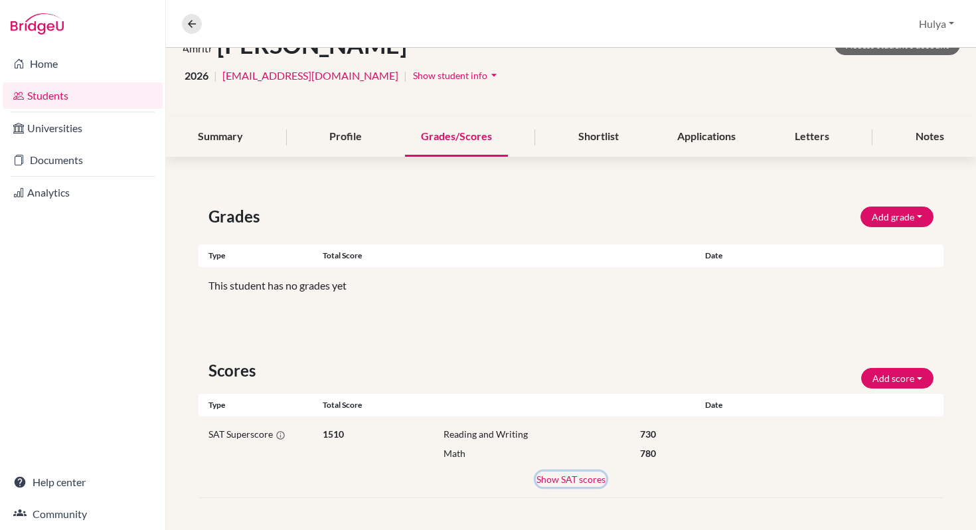
click at [580, 476] on button "Show SAT scores" at bounding box center [571, 479] width 70 height 15
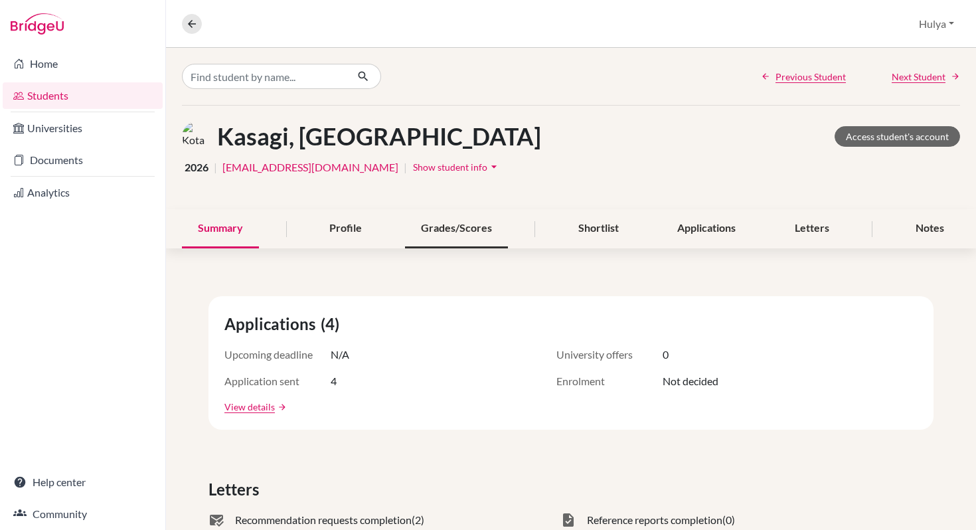
click at [450, 225] on div "Grades/Scores" at bounding box center [456, 228] width 103 height 39
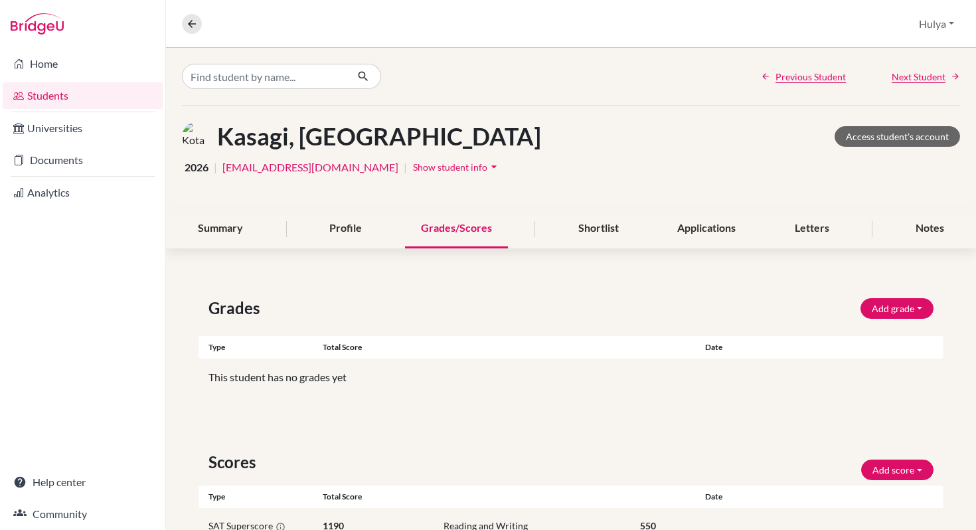
scroll to position [92, 0]
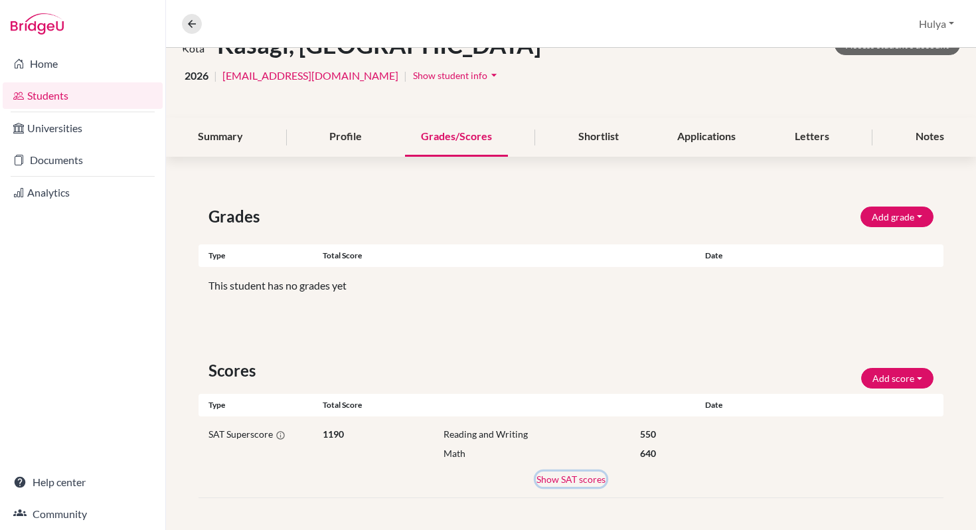
click at [567, 478] on button "Show SAT scores" at bounding box center [571, 479] width 70 height 15
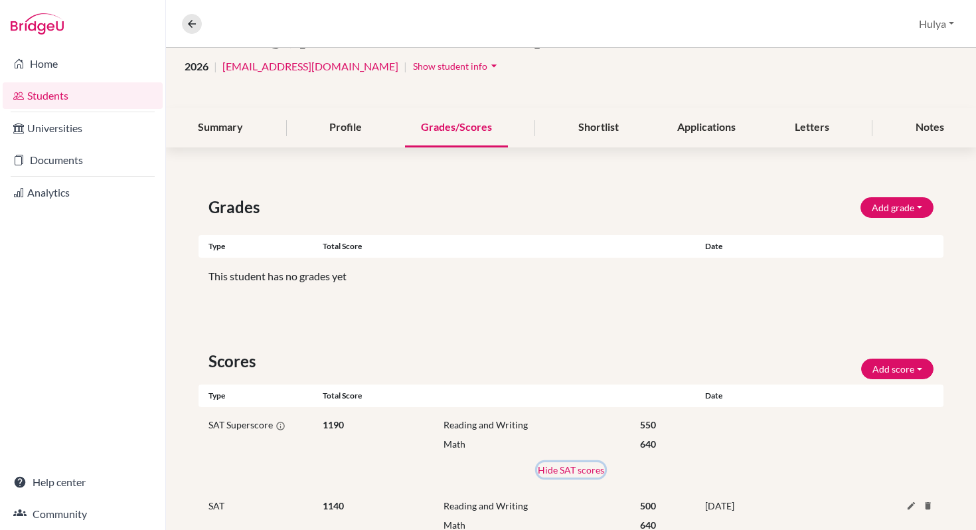
scroll to position [0, 0]
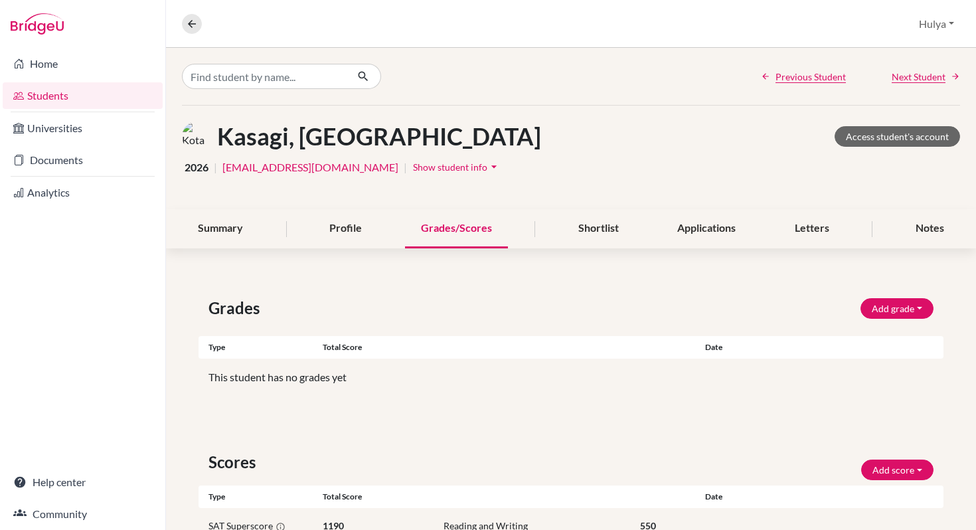
click at [482, 252] on div "Previous Student Next Student Kasagi, Kota Access student's account 2026 | kota…" at bounding box center [571, 389] width 810 height 683
click at [459, 310] on div "Grades Add grade IB Predicted 4.0 GPA Weighted GPA" at bounding box center [571, 308] width 745 height 24
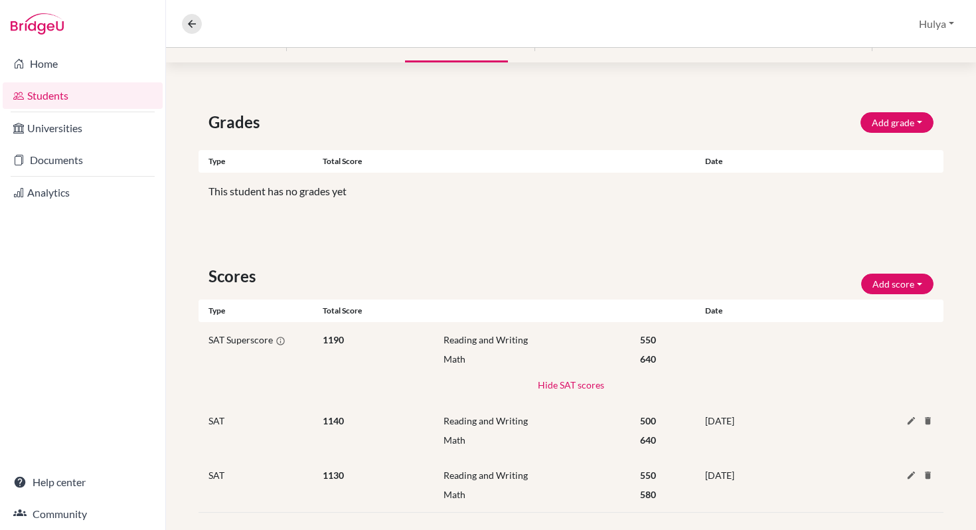
scroll to position [201, 0]
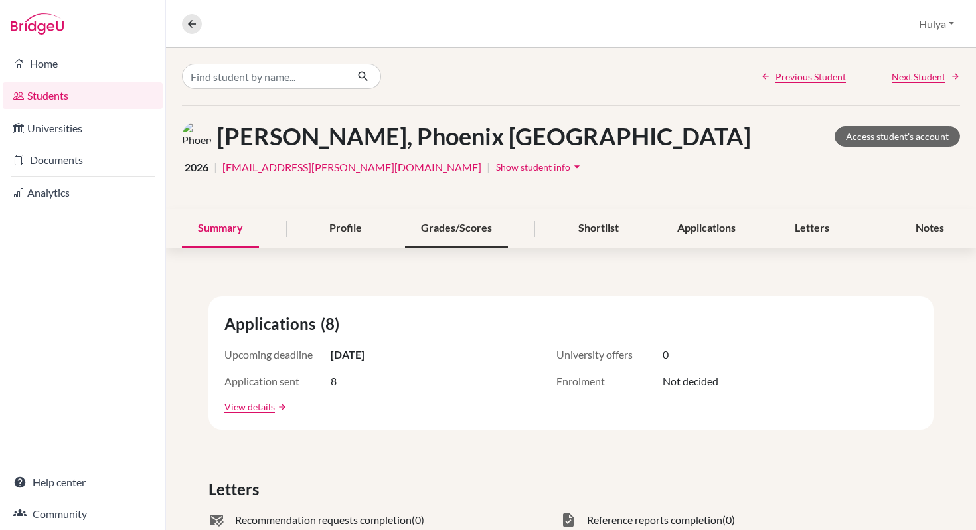
click at [495, 231] on div "Grades/Scores" at bounding box center [456, 228] width 103 height 39
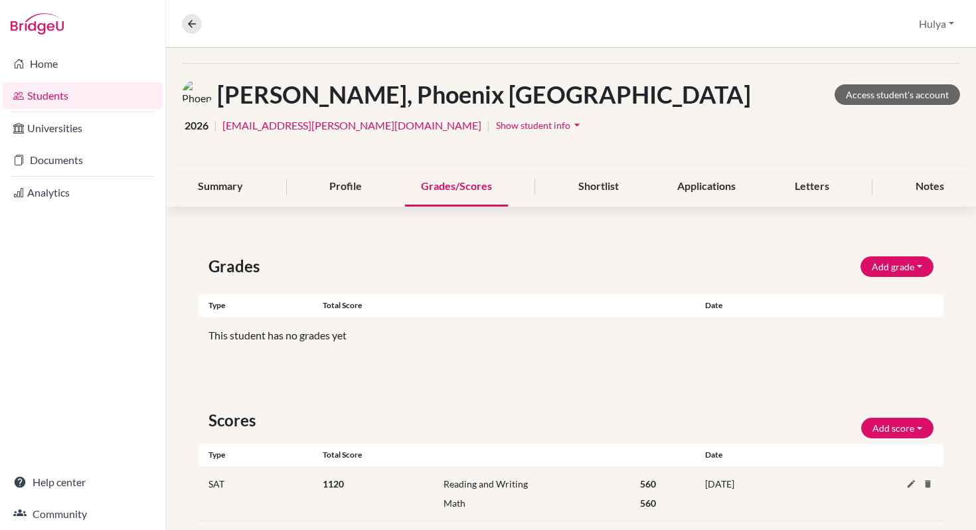
scroll to position [65, 0]
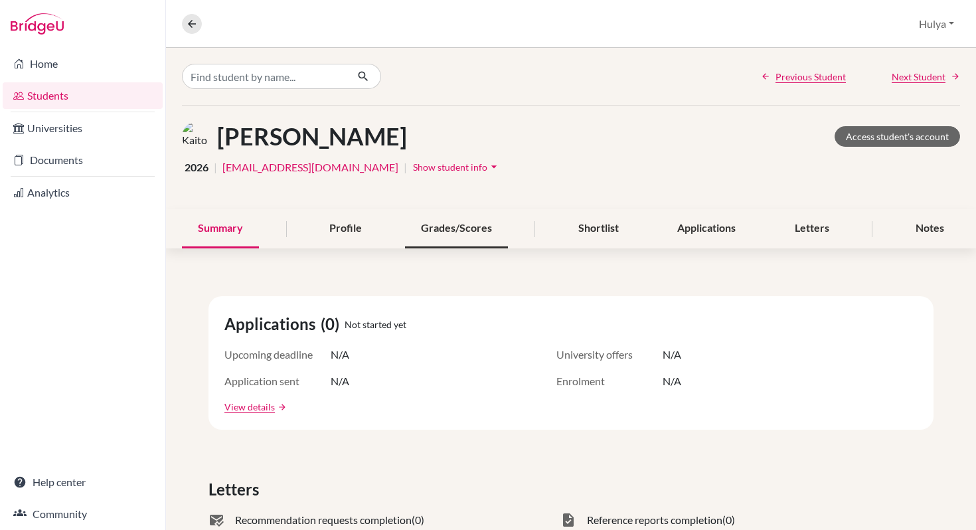
click at [464, 216] on div "Grades/Scores" at bounding box center [456, 228] width 103 height 39
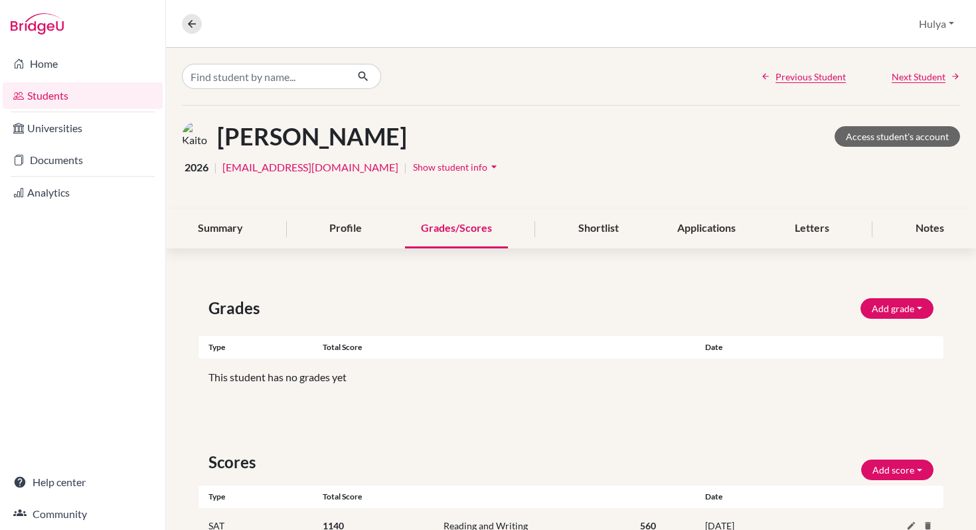
scroll to position [65, 0]
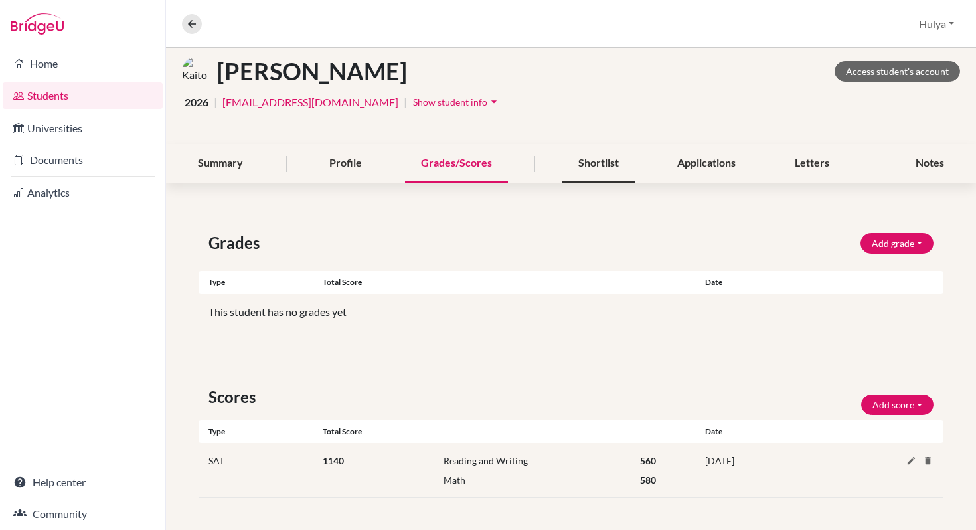
click at [581, 153] on div "Shortlist" at bounding box center [599, 163] width 72 height 39
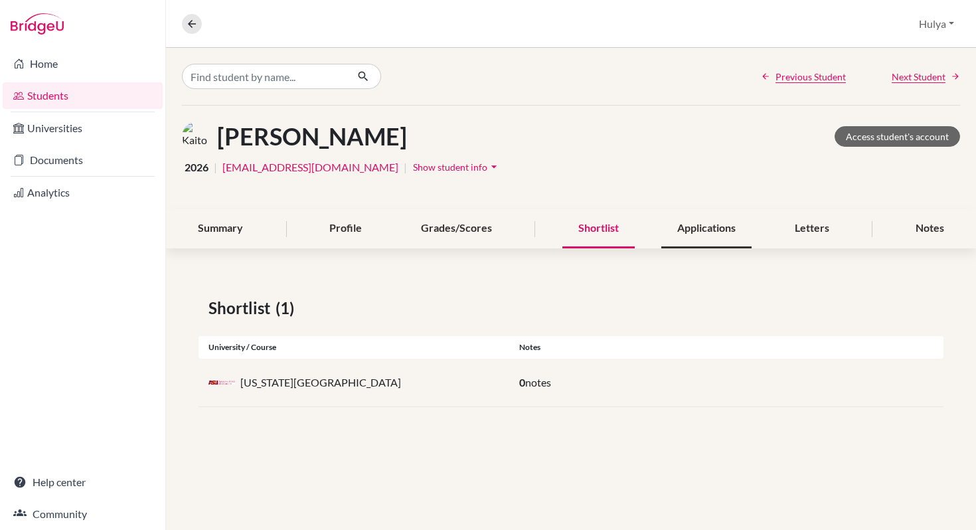
click at [681, 237] on div "Applications" at bounding box center [707, 228] width 90 height 39
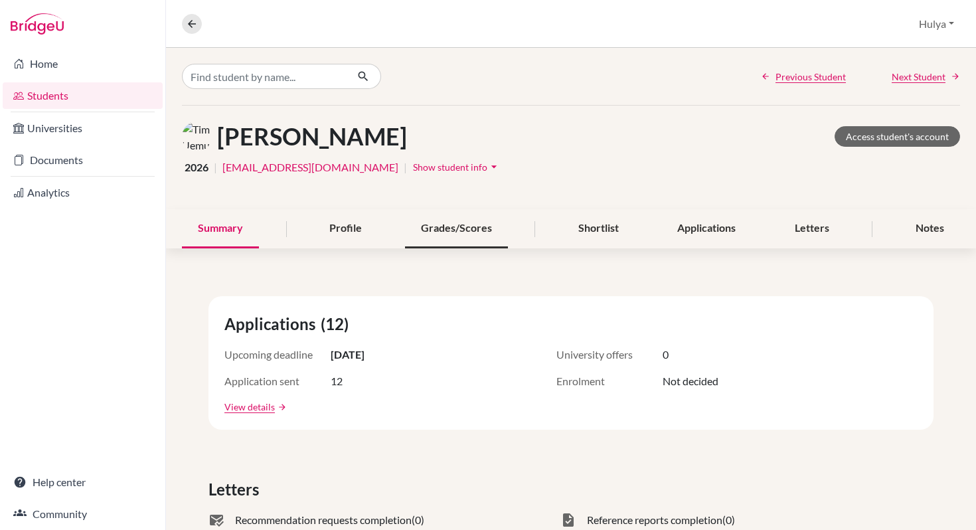
click at [488, 225] on div "Grades/Scores" at bounding box center [456, 228] width 103 height 39
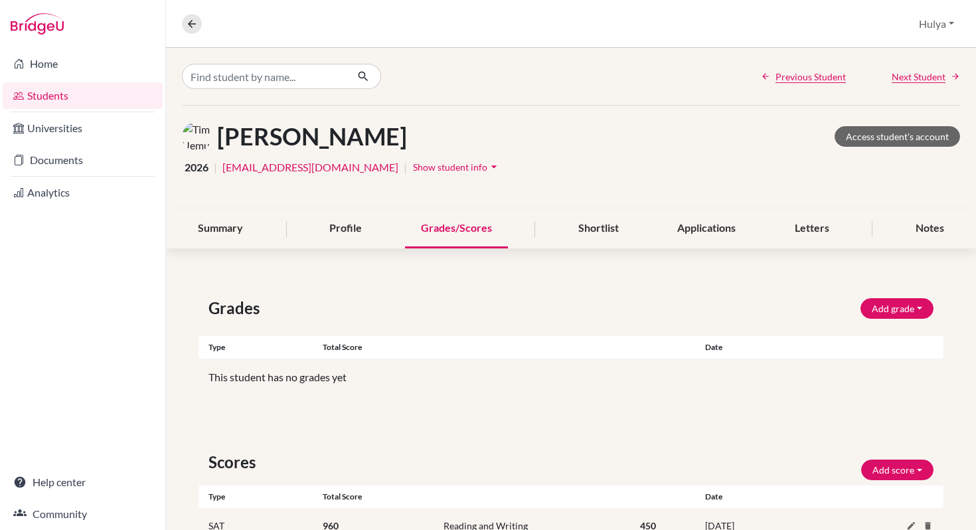
scroll to position [65, 0]
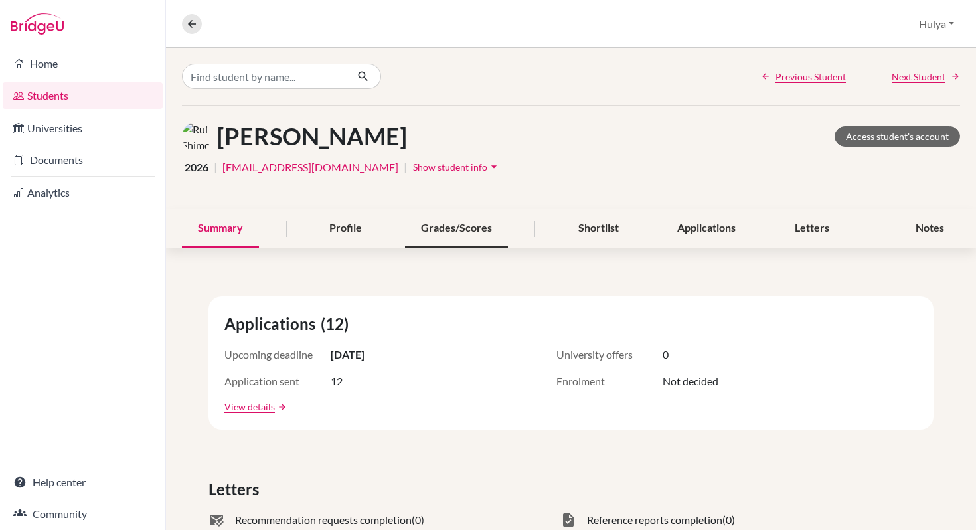
click at [484, 218] on div "Grades/Scores" at bounding box center [456, 228] width 103 height 39
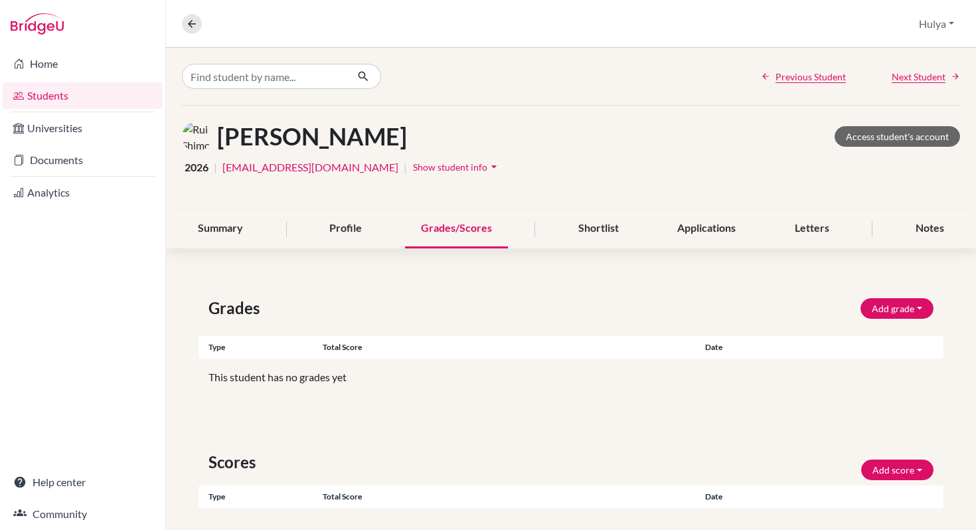
scroll to position [116, 0]
